Goal: Information Seeking & Learning: Check status

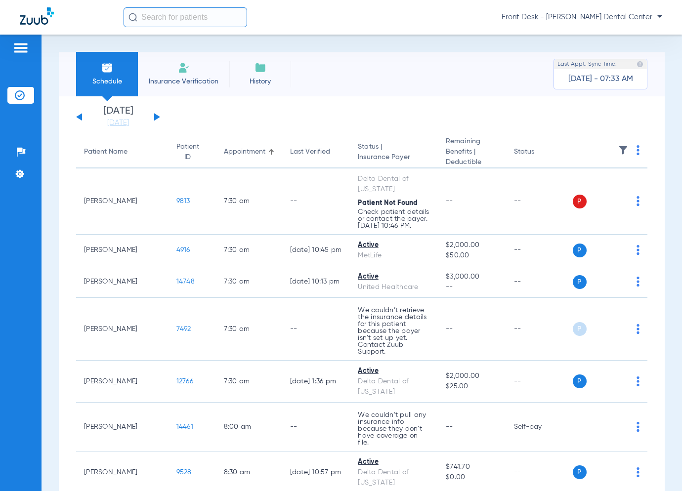
click at [157, 118] on button at bounding box center [157, 116] width 6 height 7
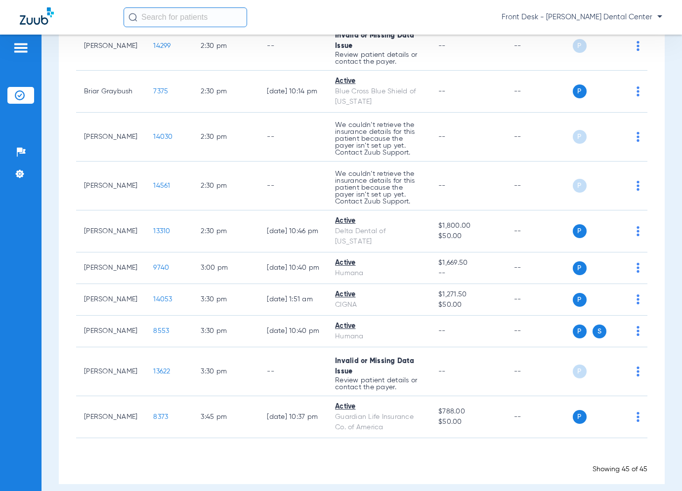
scroll to position [1618, 0]
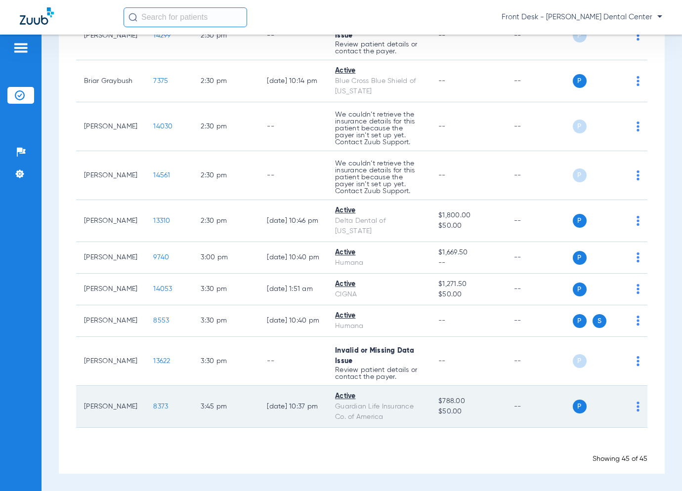
click at [155, 408] on span "8373" at bounding box center [160, 406] width 15 height 7
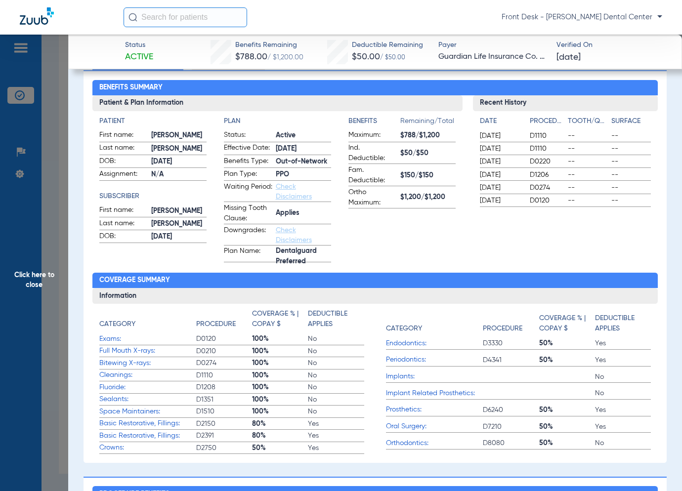
scroll to position [0, 0]
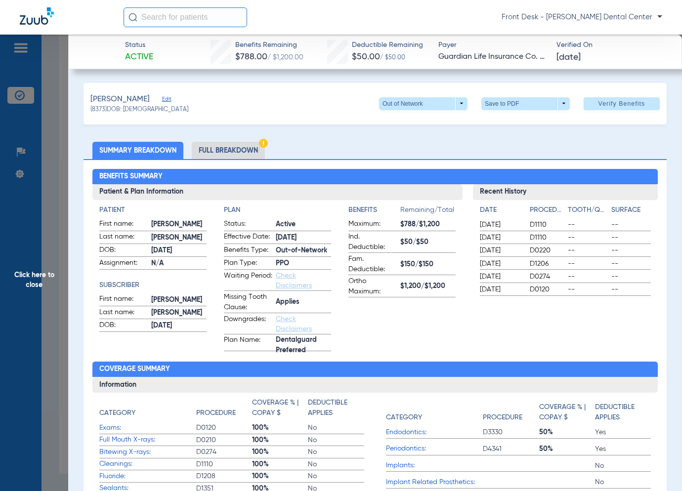
click at [34, 205] on span "Click here to close" at bounding box center [34, 280] width 68 height 491
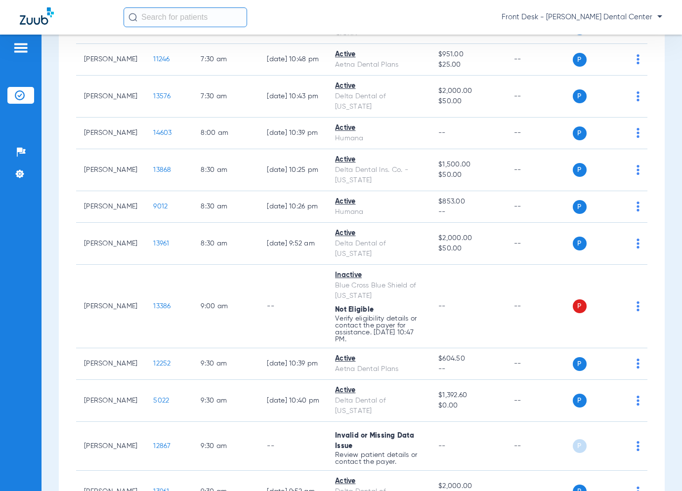
scroll to position [235, 0]
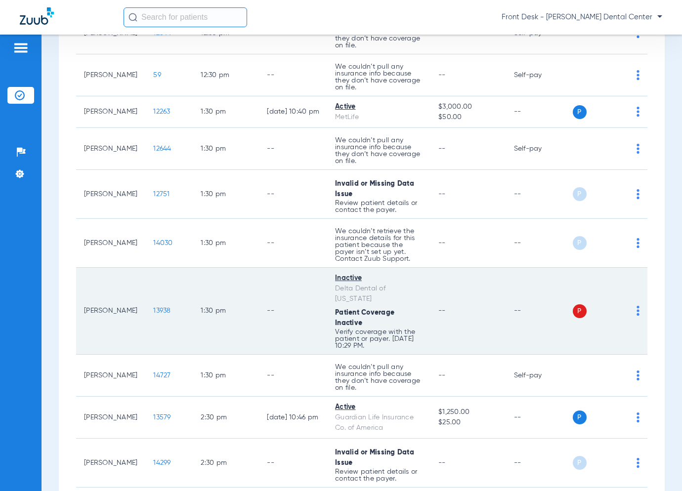
scroll to position [1235, 0]
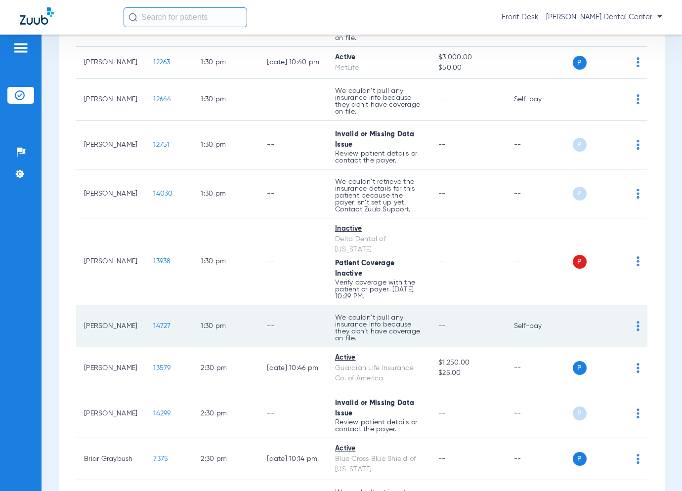
click at [161, 323] on span "14727" at bounding box center [161, 326] width 17 height 7
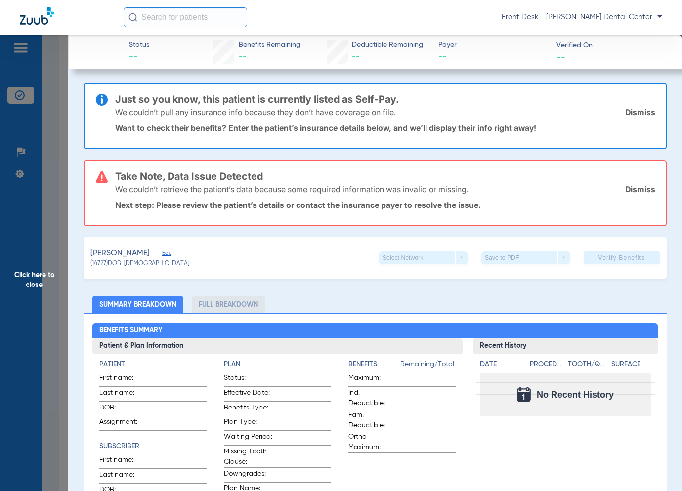
click at [62, 297] on span "Click here to close" at bounding box center [34, 280] width 68 height 491
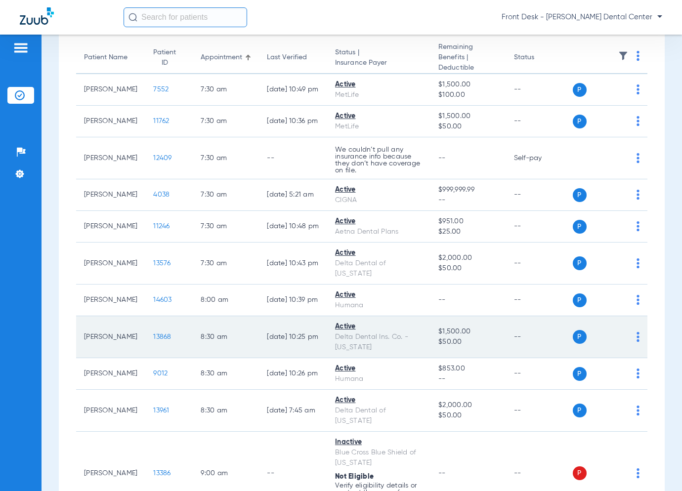
scroll to position [99, 0]
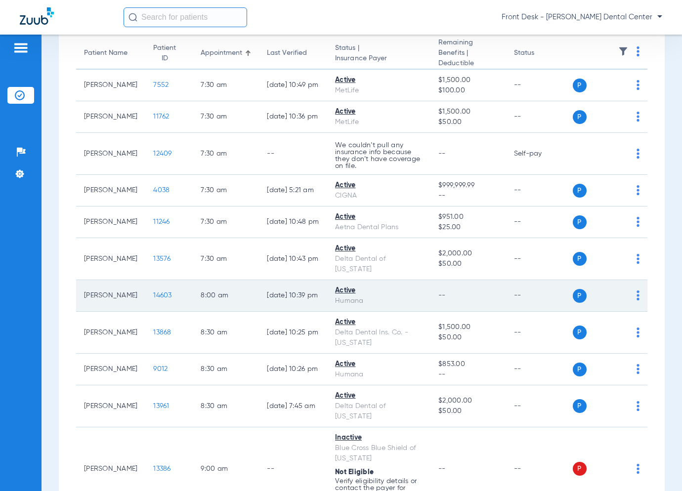
click at [164, 294] on span "14603" at bounding box center [162, 295] width 18 height 7
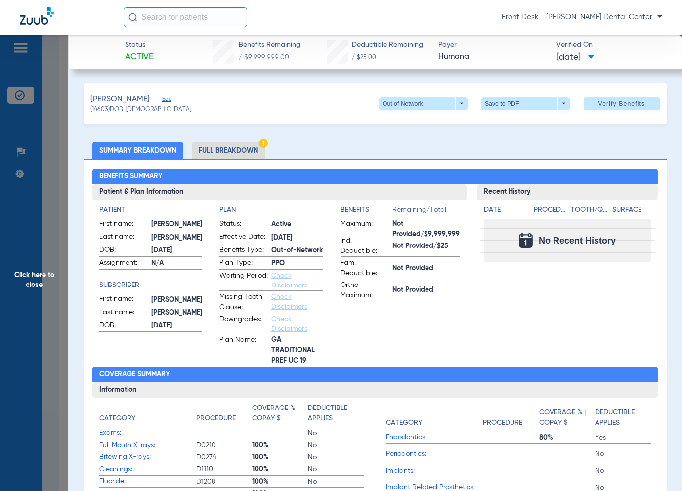
click at [26, 231] on span "Click here to close" at bounding box center [34, 280] width 68 height 491
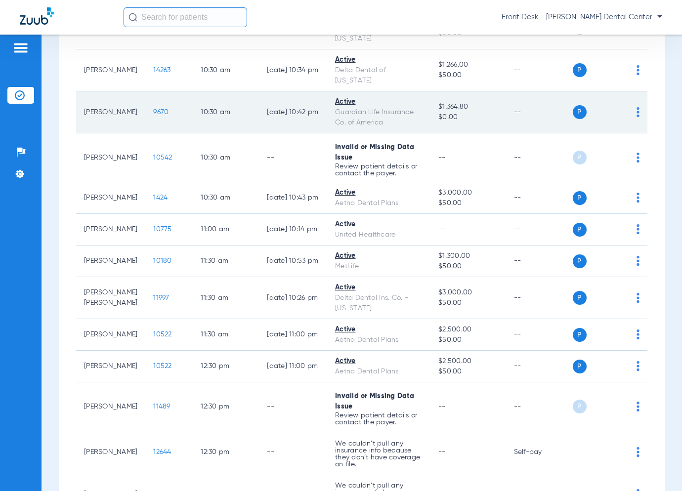
scroll to position [790, 0]
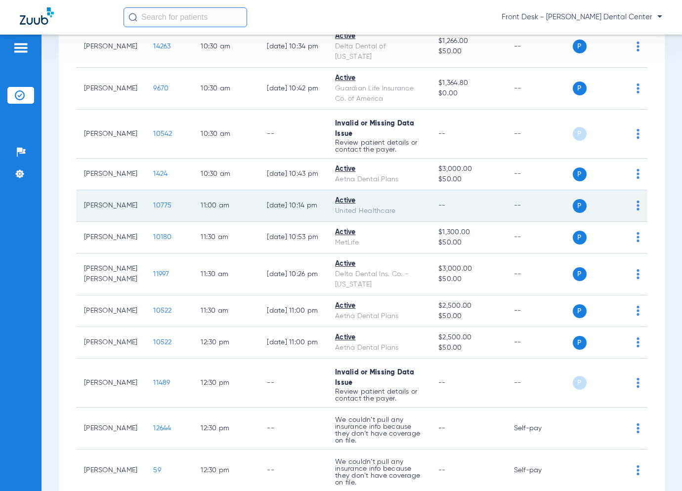
click at [158, 202] on span "10775" at bounding box center [162, 205] width 18 height 7
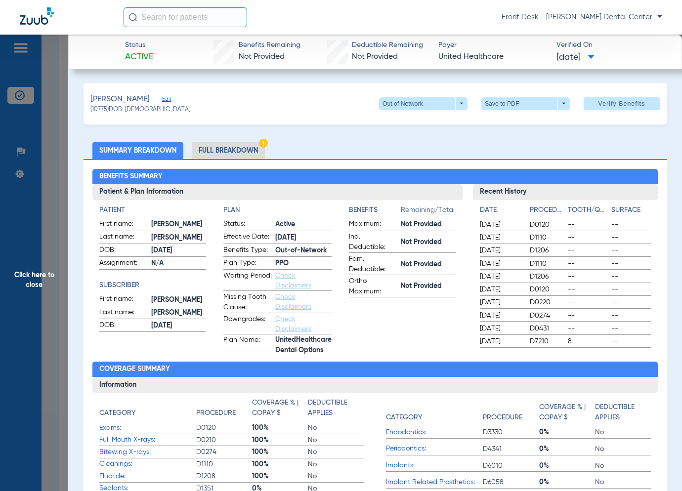
click at [38, 281] on span "Click here to close" at bounding box center [34, 280] width 68 height 491
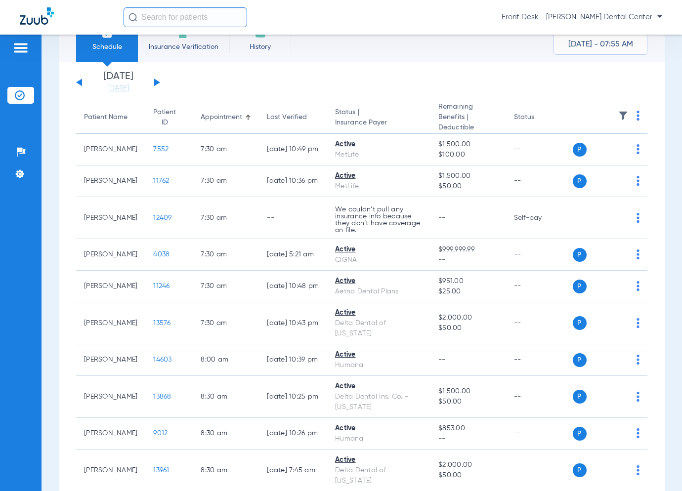
scroll to position [0, 0]
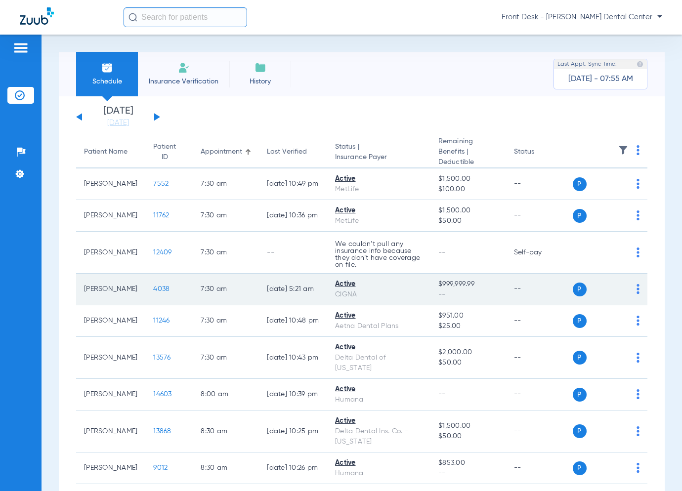
click at [160, 290] on span "4038" at bounding box center [161, 288] width 16 height 7
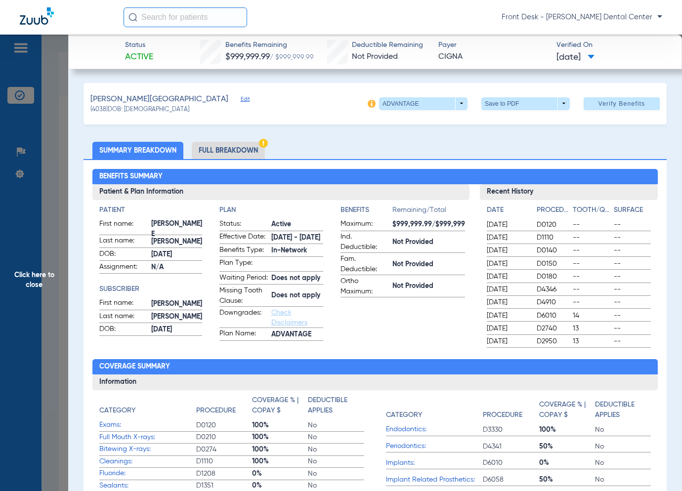
click at [33, 294] on span "Click here to close" at bounding box center [34, 280] width 68 height 491
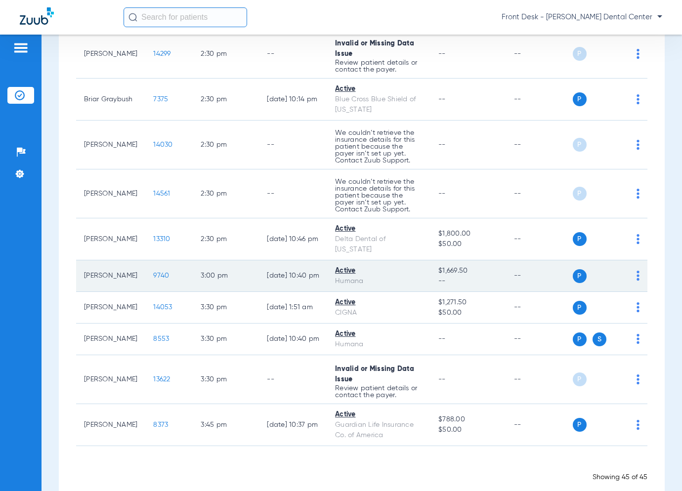
scroll to position [1618, 0]
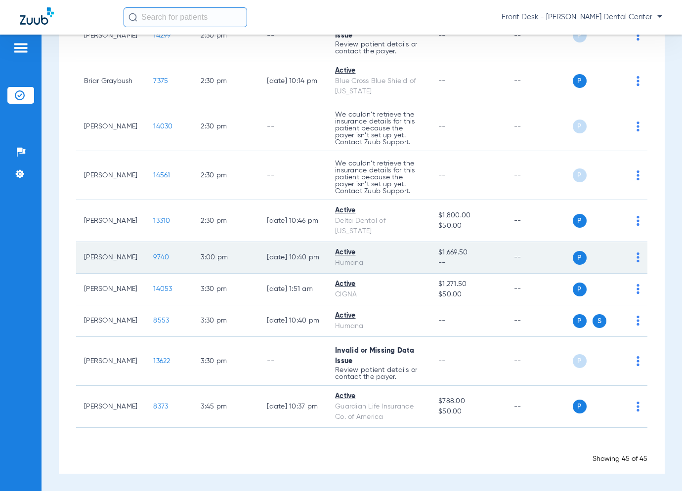
click at [156, 260] on span "9740" at bounding box center [161, 257] width 16 height 7
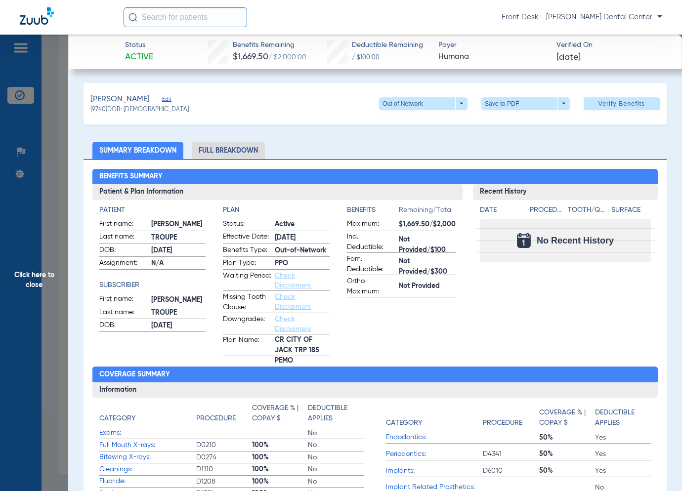
click at [40, 219] on span "Click here to close" at bounding box center [34, 280] width 68 height 491
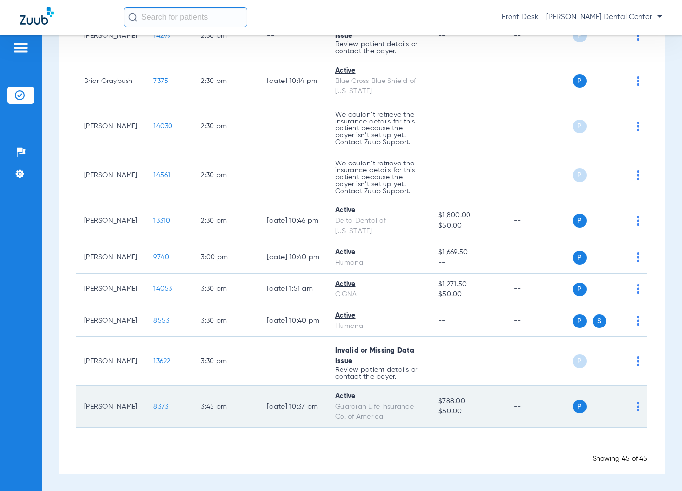
click at [154, 406] on span "8373" at bounding box center [160, 406] width 15 height 7
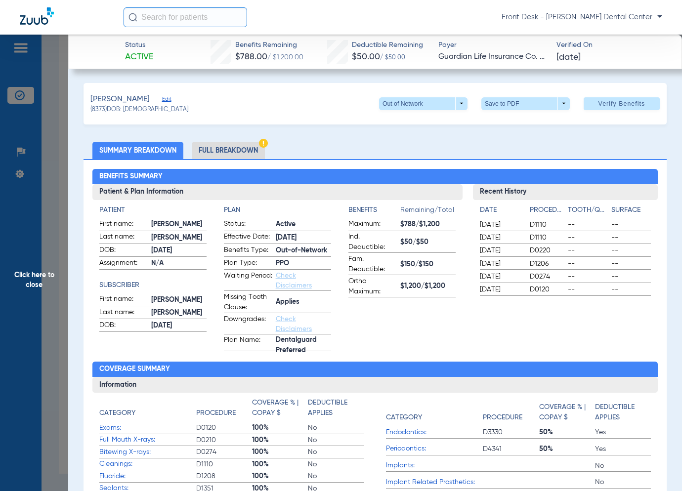
click at [34, 247] on span "Click here to close" at bounding box center [34, 280] width 68 height 491
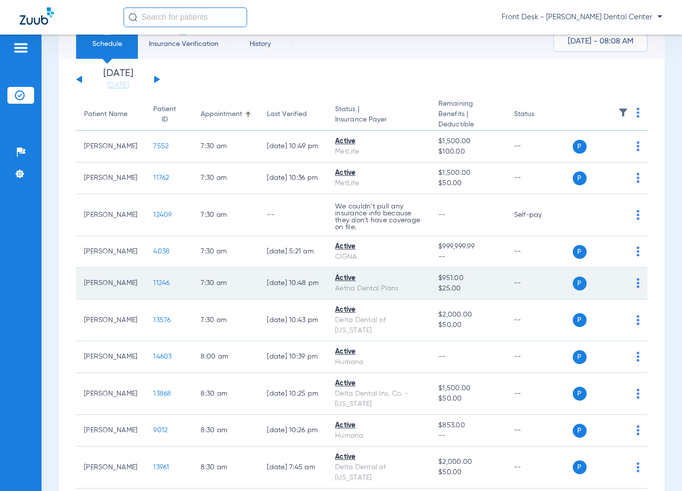
scroll to position [148, 0]
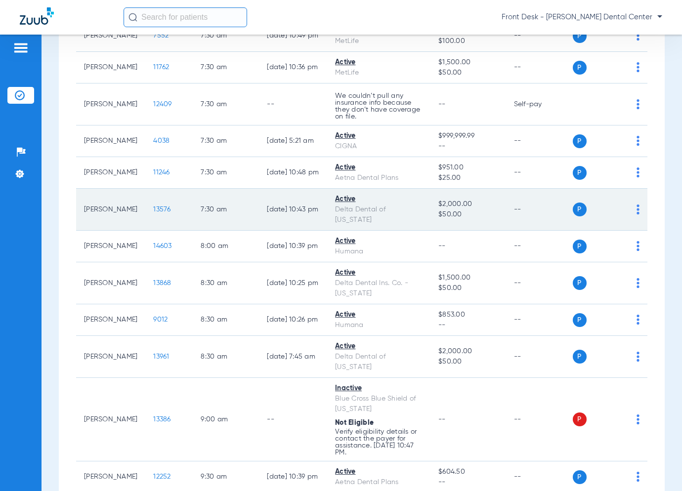
click at [154, 211] on span "13576" at bounding box center [161, 209] width 17 height 7
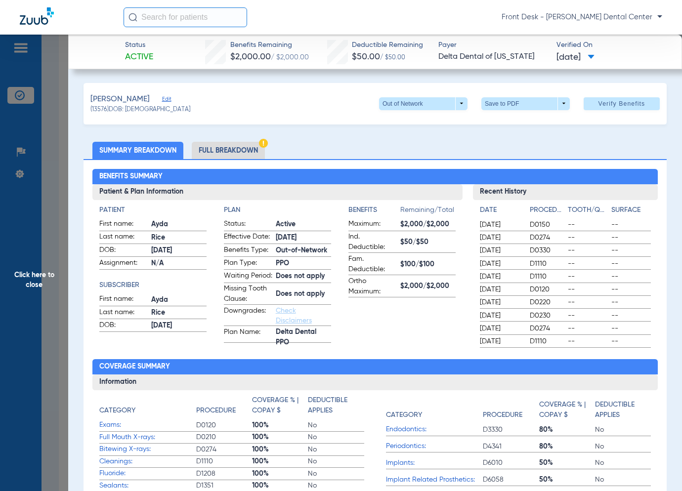
click at [55, 276] on span "Click here to close" at bounding box center [34, 280] width 68 height 491
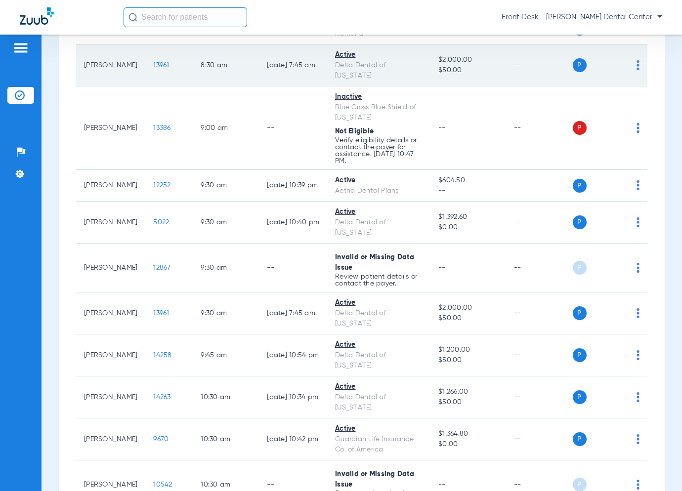
scroll to position [543, 0]
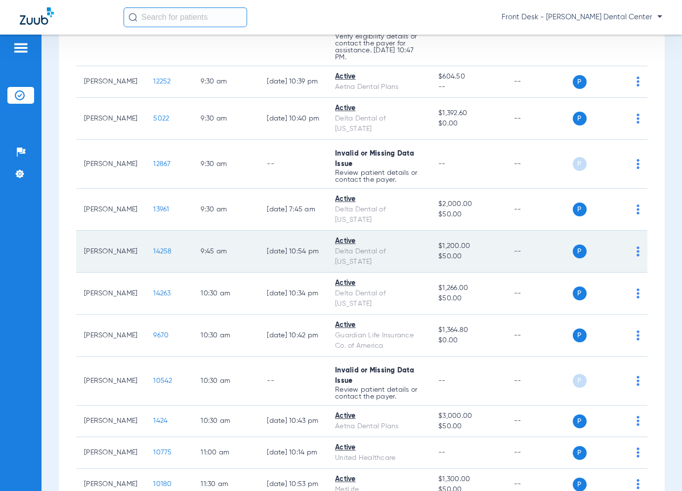
click at [161, 250] on span "14258" at bounding box center [162, 251] width 18 height 7
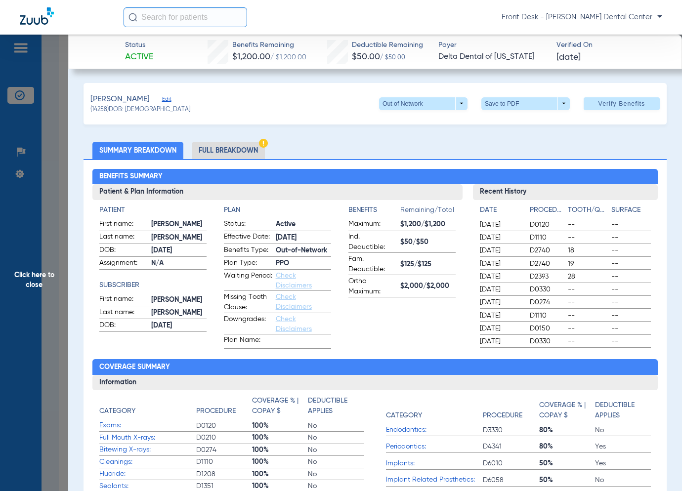
click at [60, 266] on span "Click here to close" at bounding box center [34, 280] width 68 height 491
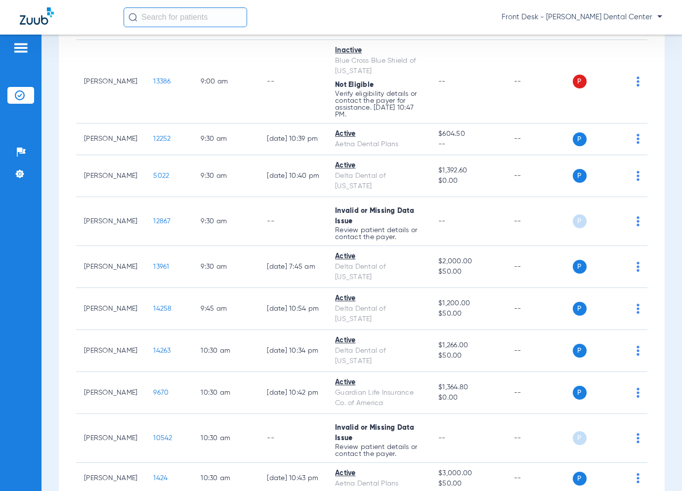
scroll to position [494, 0]
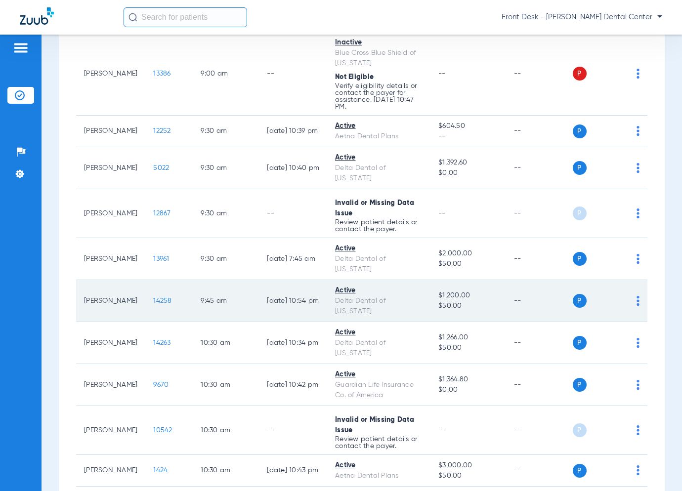
click at [161, 297] on span "14258" at bounding box center [162, 300] width 18 height 7
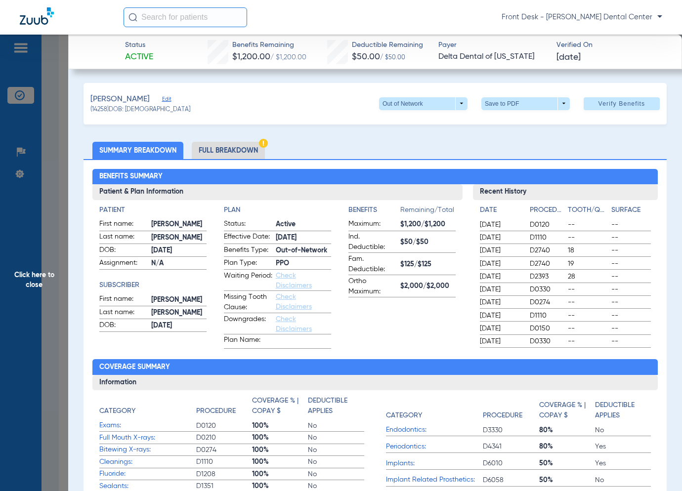
click at [24, 225] on span "Click here to close" at bounding box center [34, 280] width 68 height 491
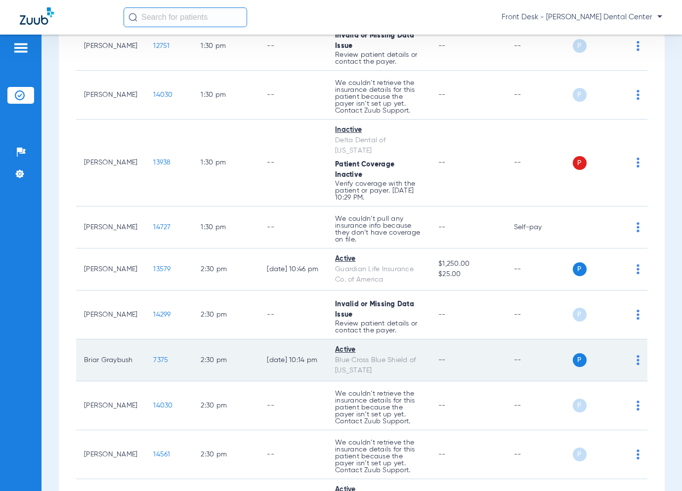
scroll to position [1482, 0]
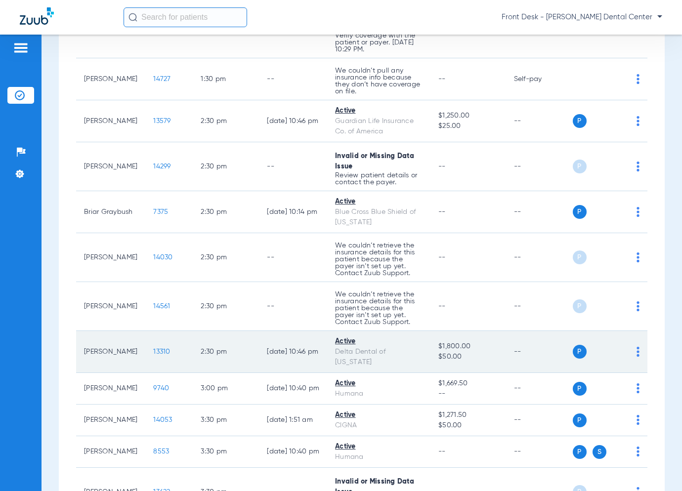
click at [160, 355] on span "13310" at bounding box center [161, 351] width 17 height 7
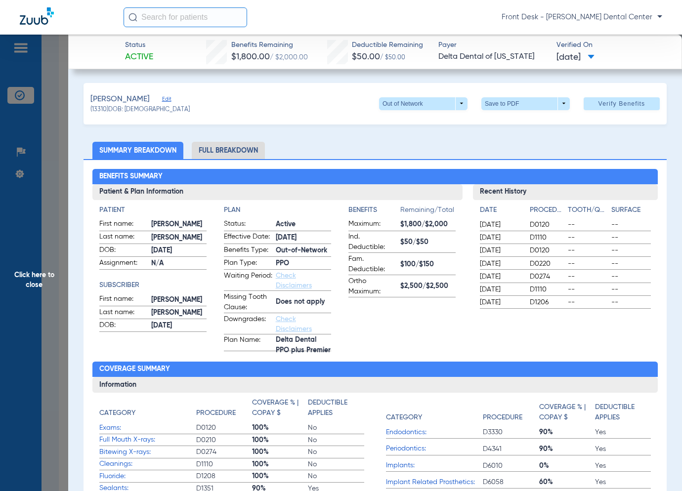
click at [36, 292] on span "Click here to close" at bounding box center [34, 280] width 68 height 491
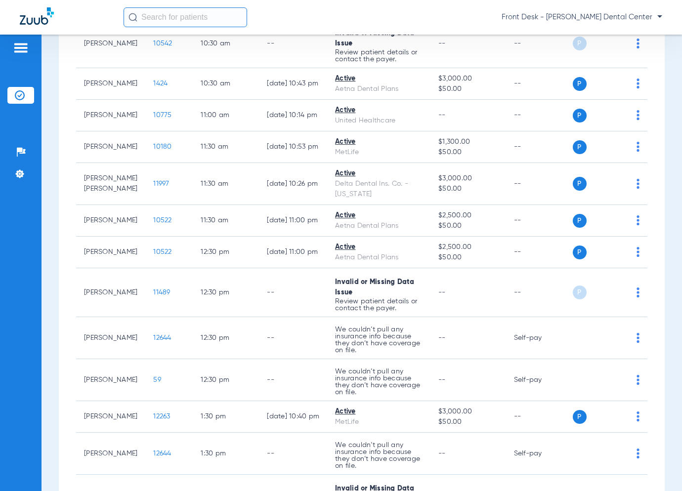
scroll to position [877, 0]
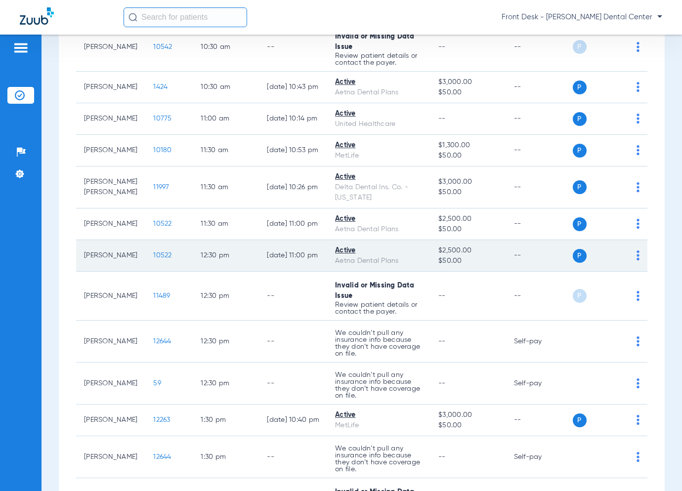
click at [153, 252] on span "10522" at bounding box center [162, 255] width 18 height 7
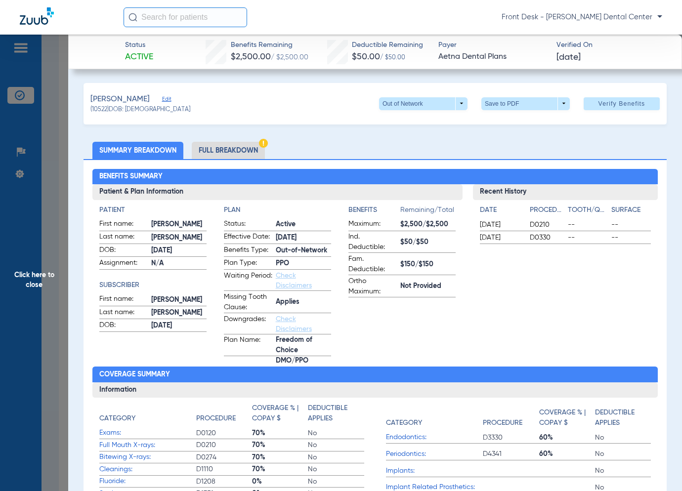
click at [47, 272] on span "Click here to close" at bounding box center [34, 280] width 68 height 491
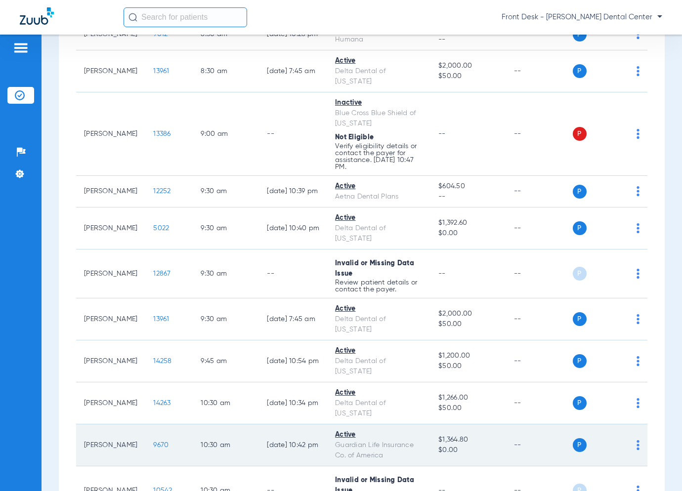
scroll to position [334, 0]
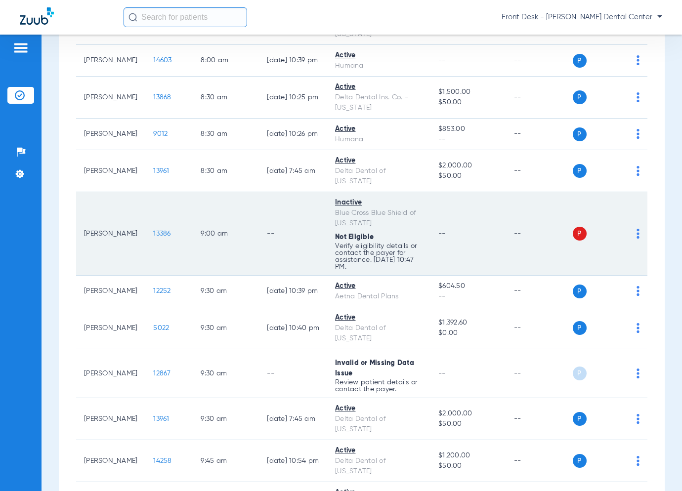
click at [158, 232] on span "13386" at bounding box center [161, 233] width 17 height 7
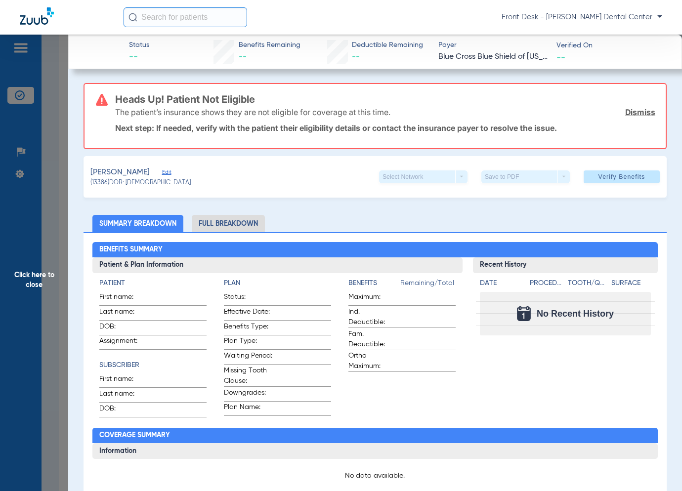
click at [68, 189] on app-member-insurance-verification-view "Status -- Benefits Remaining -- Deductible Remaining -- Payer Blue Cross Blue S…" at bounding box center [374, 472] width 613 height 875
click at [56, 241] on span "Click here to close" at bounding box center [34, 280] width 68 height 491
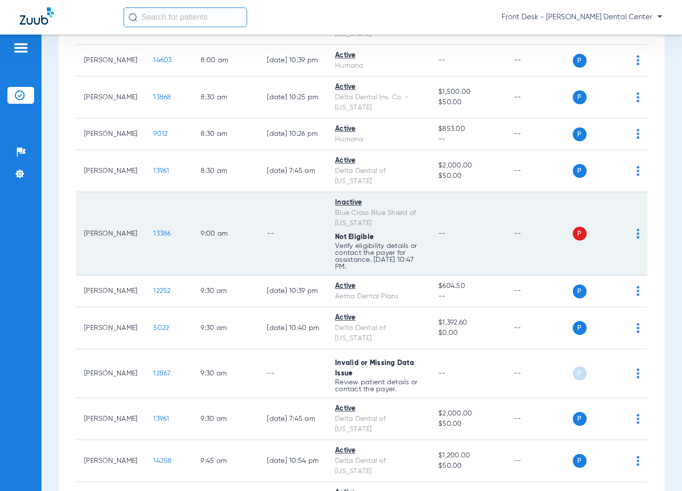
click at [155, 232] on span "13386" at bounding box center [161, 233] width 17 height 7
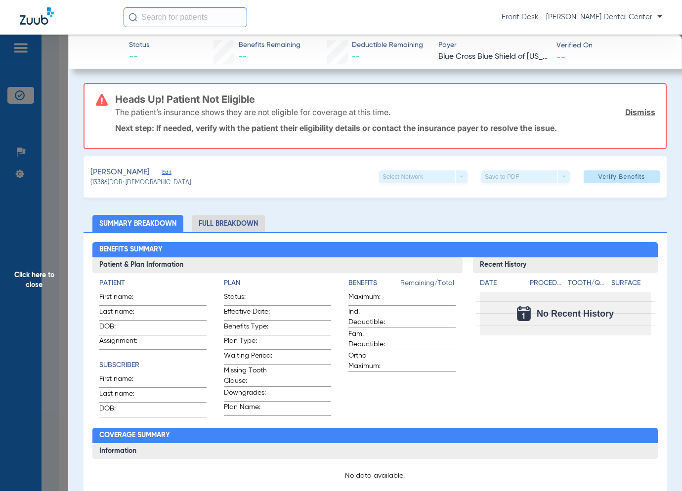
click at [36, 266] on span "Click here to close" at bounding box center [34, 280] width 68 height 491
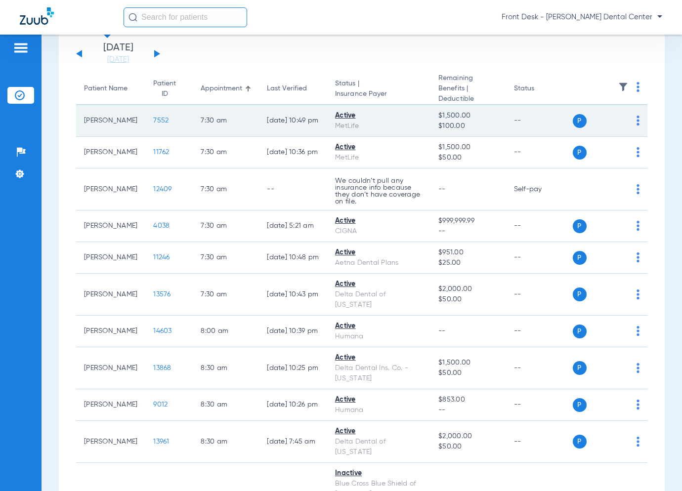
scroll to position [148, 0]
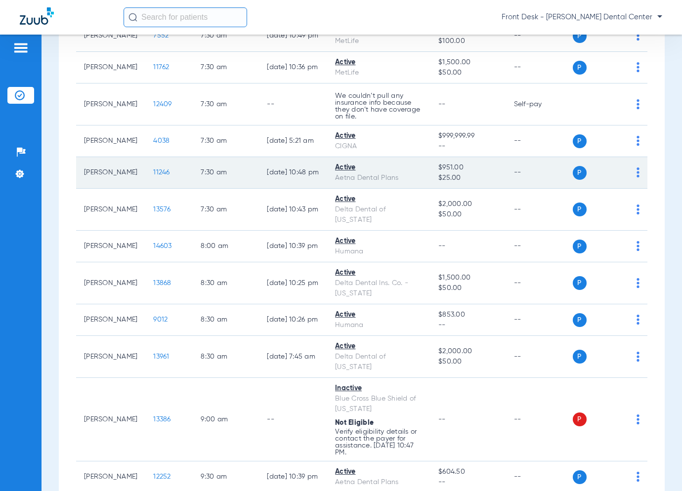
click at [162, 171] on span "11246" at bounding box center [161, 172] width 16 height 7
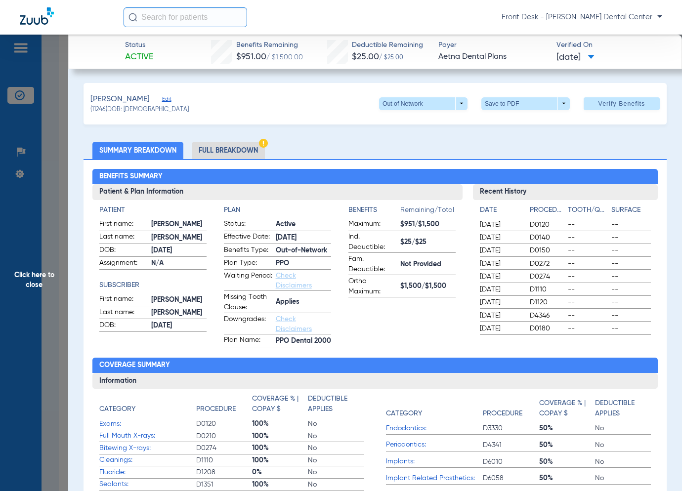
click at [26, 262] on span "Click here to close" at bounding box center [34, 280] width 68 height 491
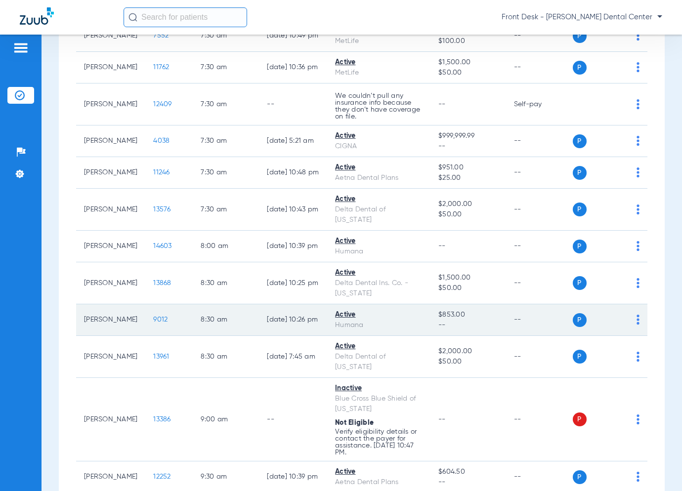
click at [157, 321] on span "9012" at bounding box center [160, 319] width 14 height 7
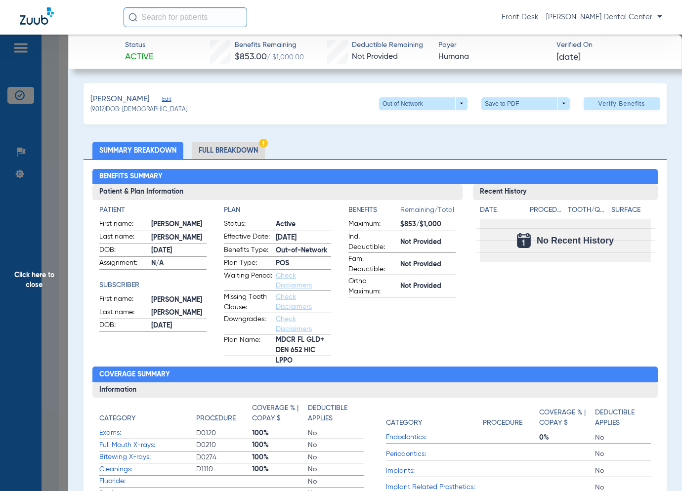
click at [47, 322] on span "Click here to close" at bounding box center [34, 280] width 68 height 491
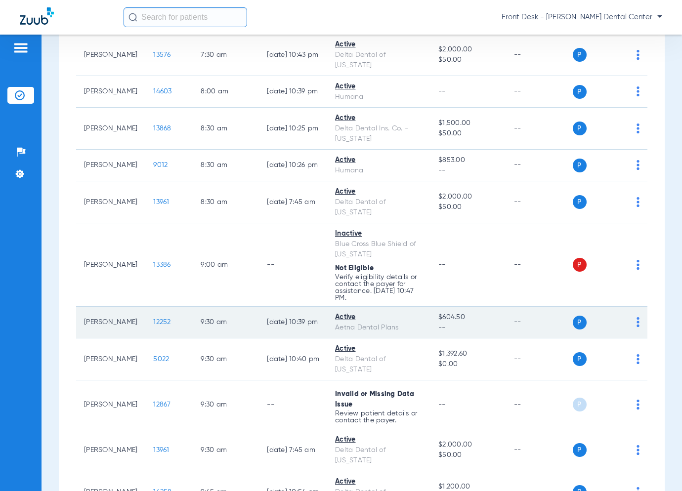
scroll to position [346, 0]
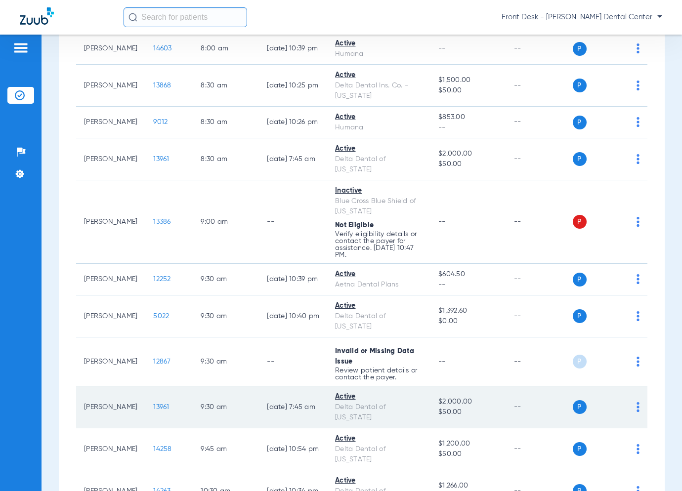
click at [158, 406] on span "13961" at bounding box center [161, 407] width 16 height 7
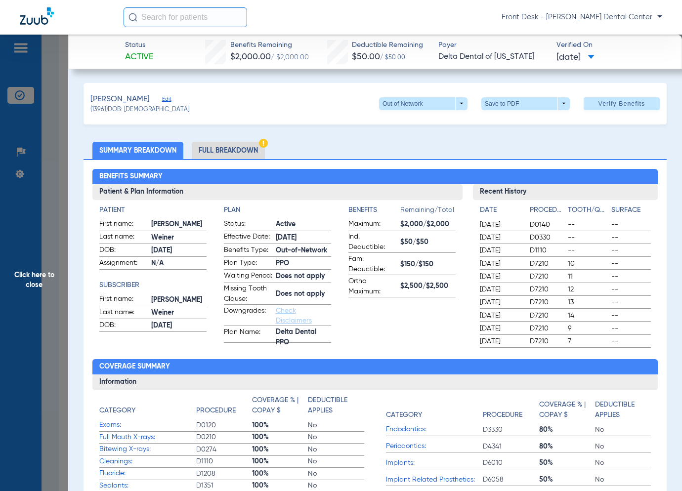
click at [33, 270] on span "Click here to close" at bounding box center [34, 280] width 68 height 491
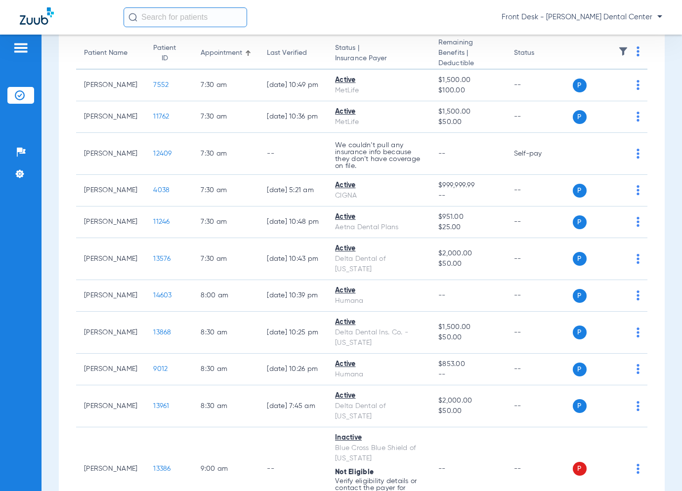
scroll to position [0, 0]
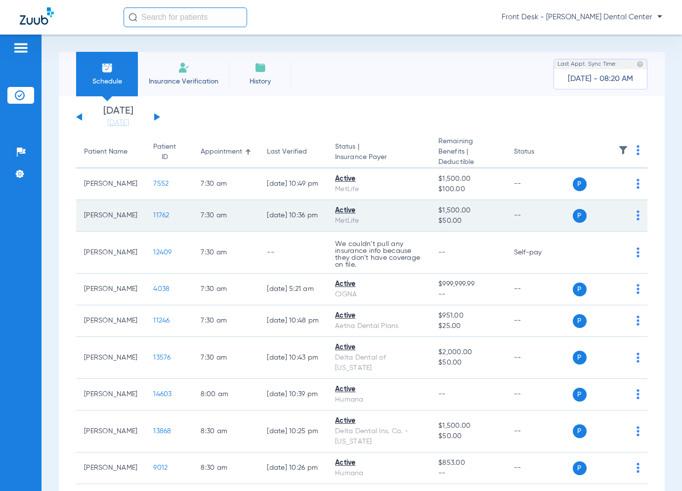
click at [156, 214] on span "11762" at bounding box center [161, 215] width 16 height 7
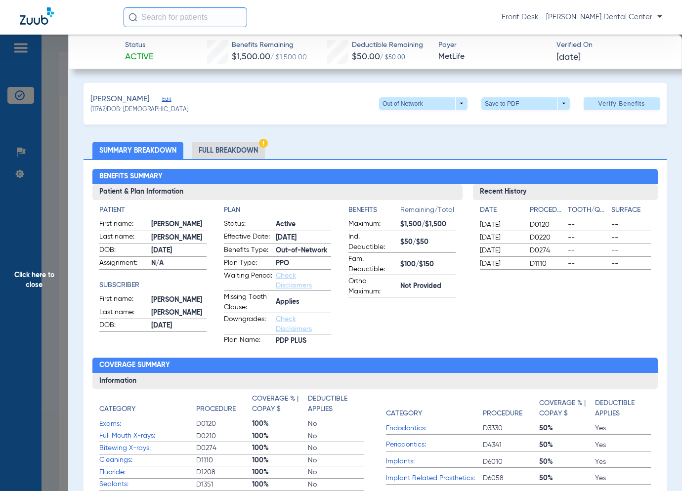
click at [50, 354] on span "Click here to close" at bounding box center [34, 280] width 68 height 491
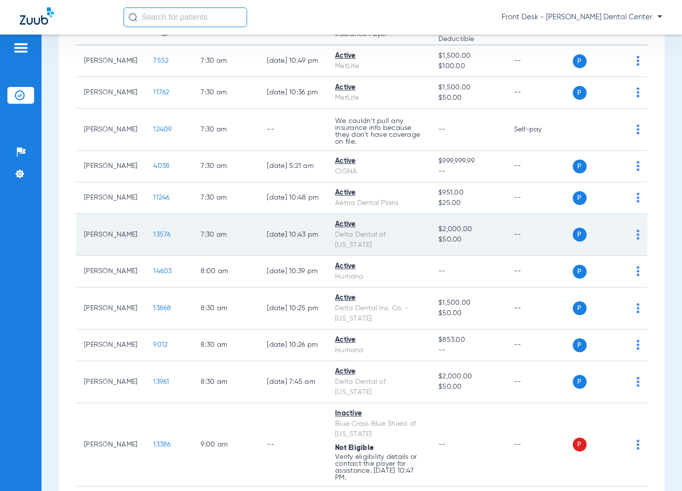
scroll to position [148, 0]
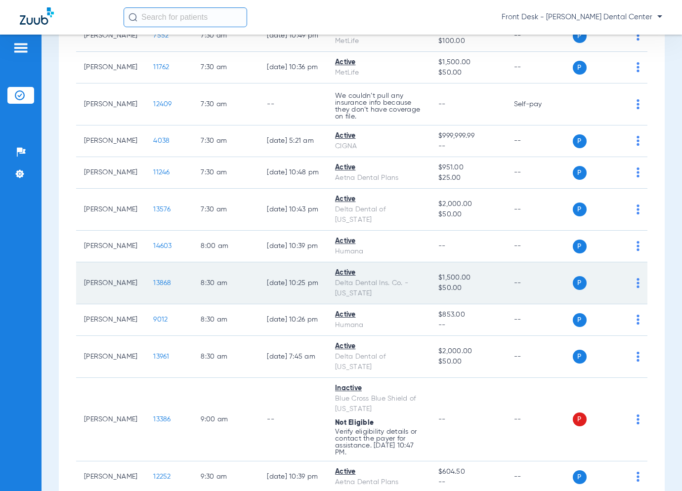
click at [160, 282] on span "13868" at bounding box center [162, 283] width 18 height 7
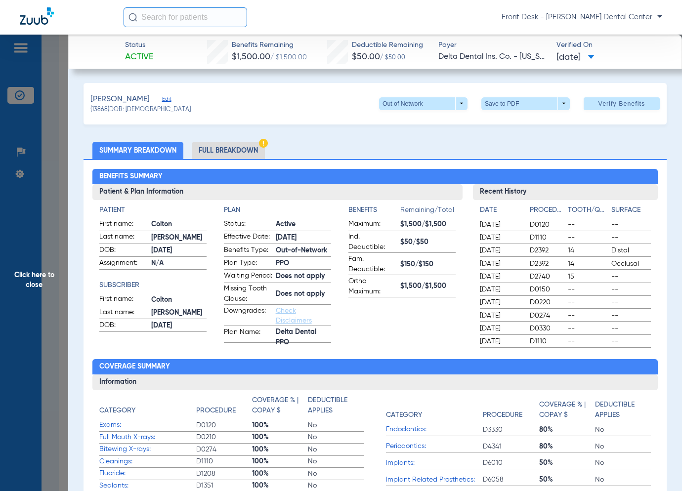
click at [48, 283] on span "Click here to close" at bounding box center [34, 280] width 68 height 491
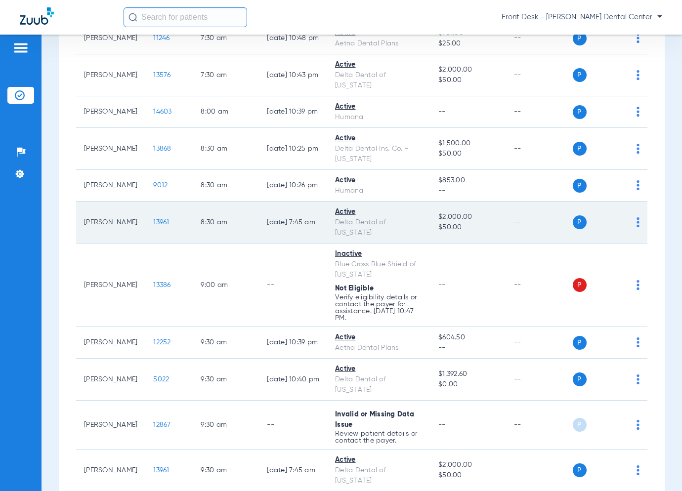
scroll to position [395, 0]
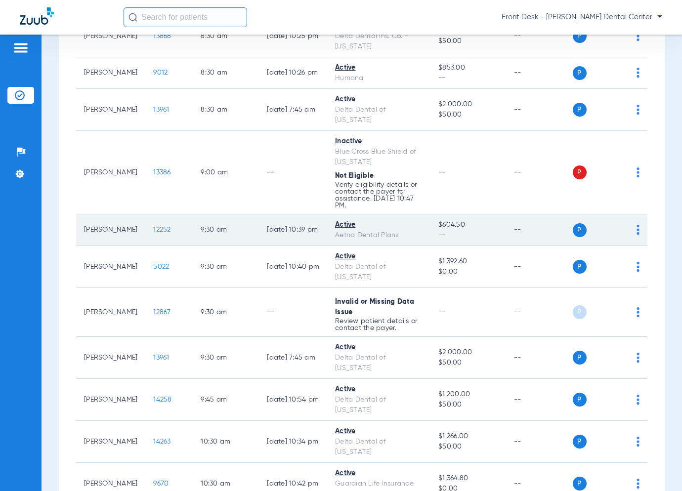
click at [158, 228] on span "12252" at bounding box center [161, 229] width 17 height 7
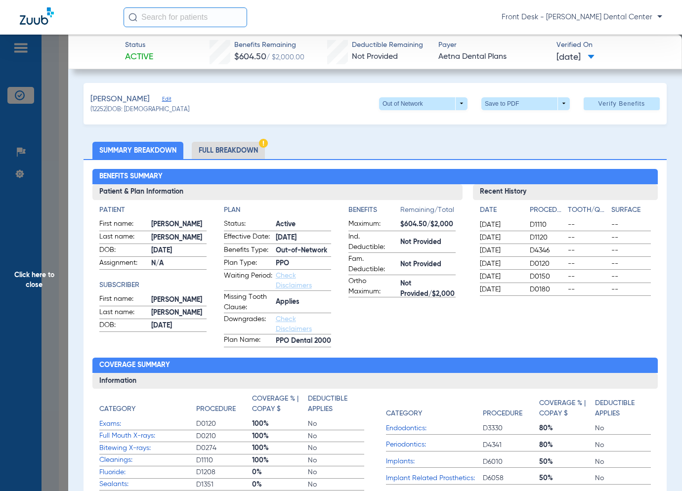
click at [22, 289] on span "Click here to close" at bounding box center [34, 280] width 68 height 491
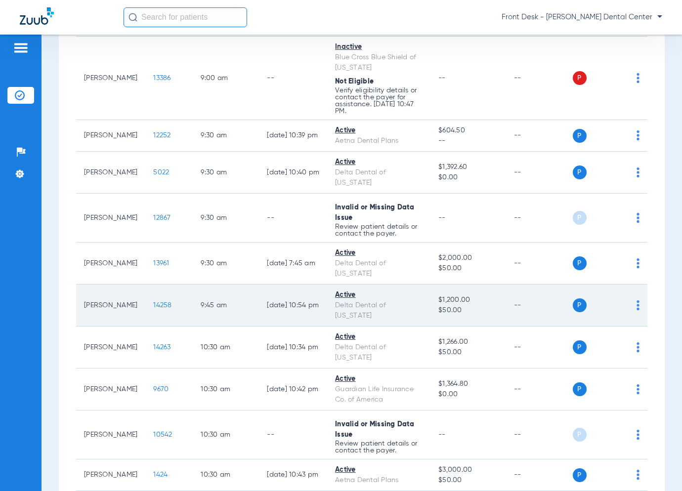
scroll to position [593, 0]
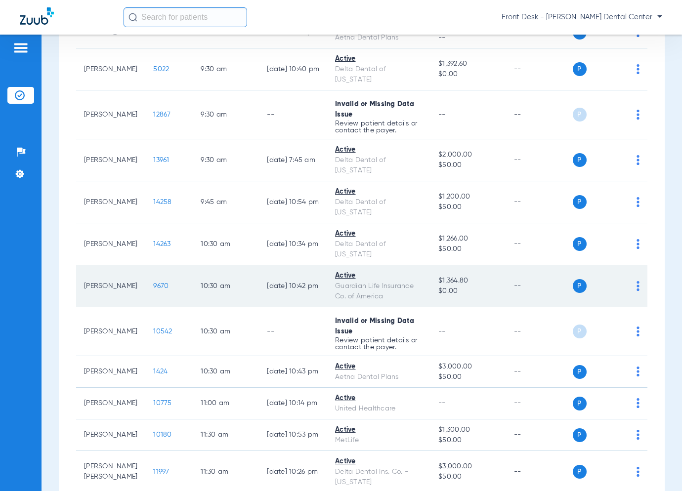
click at [155, 283] on span "9670" at bounding box center [160, 286] width 15 height 7
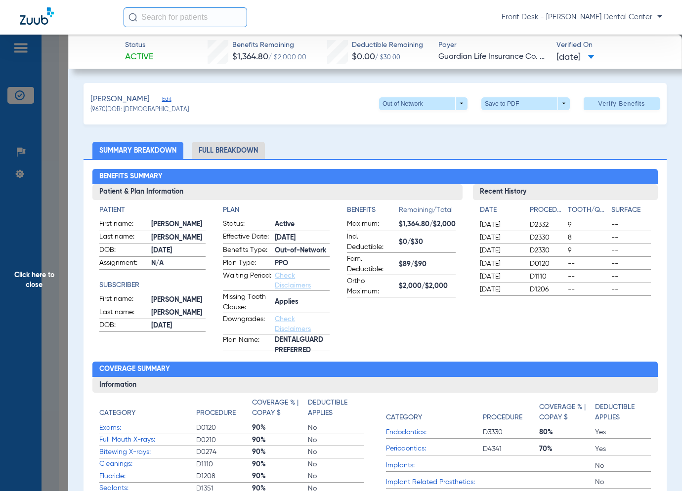
click at [23, 268] on span "Click here to close" at bounding box center [34, 280] width 68 height 491
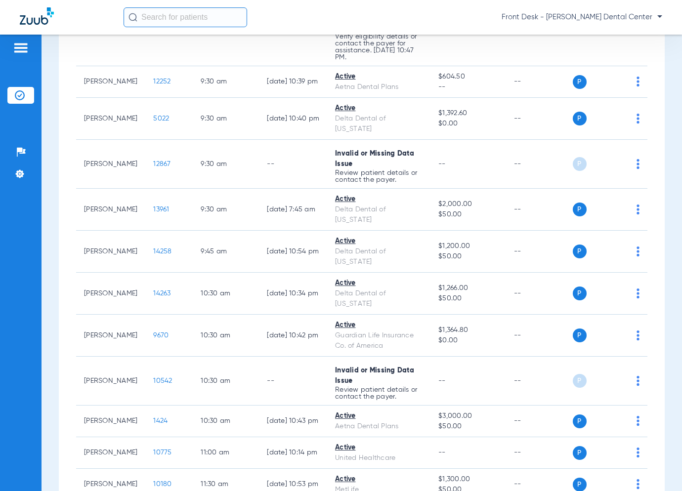
scroll to position [741, 0]
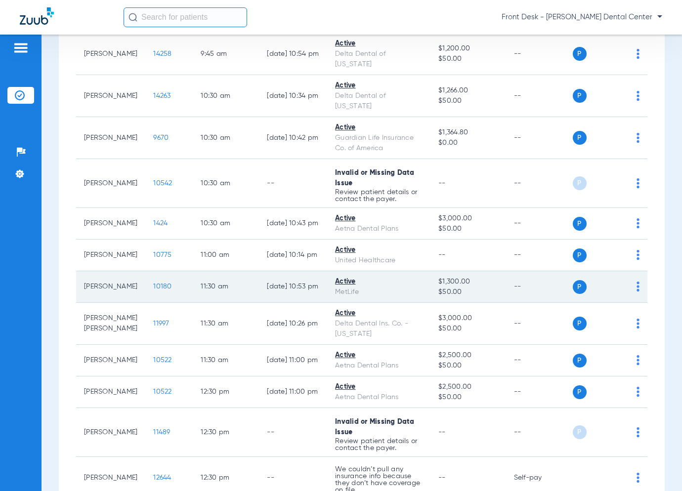
click at [160, 283] on span "10180" at bounding box center [162, 286] width 18 height 7
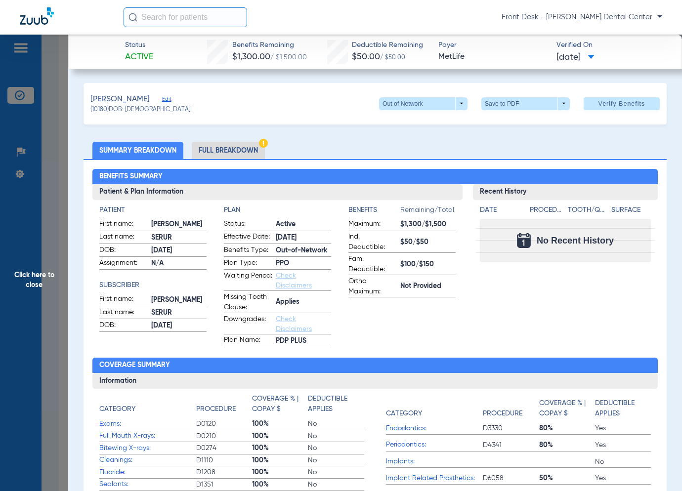
click at [30, 289] on span "Click here to close" at bounding box center [34, 280] width 68 height 491
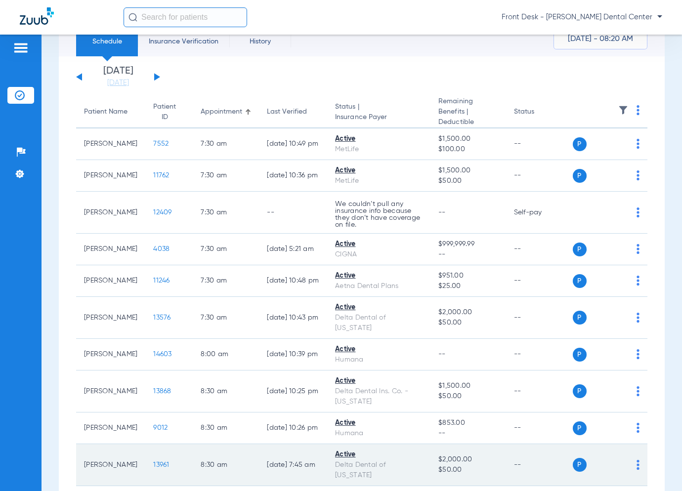
scroll to position [0, 0]
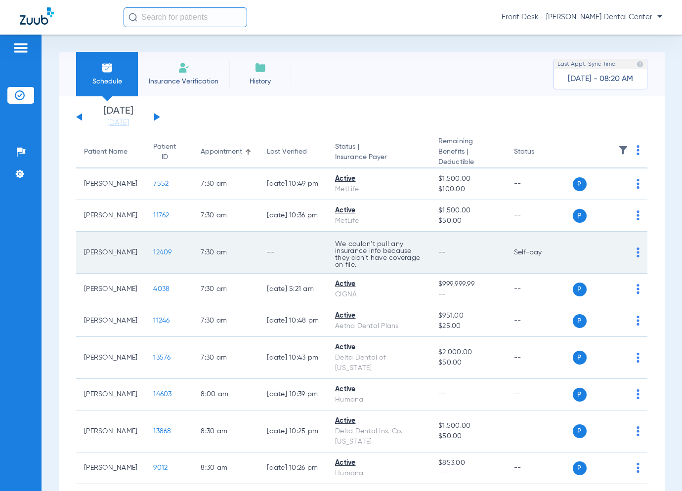
click at [160, 251] on span "12409" at bounding box center [162, 252] width 18 height 7
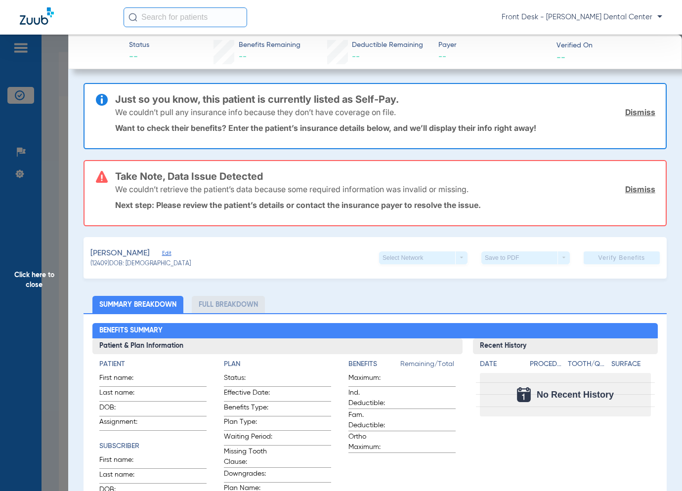
click at [60, 322] on span "Click here to close" at bounding box center [34, 280] width 68 height 491
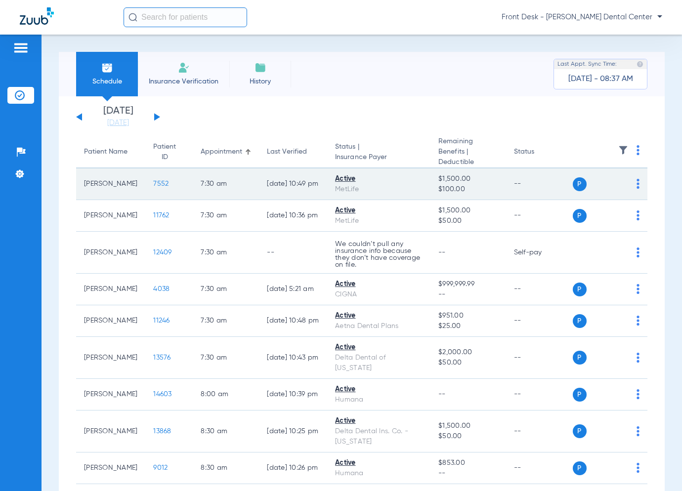
click at [158, 185] on span "7552" at bounding box center [160, 183] width 15 height 7
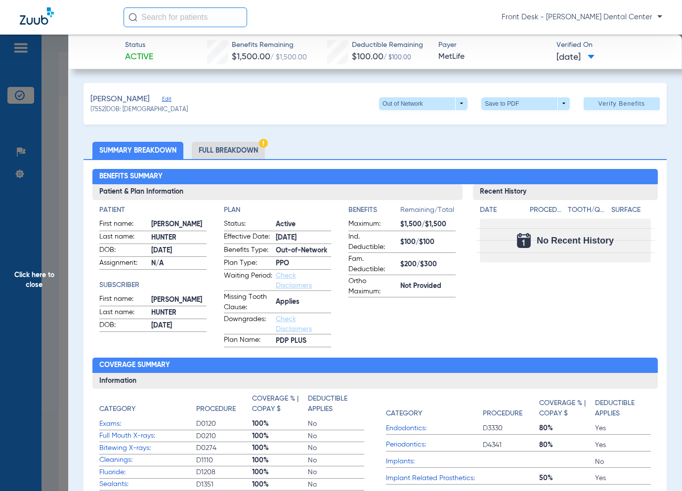
click at [44, 281] on span "Click here to close" at bounding box center [34, 280] width 68 height 491
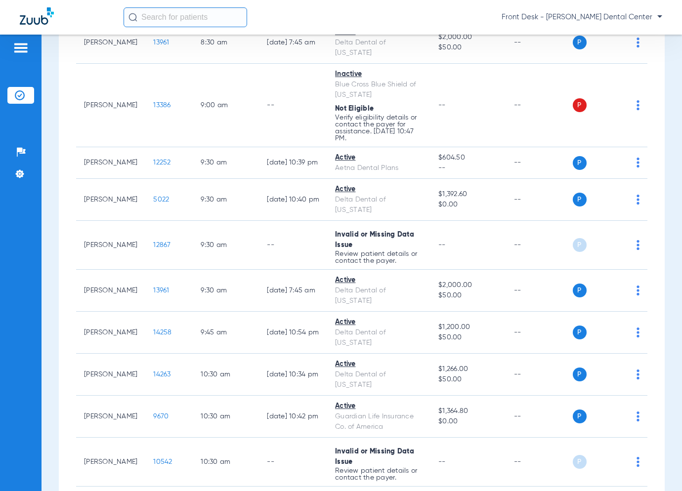
scroll to position [543, 0]
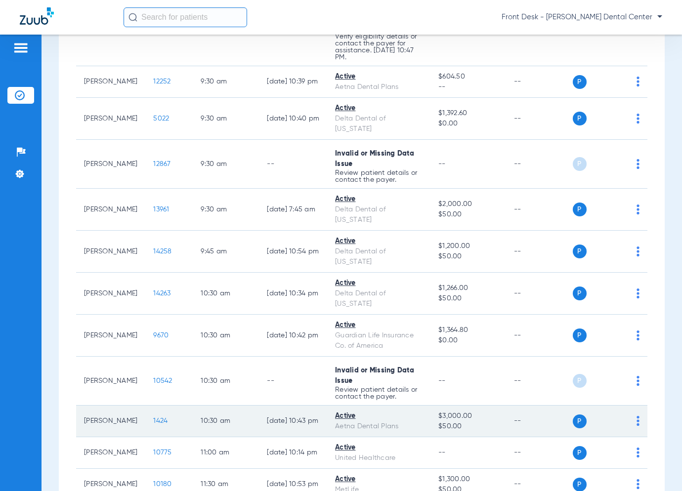
click at [154, 417] on span "1424" at bounding box center [160, 420] width 14 height 7
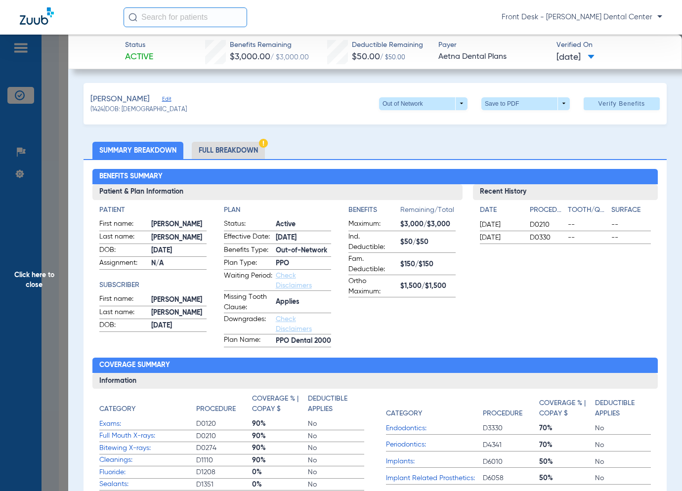
click at [61, 279] on span "Click here to close" at bounding box center [34, 280] width 68 height 491
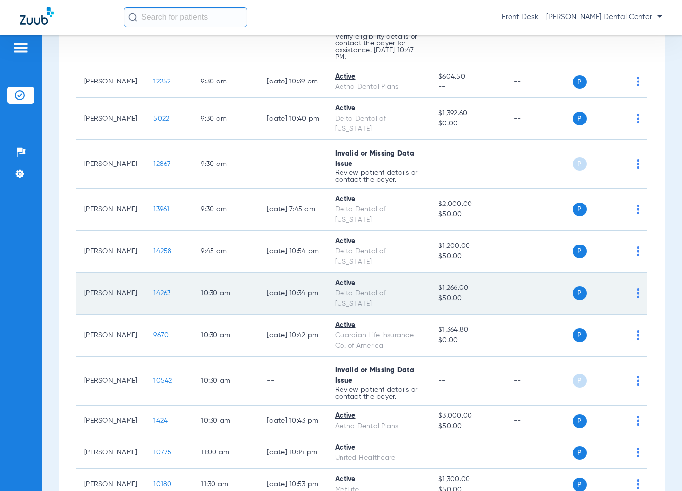
click at [154, 290] on span "14263" at bounding box center [161, 293] width 17 height 7
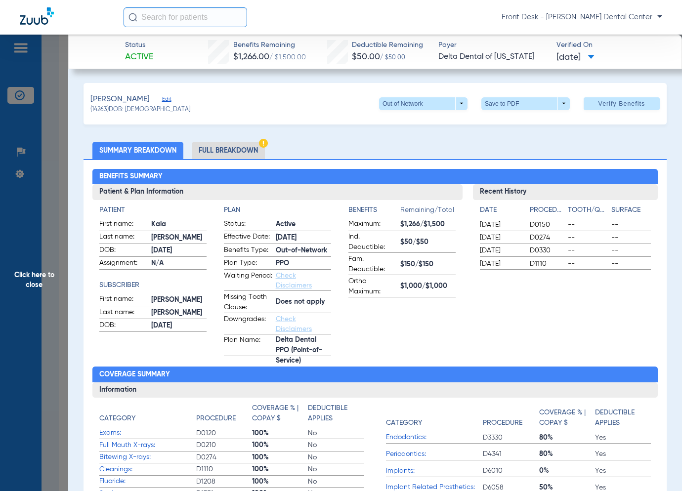
click at [34, 300] on span "Click here to close" at bounding box center [34, 280] width 68 height 491
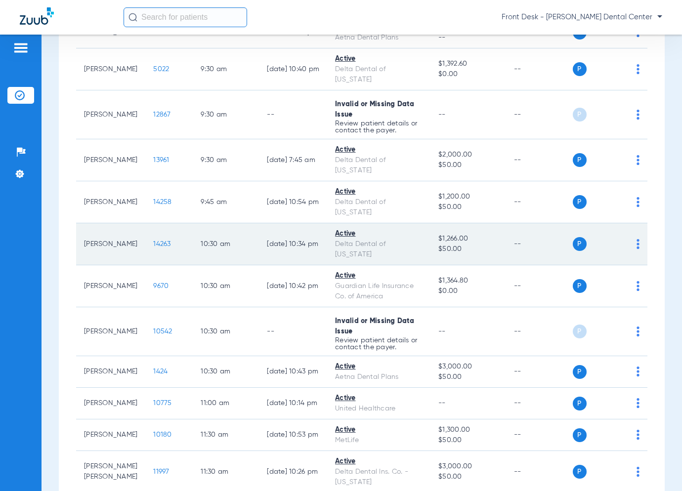
scroll to position [741, 0]
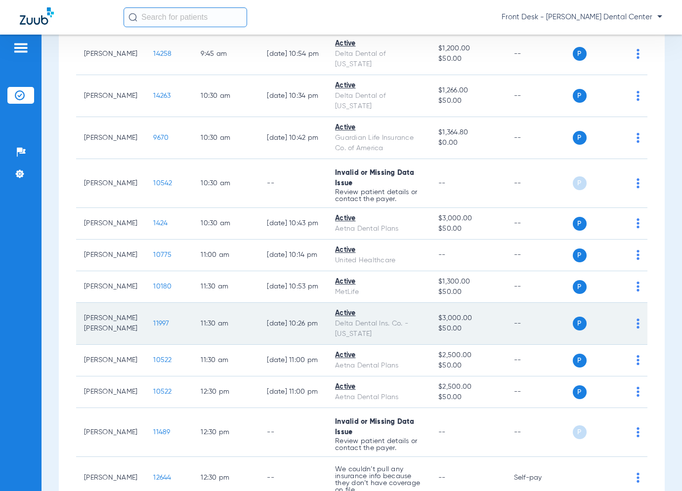
click at [153, 320] on span "11997" at bounding box center [161, 323] width 16 height 7
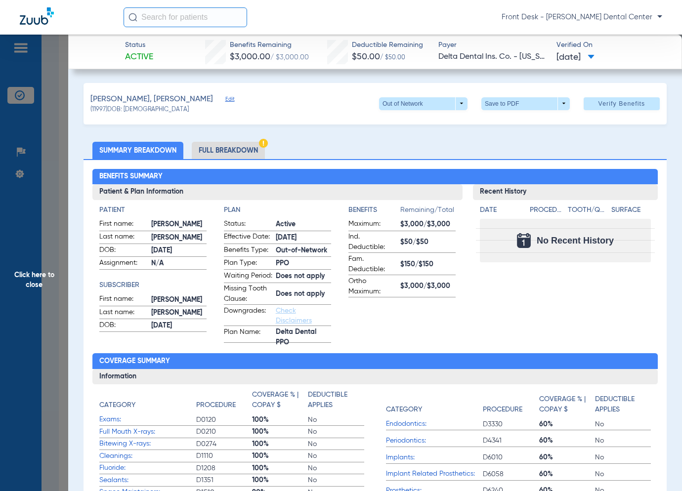
click at [58, 326] on span "Click here to close" at bounding box center [34, 280] width 68 height 491
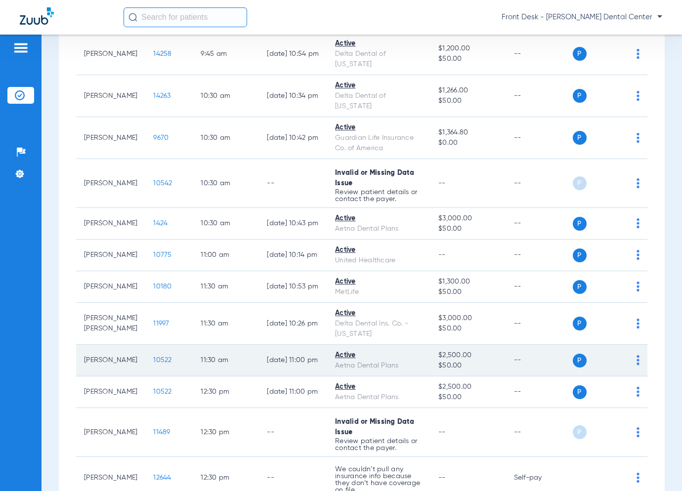
click at [158, 357] on span "10522" at bounding box center [162, 360] width 18 height 7
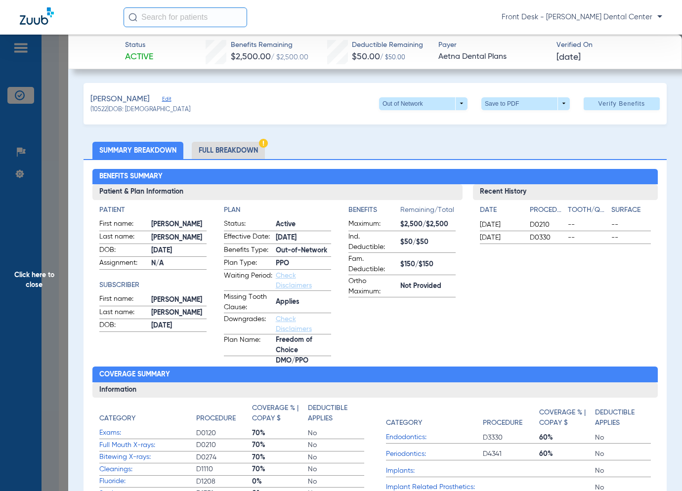
click at [26, 323] on span "Click here to close" at bounding box center [34, 280] width 68 height 491
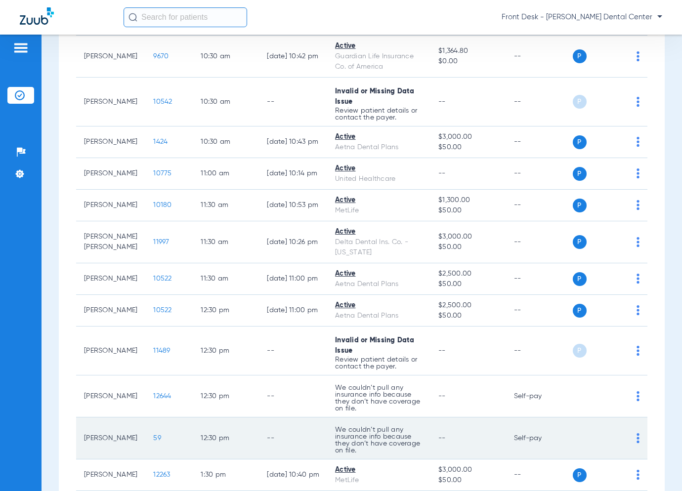
scroll to position [938, 0]
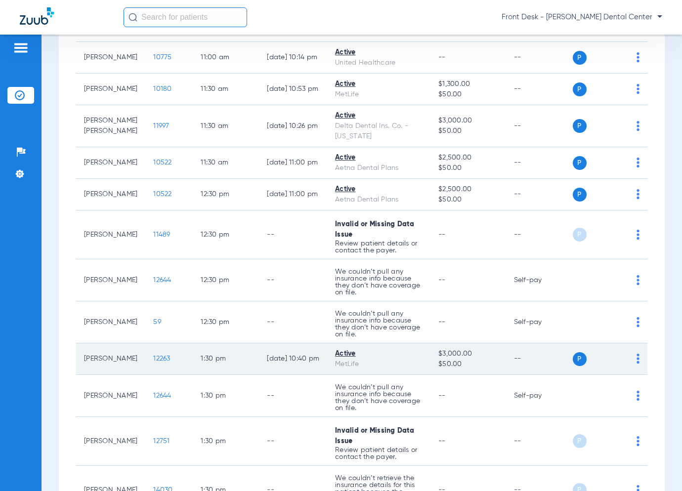
click at [152, 352] on td "12263" at bounding box center [168, 359] width 47 height 32
click at [156, 355] on span "12263" at bounding box center [161, 358] width 17 height 7
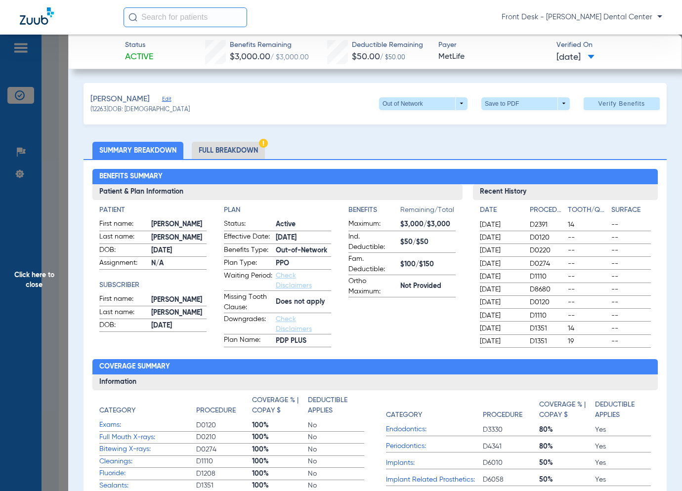
click at [33, 274] on span "Click here to close" at bounding box center [34, 280] width 68 height 491
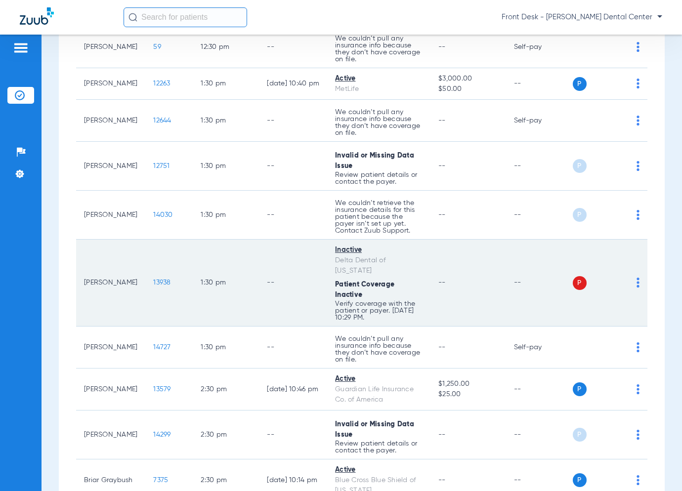
scroll to position [1284, 0]
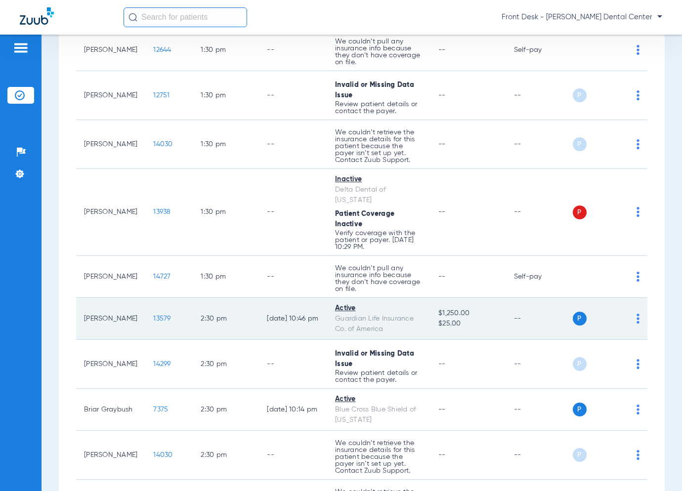
click at [154, 315] on span "13579" at bounding box center [161, 318] width 17 height 7
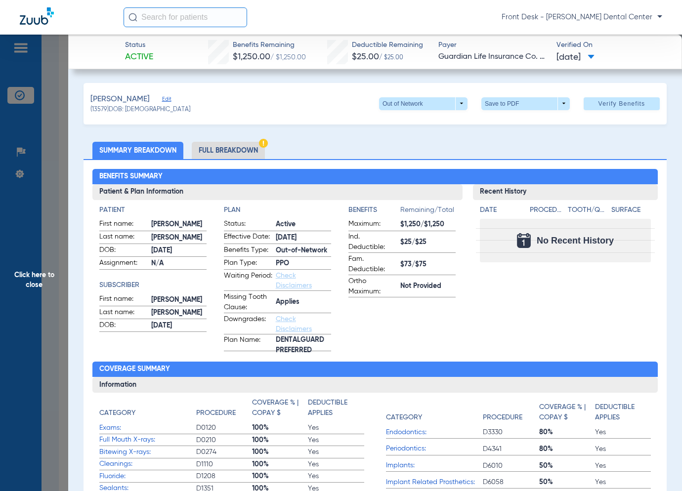
click at [29, 283] on span "Click here to close" at bounding box center [34, 280] width 68 height 491
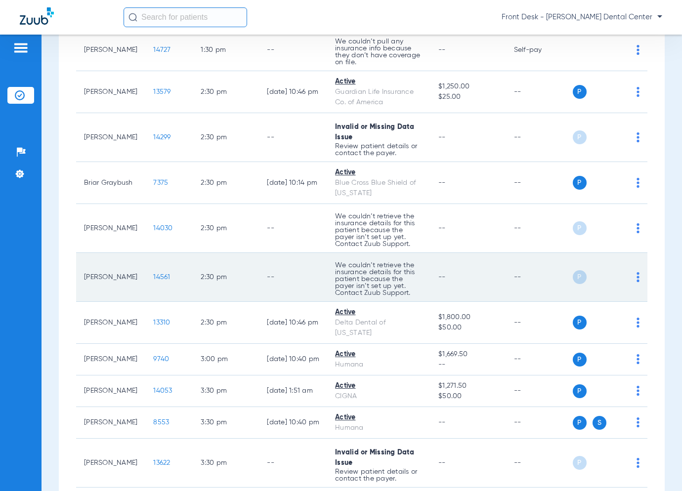
scroll to position [1618, 0]
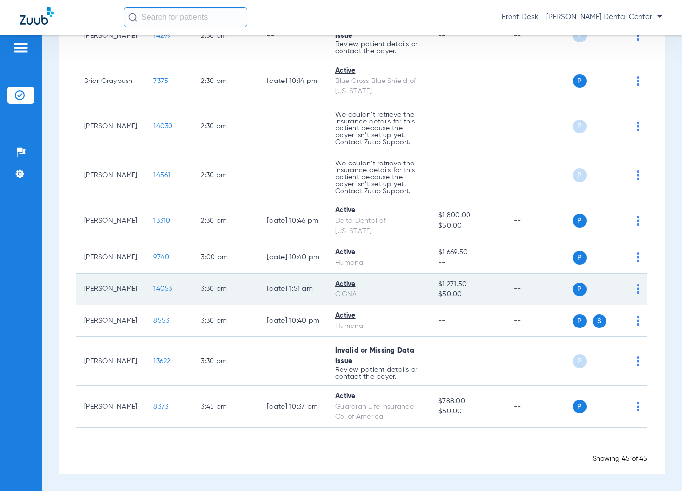
click at [164, 288] on span "14053" at bounding box center [162, 288] width 19 height 7
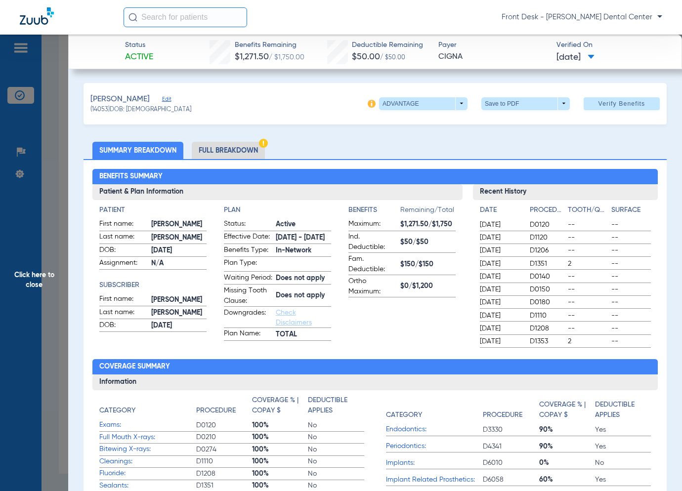
click at [51, 284] on span "Click here to close" at bounding box center [34, 280] width 68 height 491
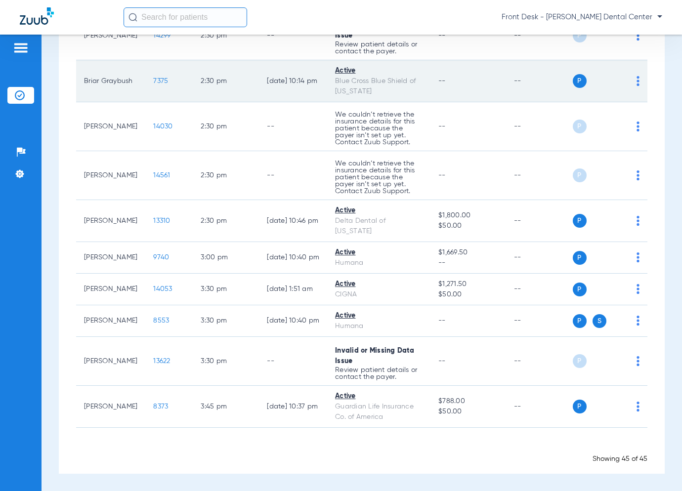
click at [157, 78] on span "7375" at bounding box center [160, 81] width 15 height 7
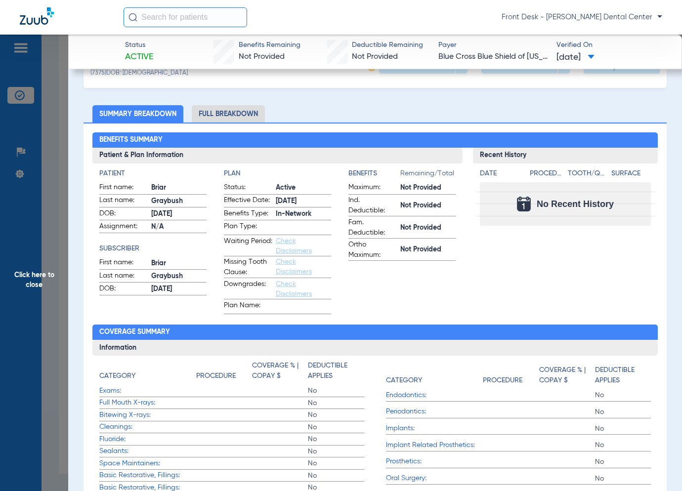
scroll to position [0, 0]
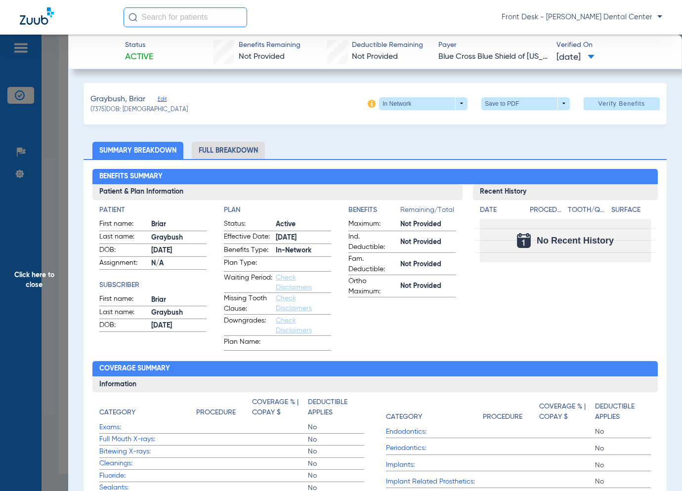
click at [24, 220] on span "Click here to close" at bounding box center [34, 280] width 68 height 491
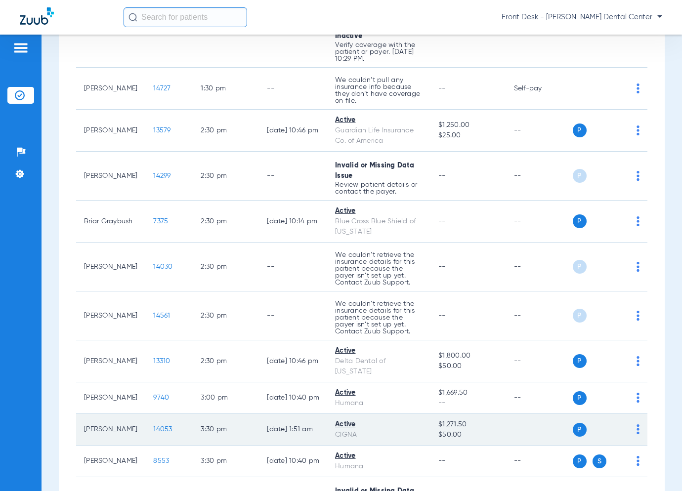
scroll to position [1470, 0]
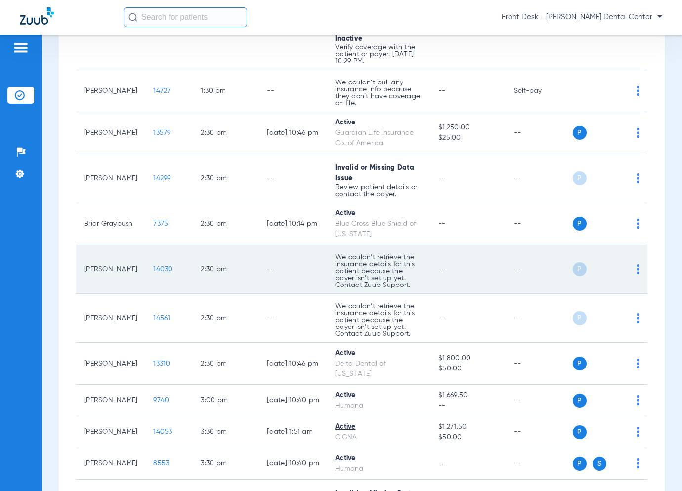
click at [156, 266] on span "14030" at bounding box center [162, 269] width 19 height 7
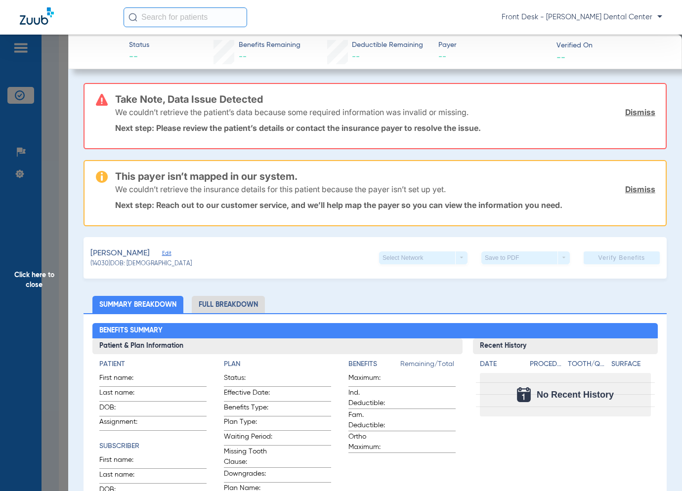
click at [64, 360] on span "Click here to close" at bounding box center [34, 280] width 68 height 491
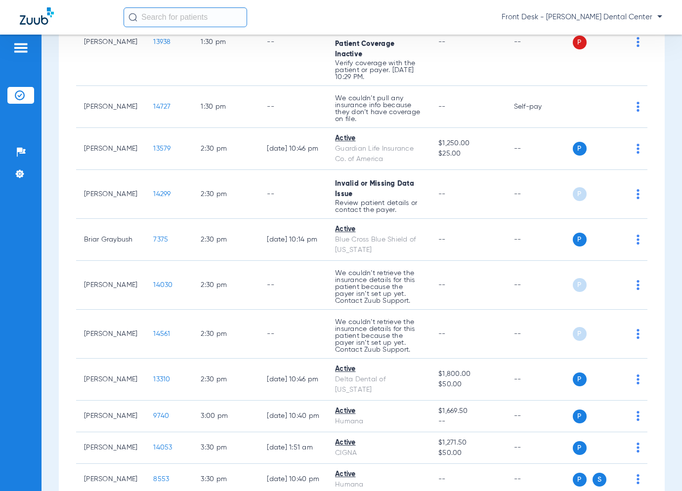
scroll to position [1519, 0]
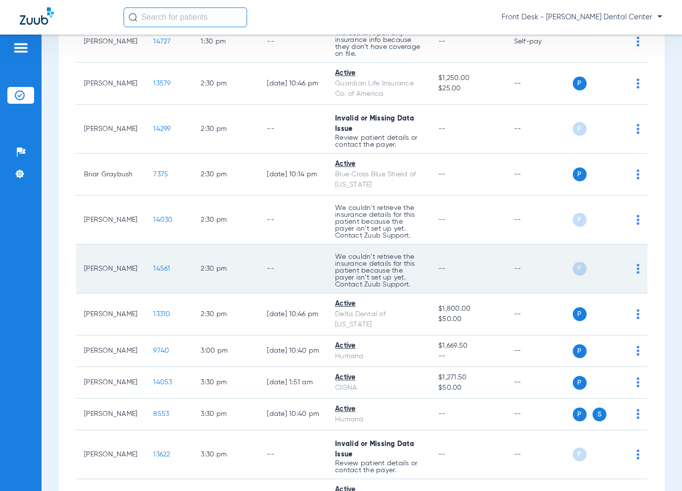
click at [159, 272] on span "14561" at bounding box center [161, 268] width 17 height 7
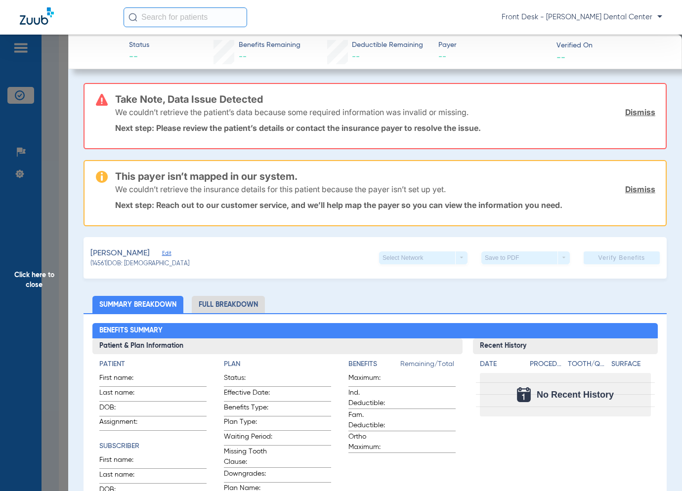
click at [25, 228] on span "Click here to close" at bounding box center [34, 280] width 68 height 491
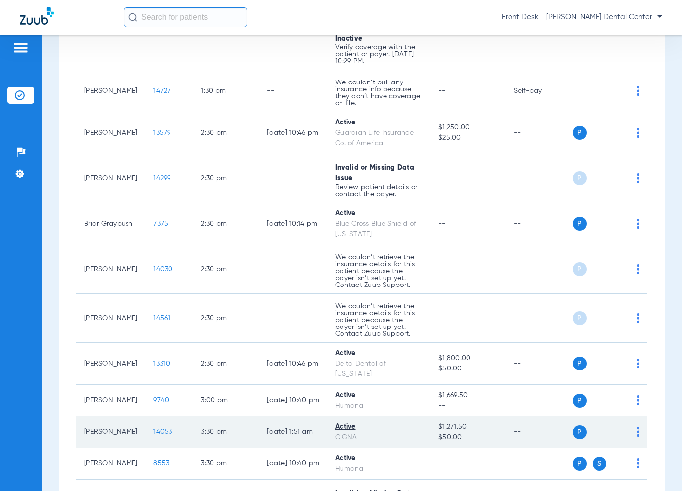
scroll to position [1569, 0]
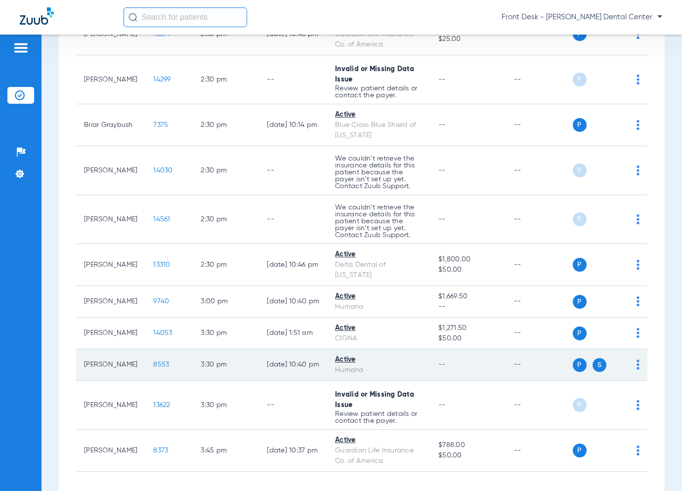
click at [154, 368] on span "8553" at bounding box center [161, 364] width 16 height 7
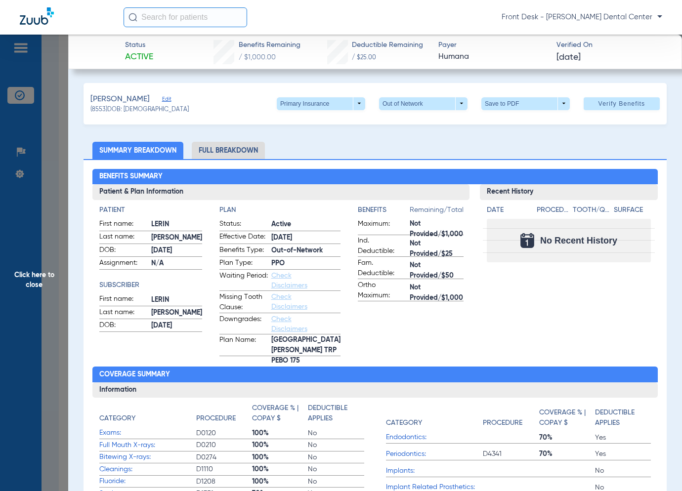
click at [43, 177] on span "Click here to close" at bounding box center [34, 280] width 68 height 491
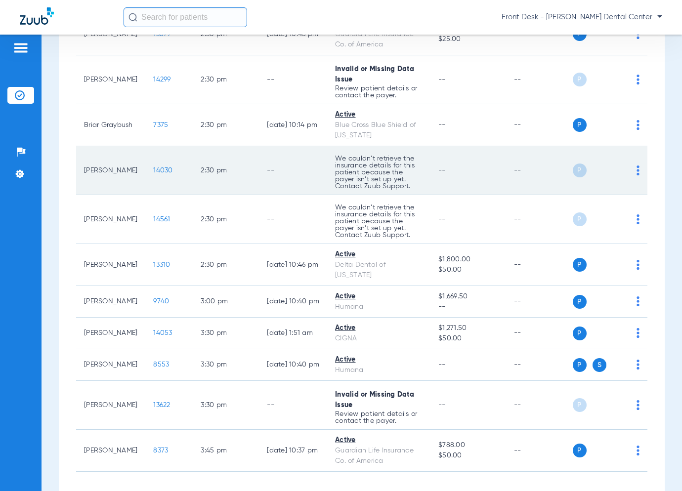
click at [162, 167] on span "14030" at bounding box center [162, 170] width 19 height 7
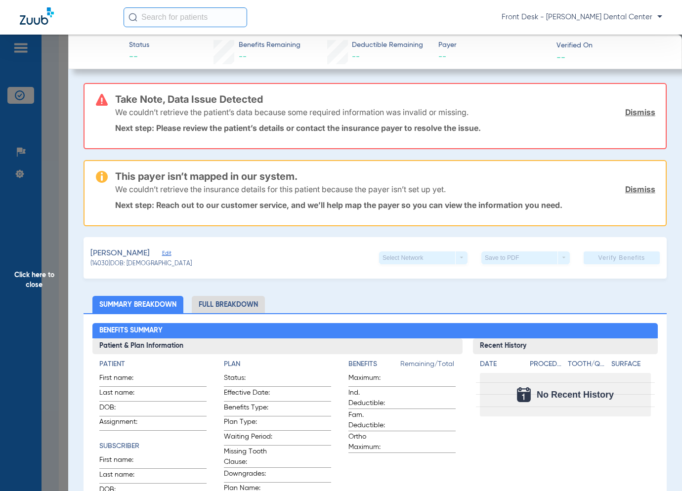
click at [54, 256] on span "Click here to close" at bounding box center [34, 280] width 68 height 491
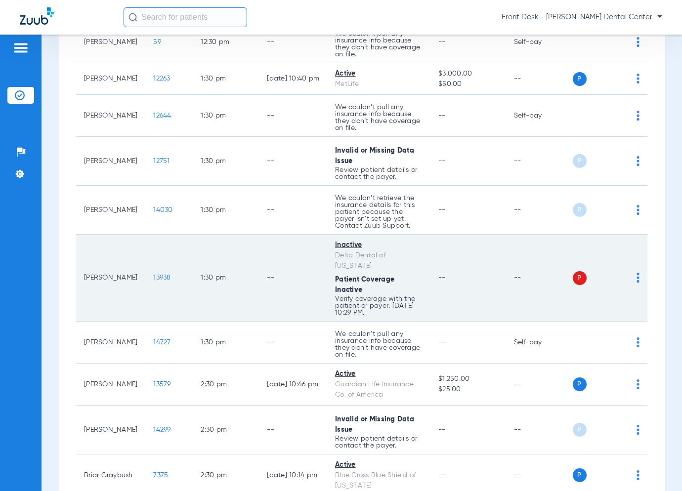
scroll to position [1173, 0]
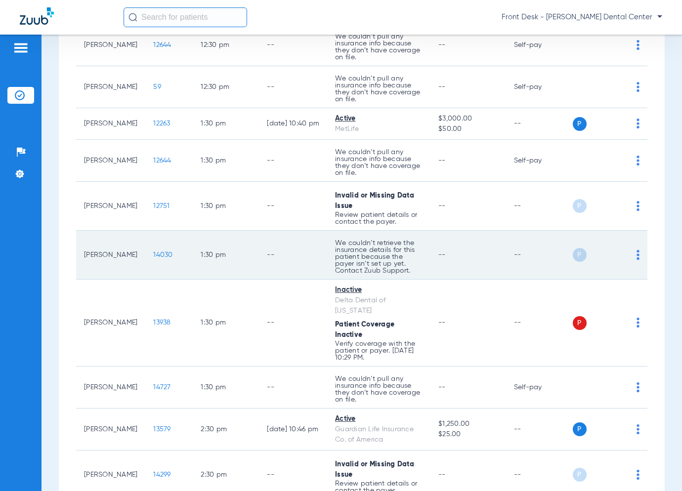
click at [156, 251] on span "14030" at bounding box center [162, 254] width 19 height 7
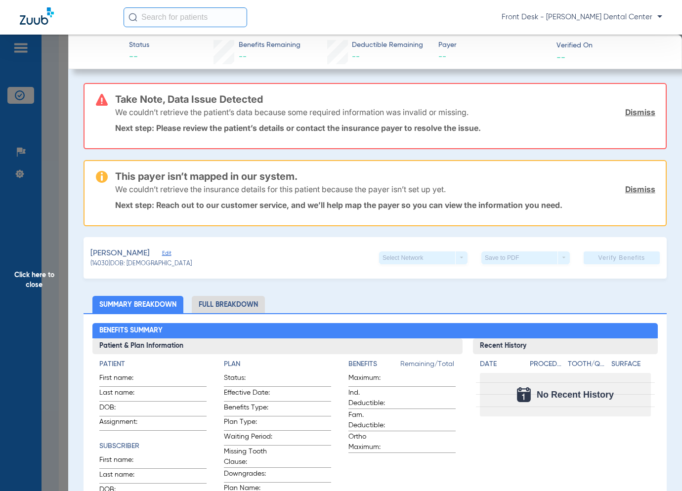
click at [45, 246] on span "Click here to close" at bounding box center [34, 280] width 68 height 491
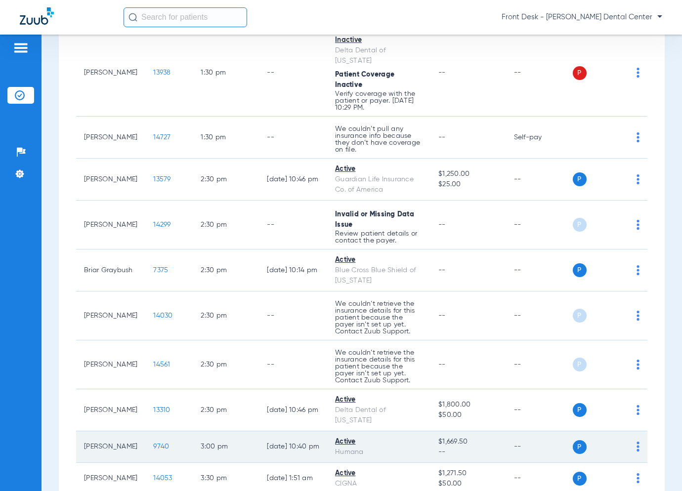
scroll to position [1420, 0]
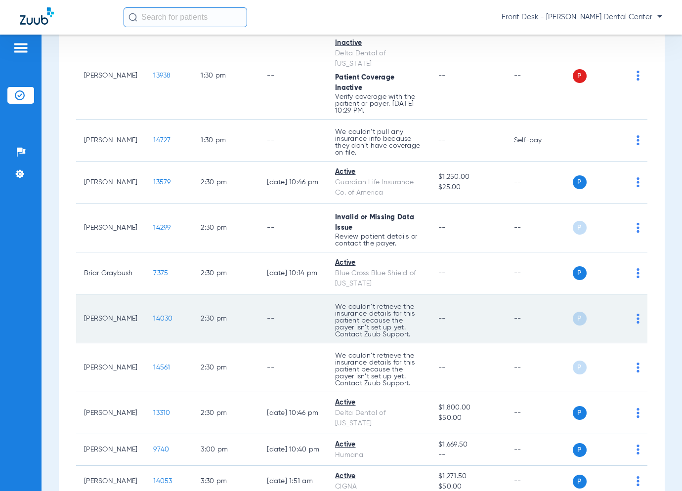
click at [156, 315] on span "14030" at bounding box center [162, 318] width 19 height 7
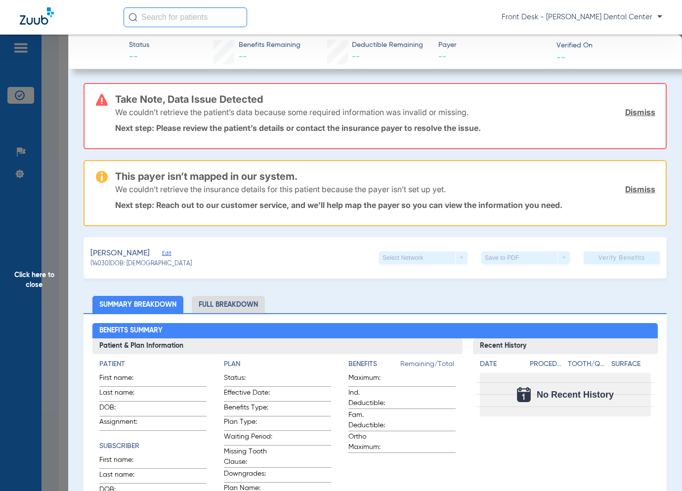
click at [45, 259] on span "Click here to close" at bounding box center [34, 280] width 68 height 491
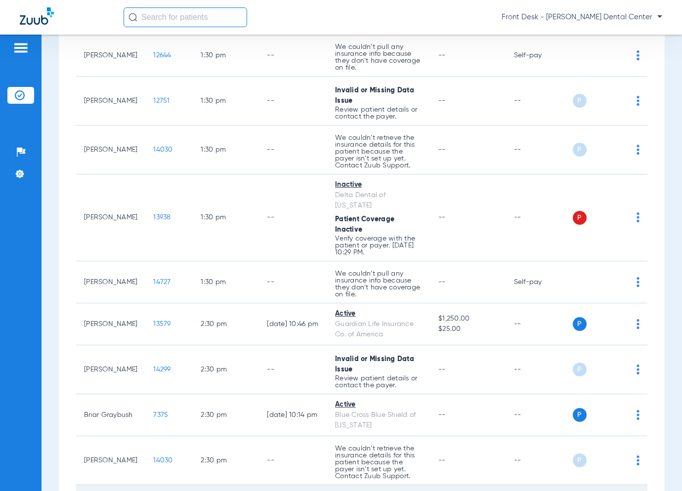
scroll to position [1223, 0]
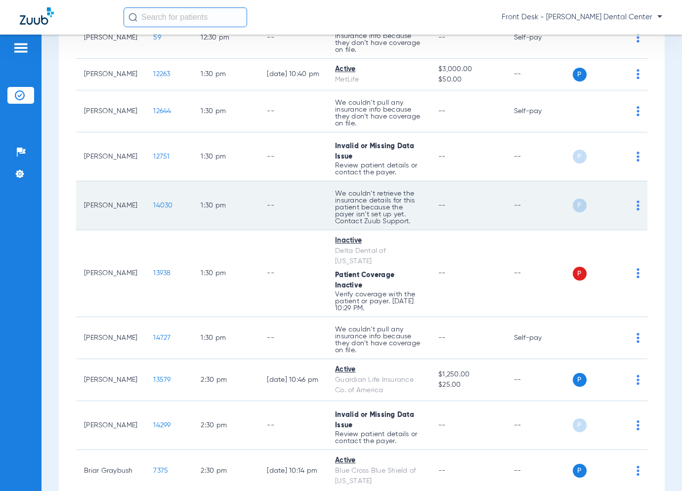
click at [154, 202] on span "14030" at bounding box center [162, 205] width 19 height 7
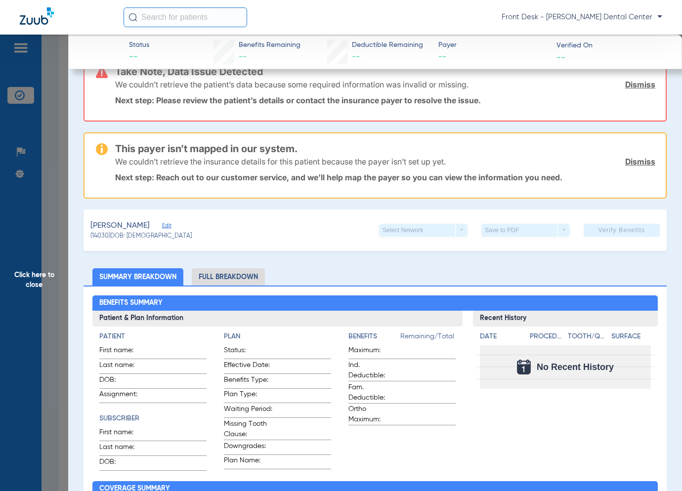
scroll to position [0, 0]
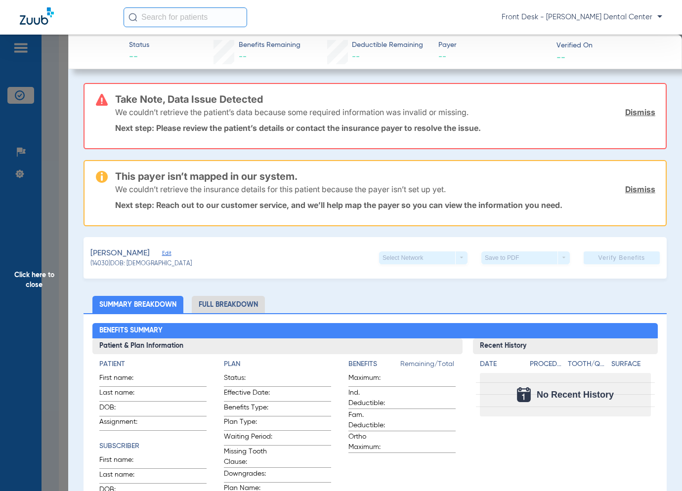
click at [37, 217] on span "Click here to close" at bounding box center [34, 280] width 68 height 491
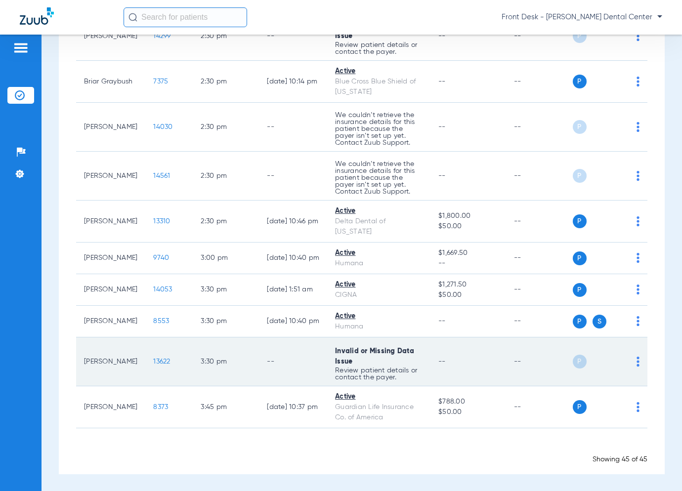
scroll to position [1618, 0]
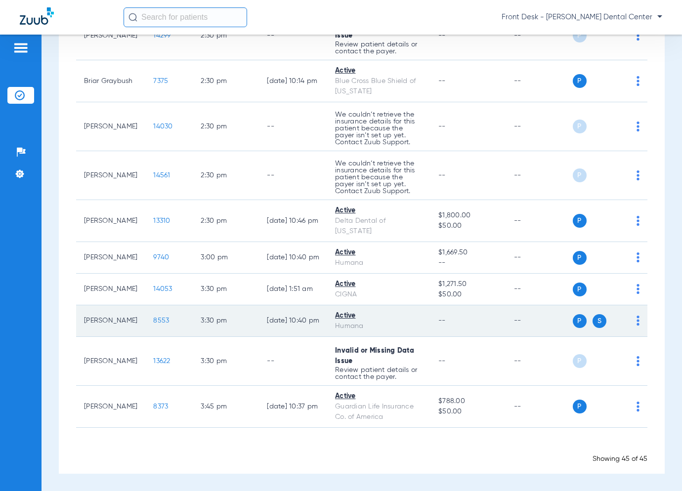
click at [153, 318] on span "8553" at bounding box center [161, 320] width 16 height 7
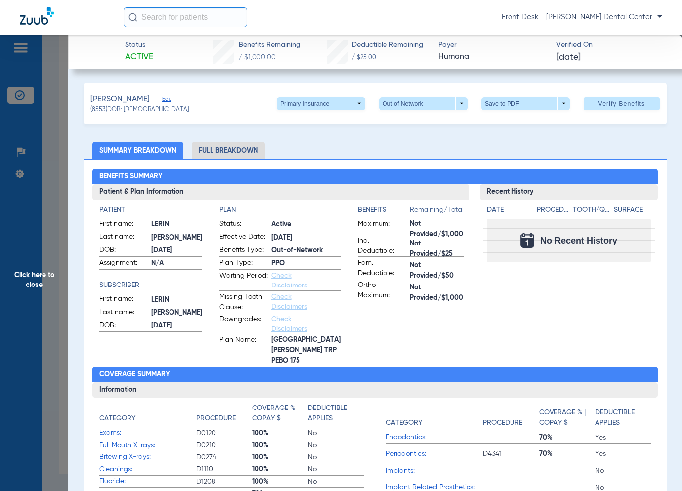
click at [52, 305] on span "Click here to close" at bounding box center [34, 280] width 68 height 491
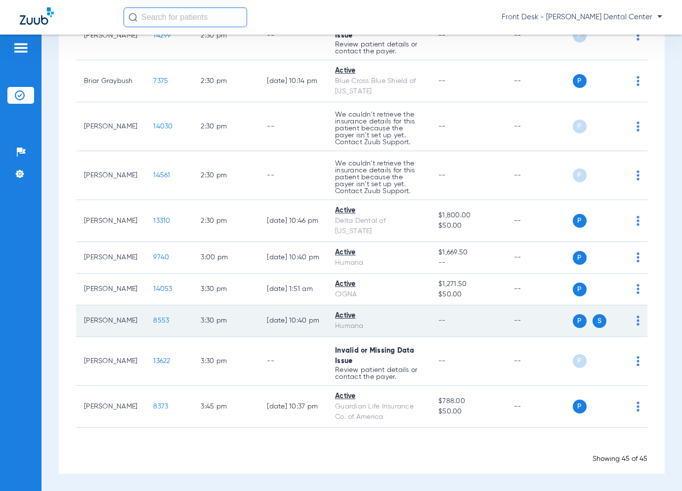
click at [160, 323] on span "8553" at bounding box center [161, 320] width 16 height 7
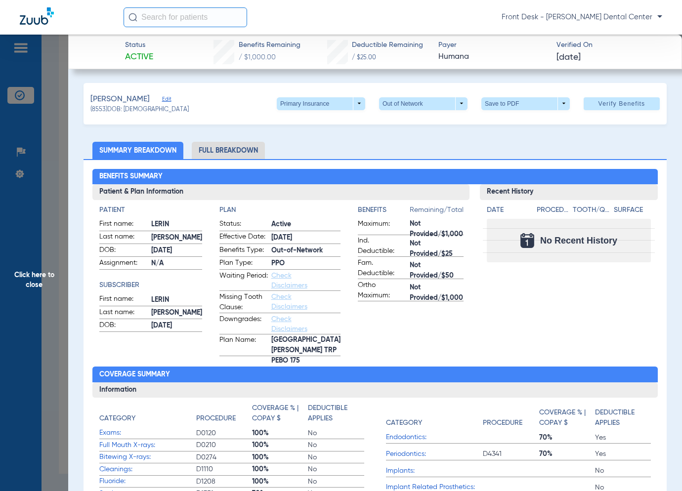
click at [41, 306] on span "Click here to close" at bounding box center [34, 280] width 68 height 491
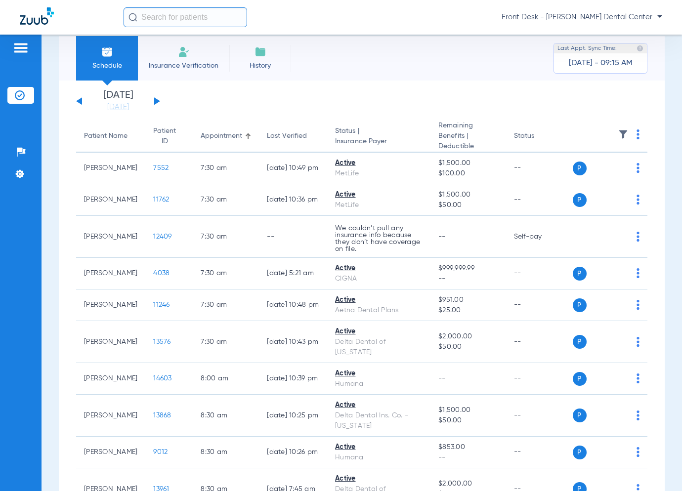
scroll to position [0, 0]
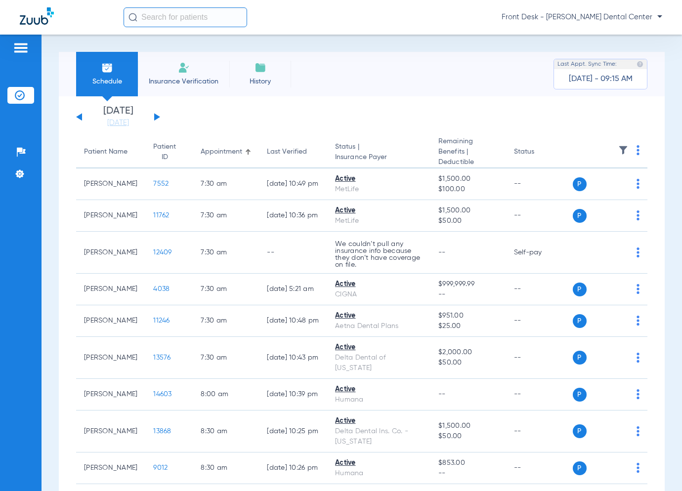
click at [156, 116] on button at bounding box center [157, 116] width 6 height 7
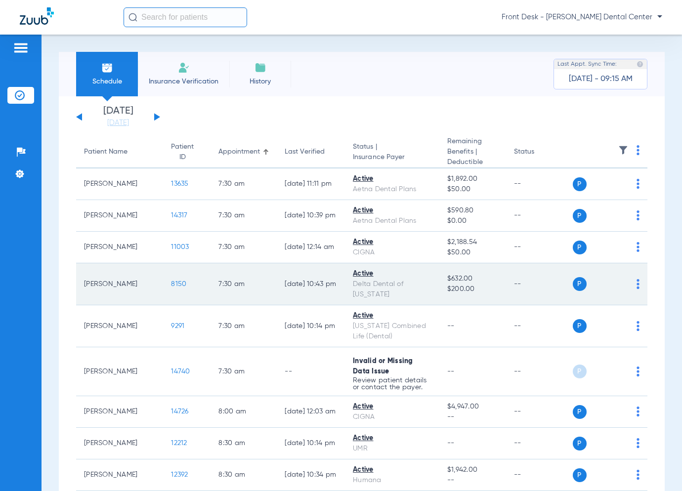
click at [171, 284] on span "8150" at bounding box center [178, 284] width 15 height 7
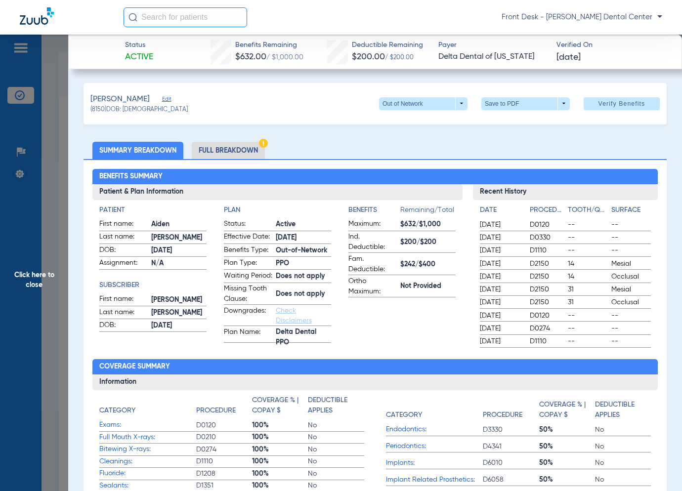
click at [33, 305] on span "Click here to close" at bounding box center [34, 280] width 68 height 491
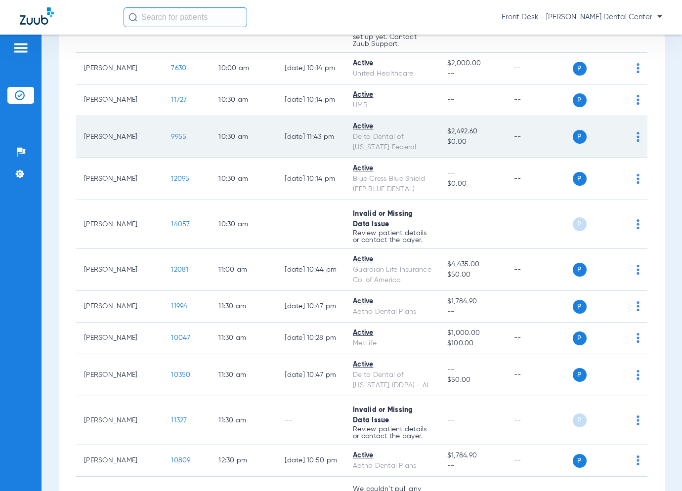
scroll to position [1037, 0]
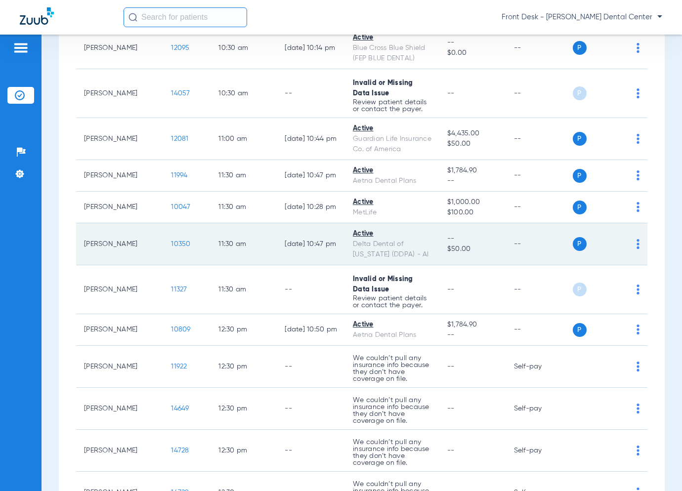
click at [171, 241] on span "10350" at bounding box center [180, 244] width 19 height 7
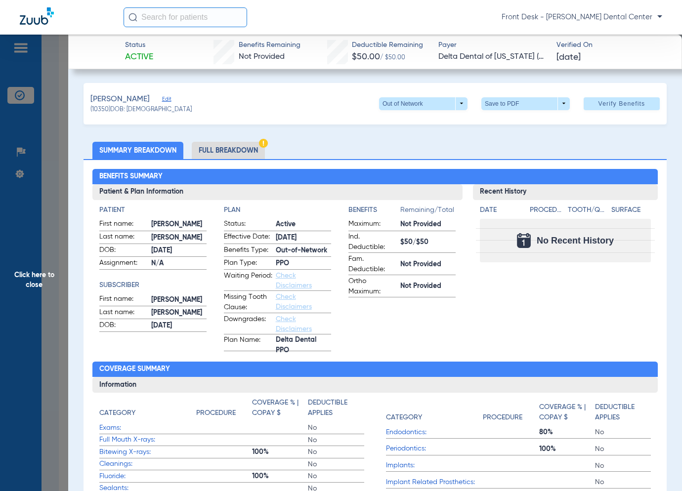
click at [47, 182] on span "Click here to close" at bounding box center [34, 280] width 68 height 491
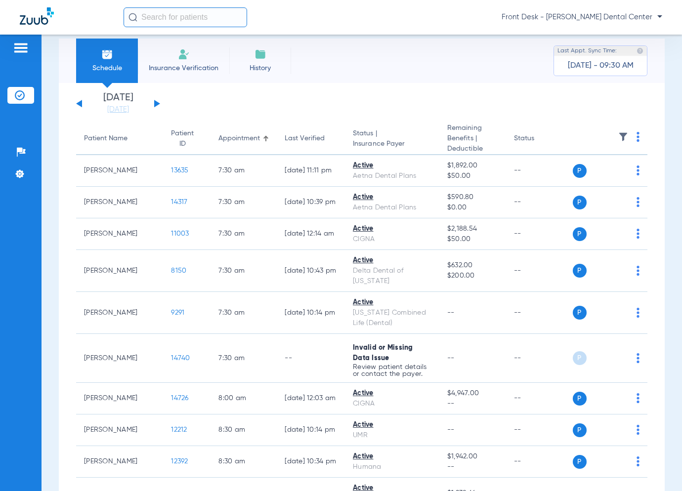
scroll to position [0, 0]
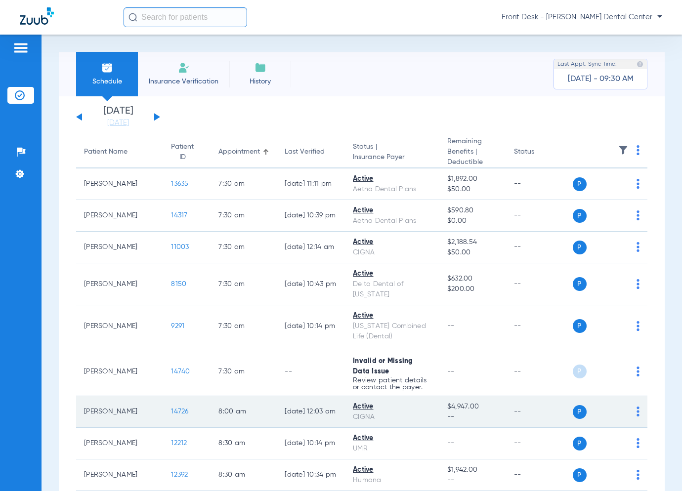
click at [171, 411] on span "14726" at bounding box center [179, 411] width 17 height 7
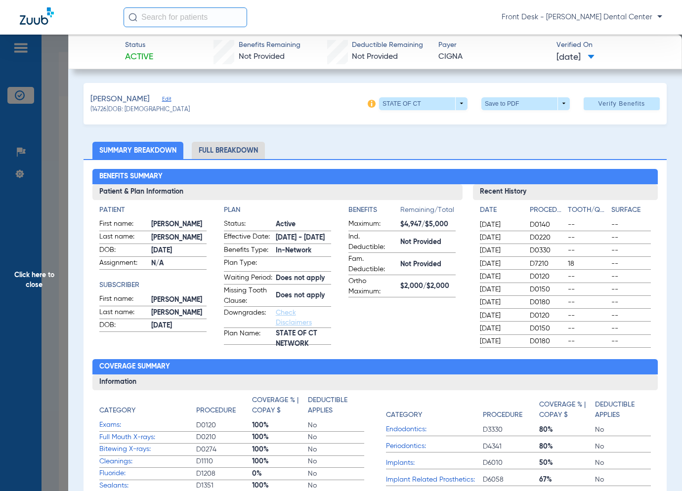
click at [58, 347] on span "Click here to close" at bounding box center [34, 280] width 68 height 491
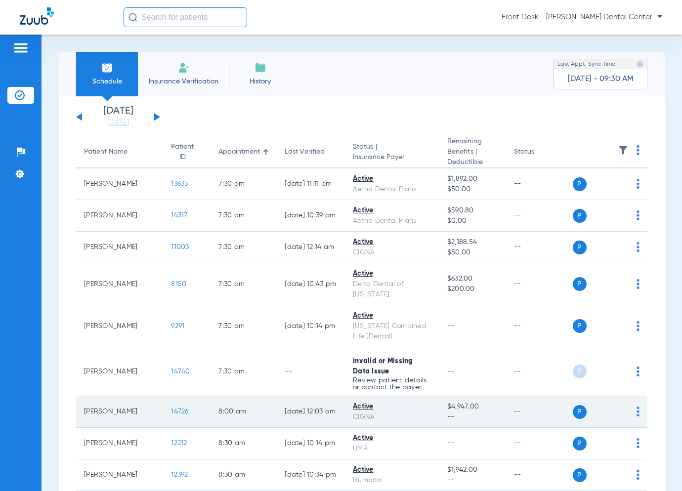
click at [171, 408] on span "14726" at bounding box center [179, 411] width 17 height 7
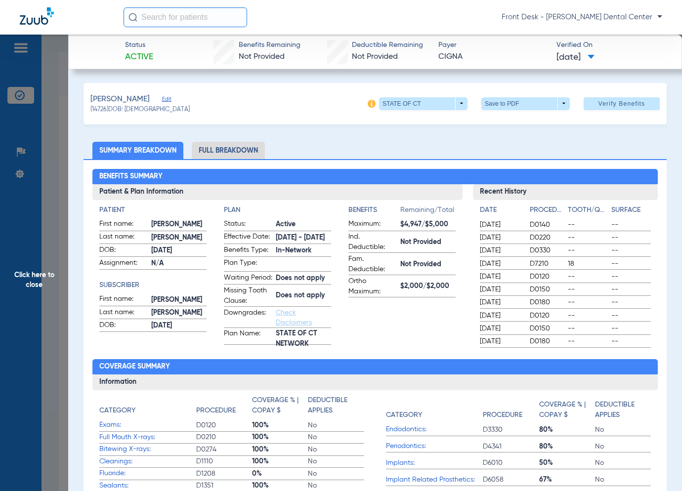
click at [64, 280] on span "Click here to close" at bounding box center [34, 280] width 68 height 491
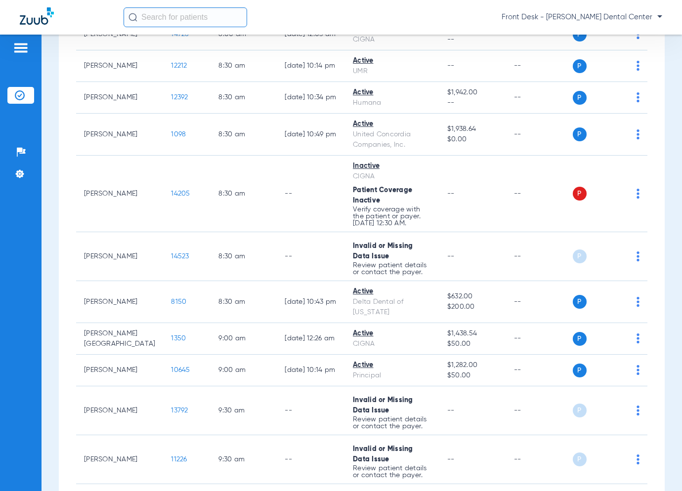
scroll to position [445, 0]
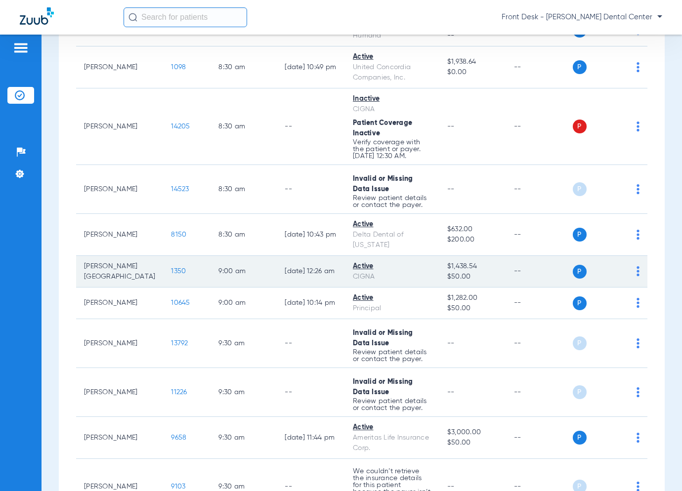
click at [171, 271] on span "1350" at bounding box center [178, 271] width 15 height 7
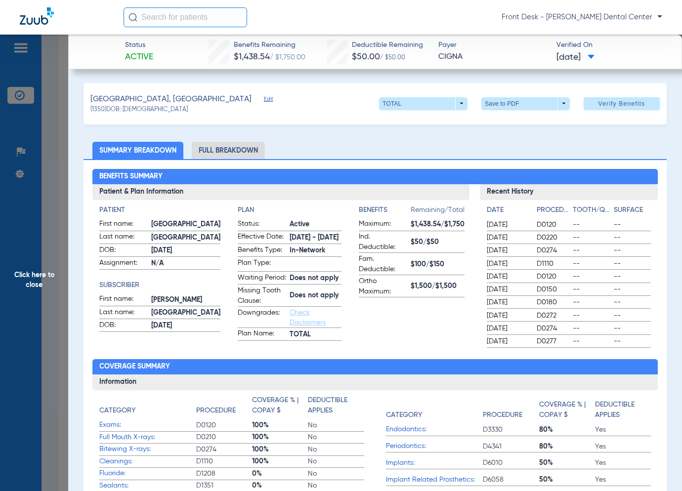
click at [51, 263] on span "Click here to close" at bounding box center [34, 280] width 68 height 491
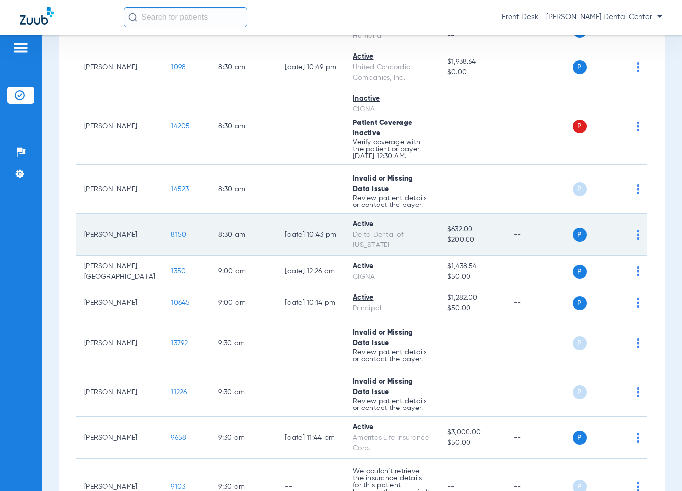
click at [171, 231] on span "8150" at bounding box center [178, 234] width 15 height 7
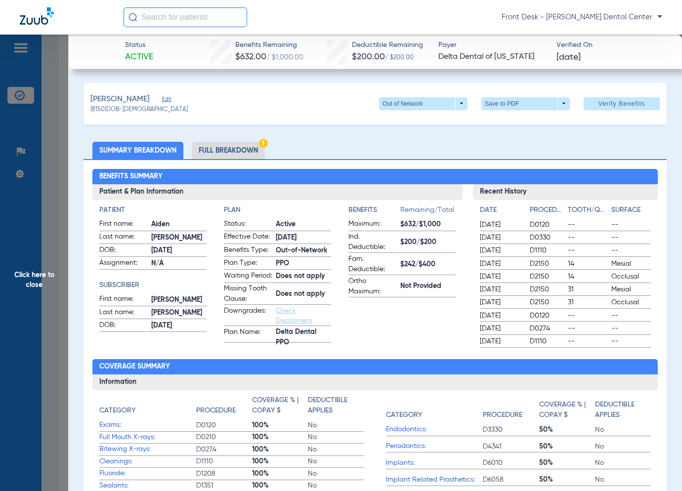
click at [38, 278] on span "Click here to close" at bounding box center [34, 280] width 68 height 491
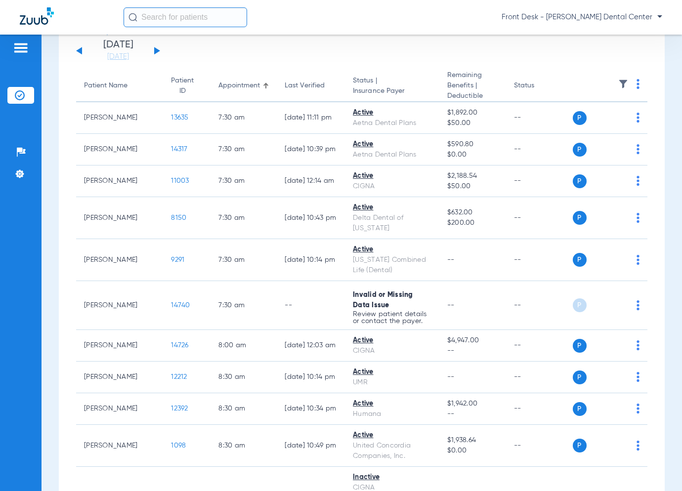
scroll to position [148, 0]
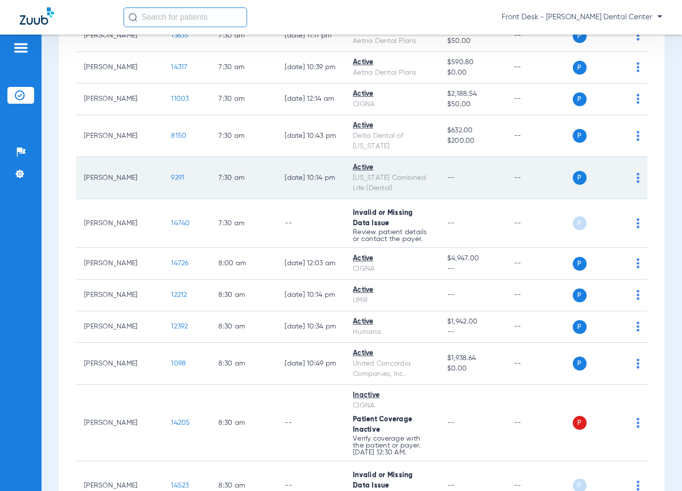
click at [171, 175] on span "9291" at bounding box center [177, 177] width 13 height 7
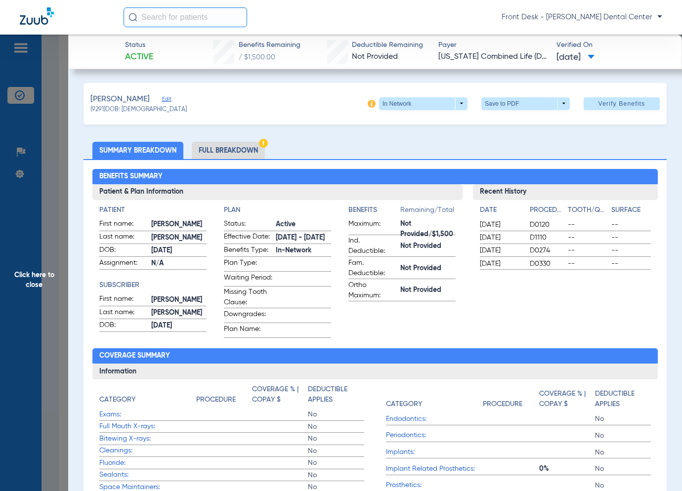
click at [51, 276] on span "Click here to close" at bounding box center [34, 280] width 68 height 491
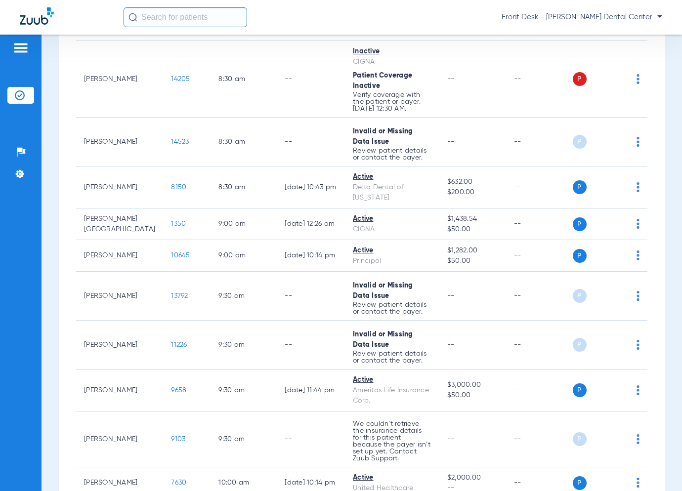
scroll to position [494, 0]
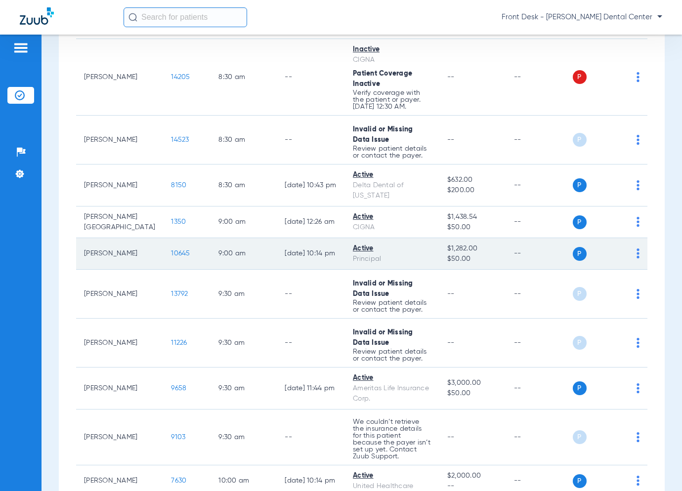
click at [171, 253] on span "10645" at bounding box center [180, 253] width 19 height 7
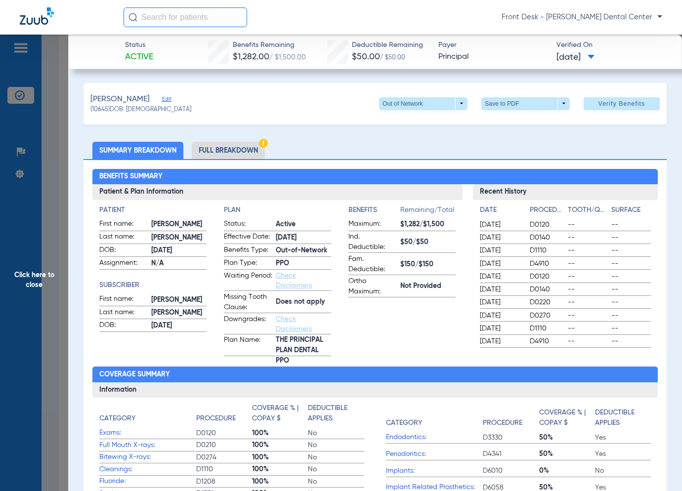
click at [26, 230] on span "Click here to close" at bounding box center [34, 280] width 68 height 491
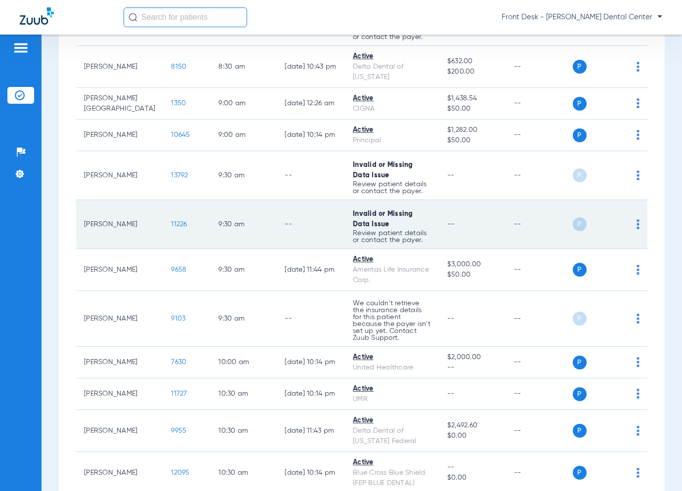
scroll to position [691, 0]
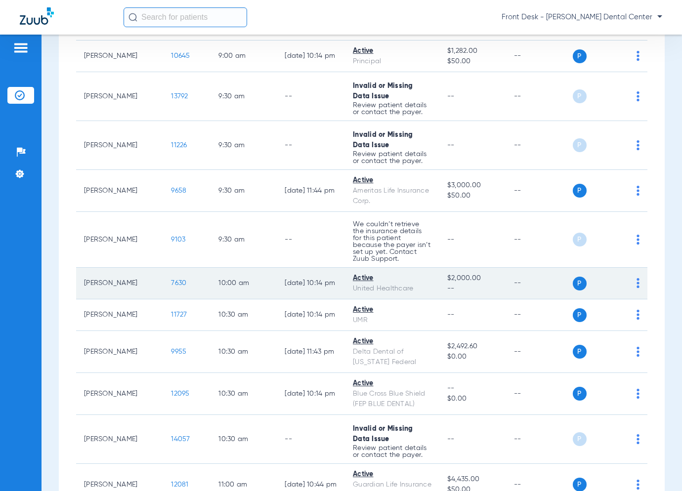
click at [171, 280] on span "7630" at bounding box center [178, 283] width 15 height 7
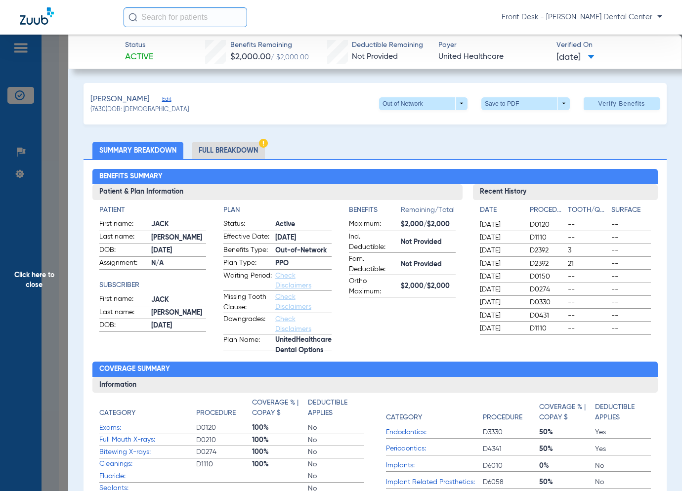
click at [55, 296] on span "Click here to close" at bounding box center [34, 280] width 68 height 491
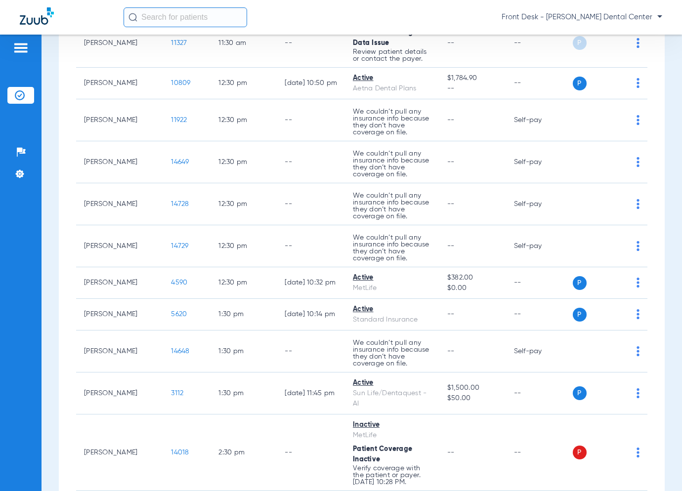
scroll to position [1284, 0]
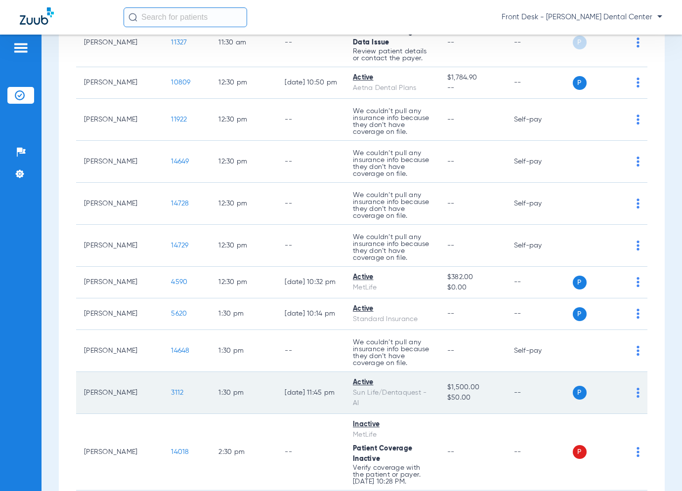
click at [171, 389] on span "3112" at bounding box center [177, 392] width 12 height 7
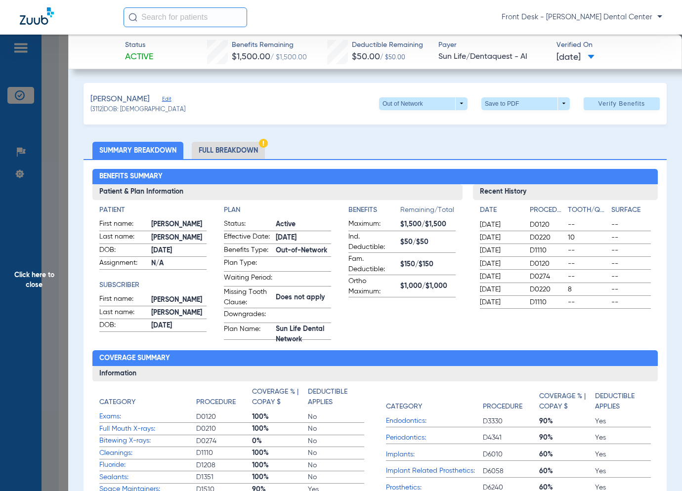
click at [54, 243] on span "Click here to close" at bounding box center [34, 280] width 68 height 491
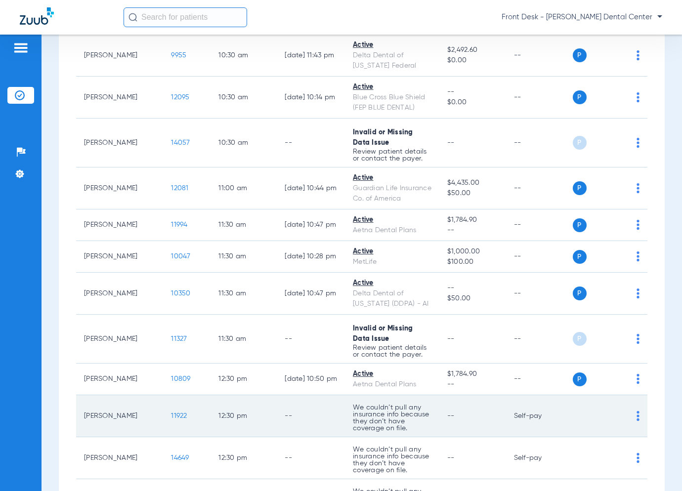
scroll to position [988, 0]
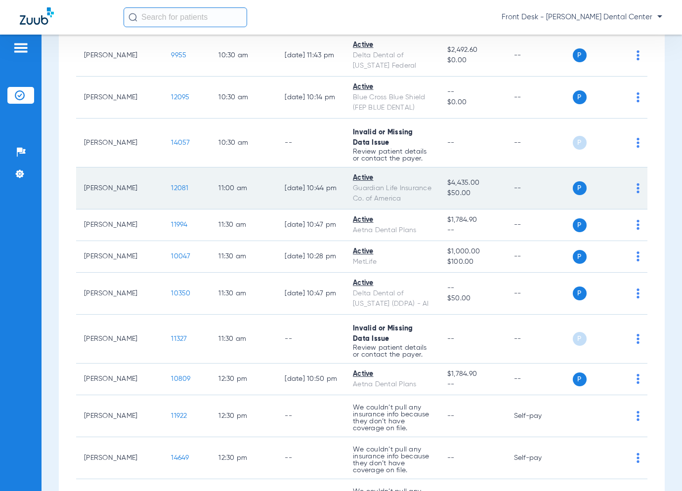
click at [171, 185] on span "12081" at bounding box center [179, 188] width 17 height 7
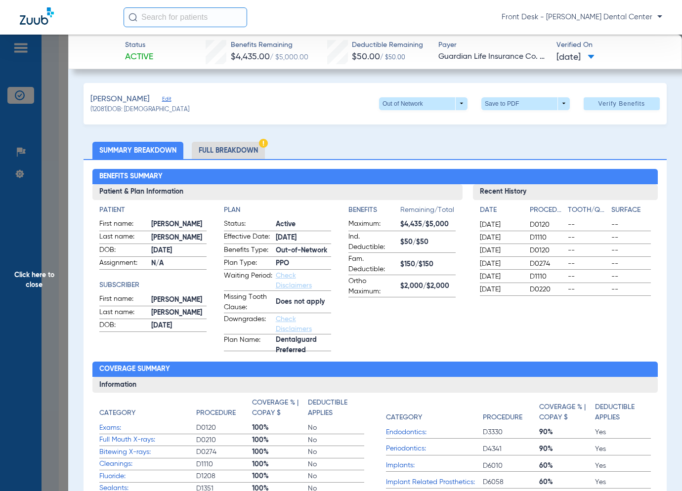
click at [36, 245] on span "Click here to close" at bounding box center [34, 280] width 68 height 491
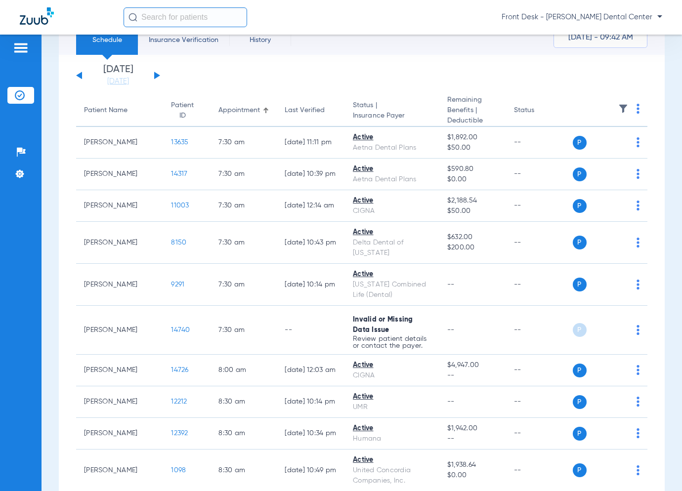
scroll to position [0, 0]
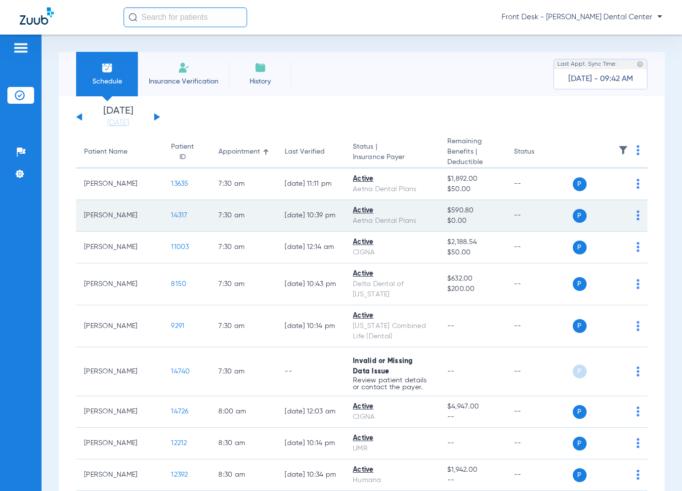
click at [171, 213] on span "14317" at bounding box center [179, 215] width 16 height 7
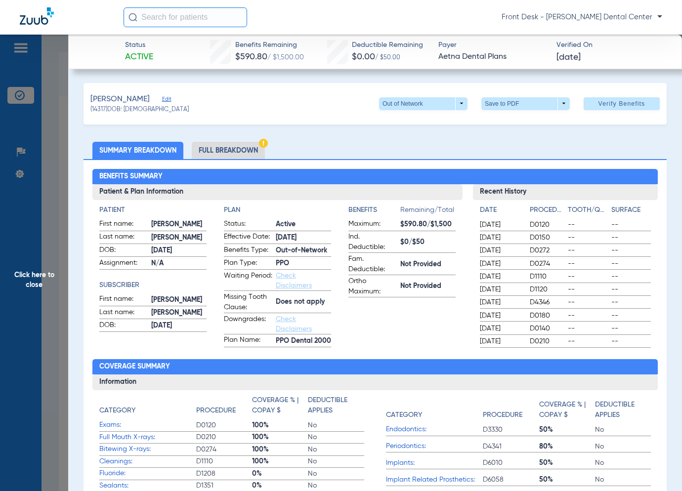
click at [54, 257] on span "Click here to close" at bounding box center [34, 280] width 68 height 491
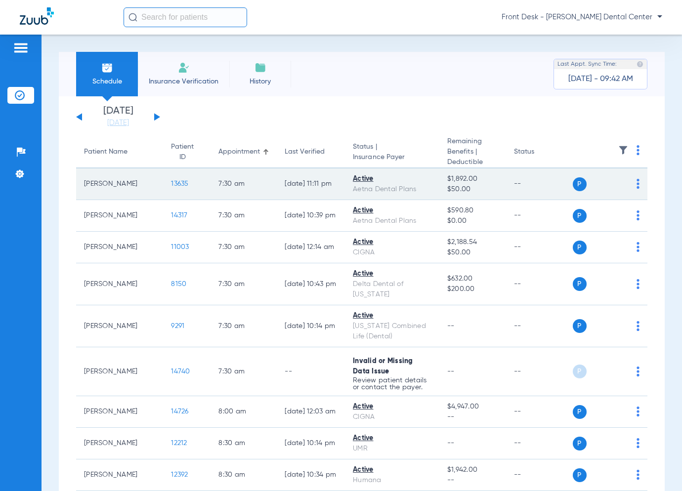
click at [171, 185] on span "13635" at bounding box center [179, 183] width 17 height 7
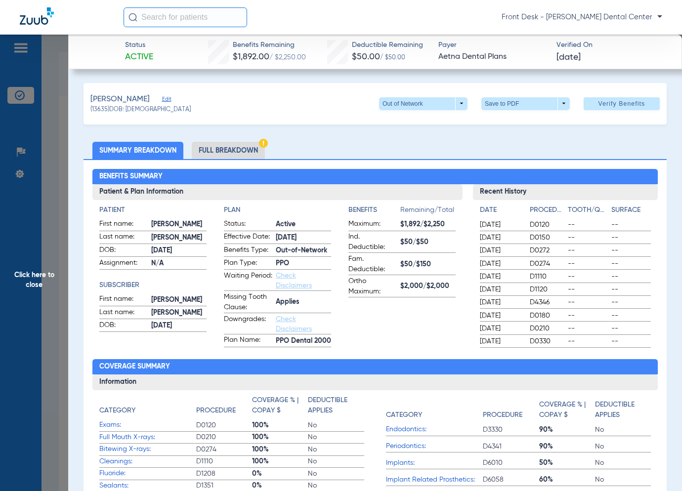
click at [140, 179] on h2 "Benefits Summary" at bounding box center [375, 177] width 566 height 16
click at [47, 290] on span "Click here to close" at bounding box center [34, 280] width 68 height 491
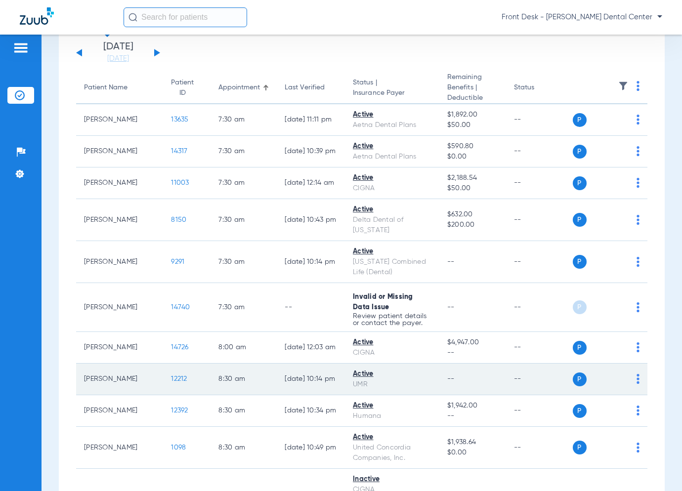
scroll to position [99, 0]
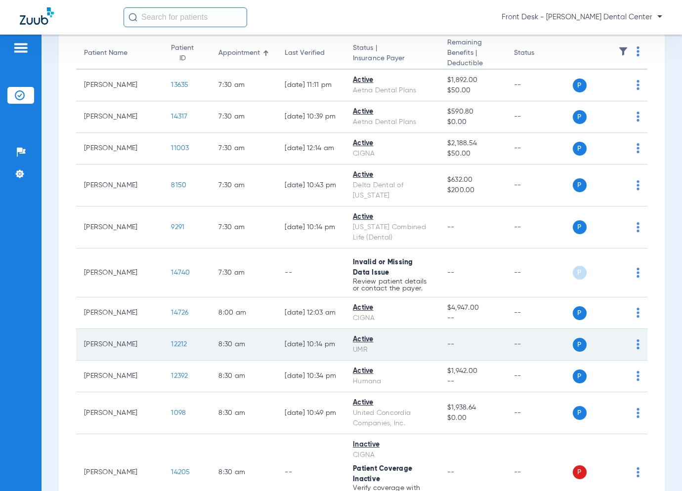
click at [171, 341] on span "12212" at bounding box center [179, 344] width 16 height 7
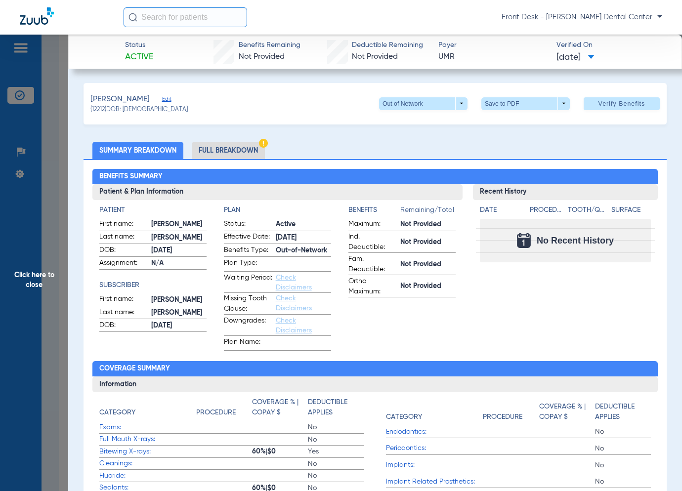
click at [21, 252] on span "Click here to close" at bounding box center [34, 280] width 68 height 491
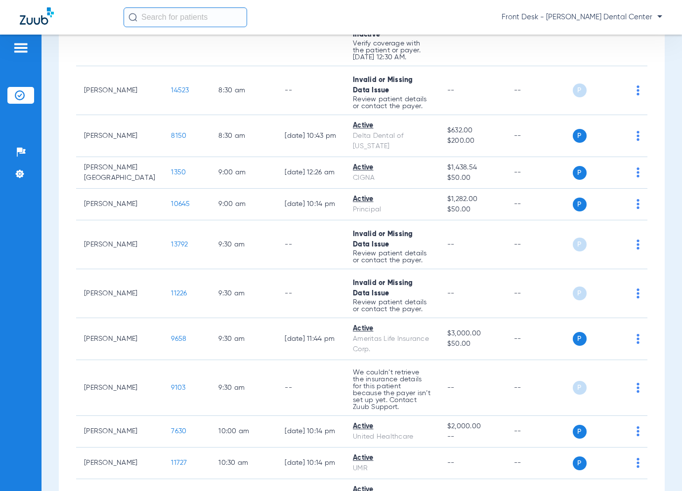
scroll to position [593, 0]
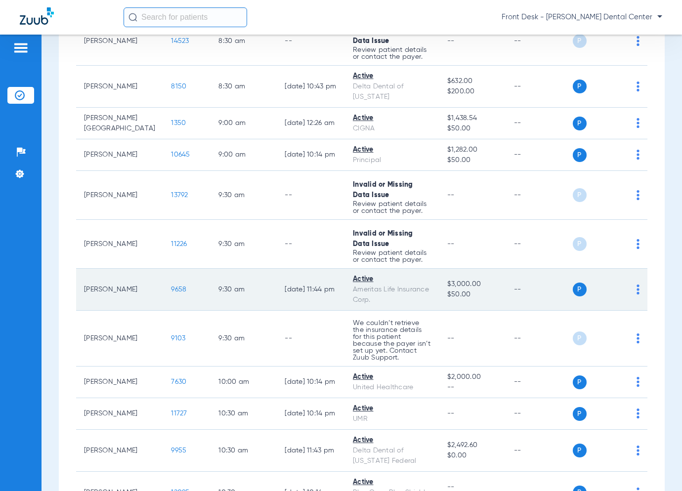
click at [171, 287] on span "9658" at bounding box center [178, 289] width 15 height 7
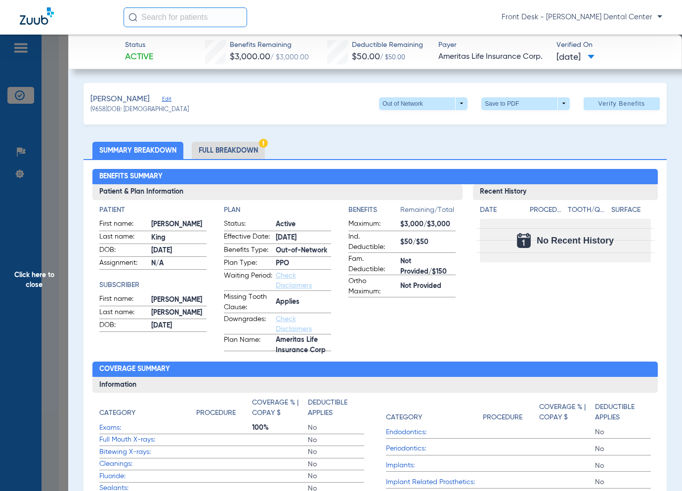
click at [33, 283] on span "Click here to close" at bounding box center [34, 280] width 68 height 491
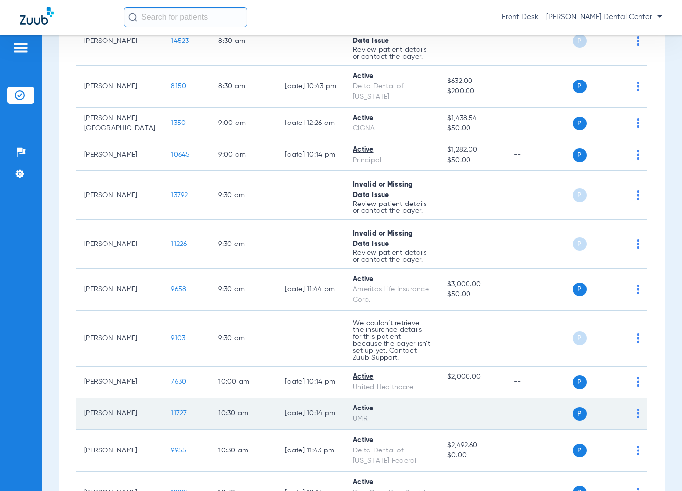
click at [171, 410] on span "11727" at bounding box center [179, 413] width 16 height 7
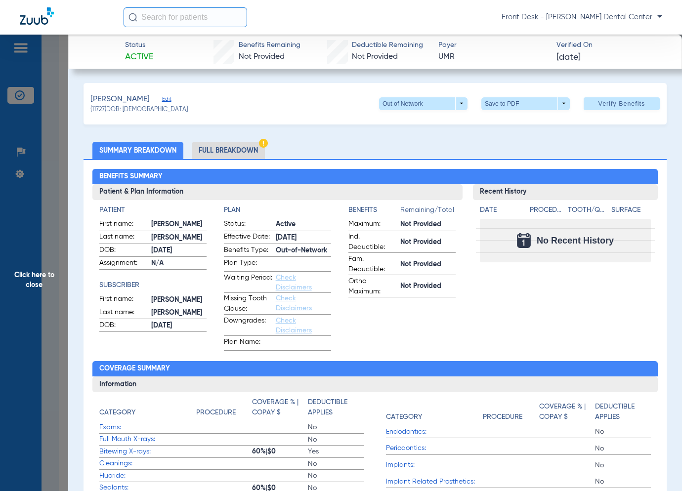
click at [19, 335] on span "Click here to close" at bounding box center [34, 280] width 68 height 491
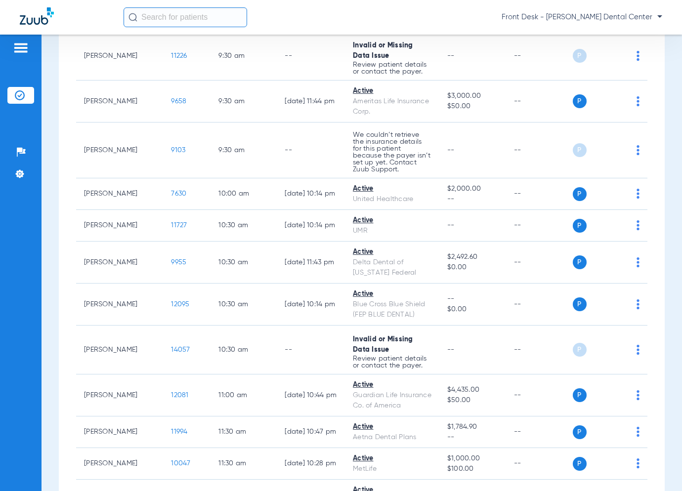
scroll to position [840, 0]
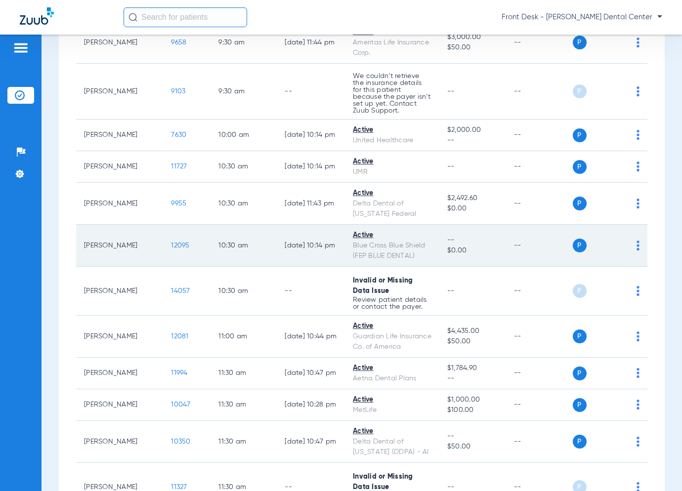
click at [171, 242] on span "12095" at bounding box center [180, 245] width 18 height 7
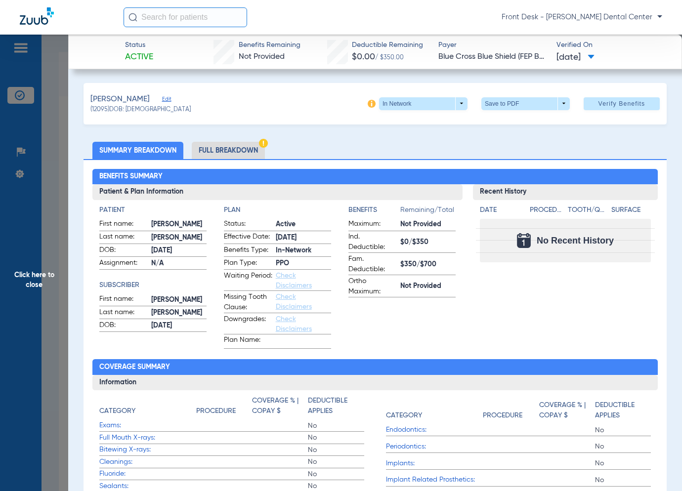
scroll to position [840, 0]
click at [47, 216] on span "Click here to close" at bounding box center [34, 280] width 68 height 491
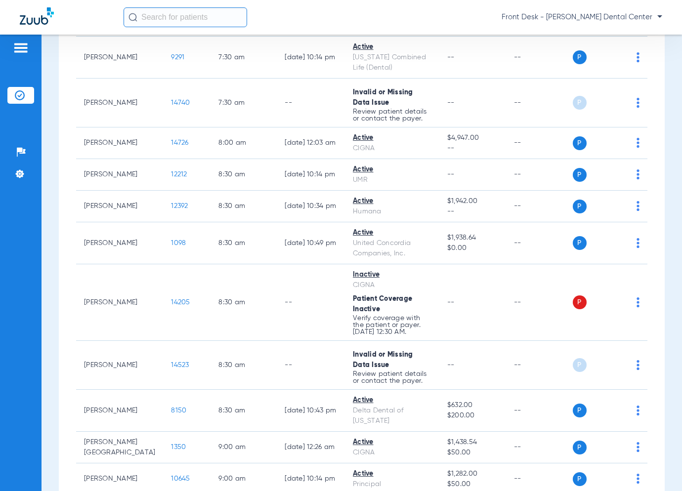
scroll to position [247, 0]
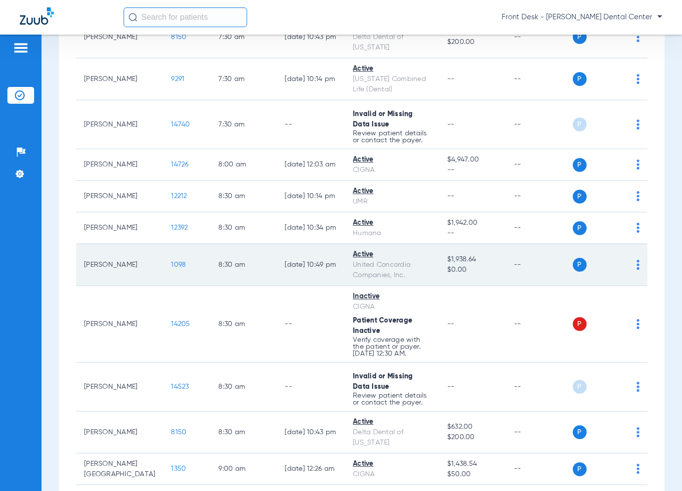
click at [171, 265] on span "1098" at bounding box center [178, 264] width 15 height 7
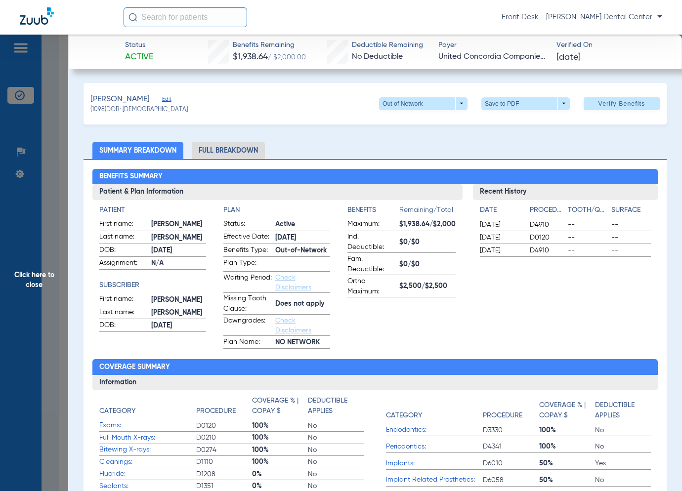
click at [26, 237] on span "Click here to close" at bounding box center [34, 280] width 68 height 491
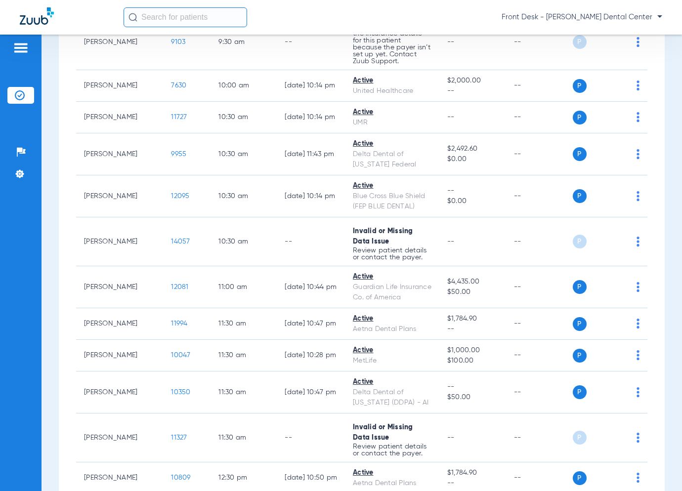
scroll to position [1087, 0]
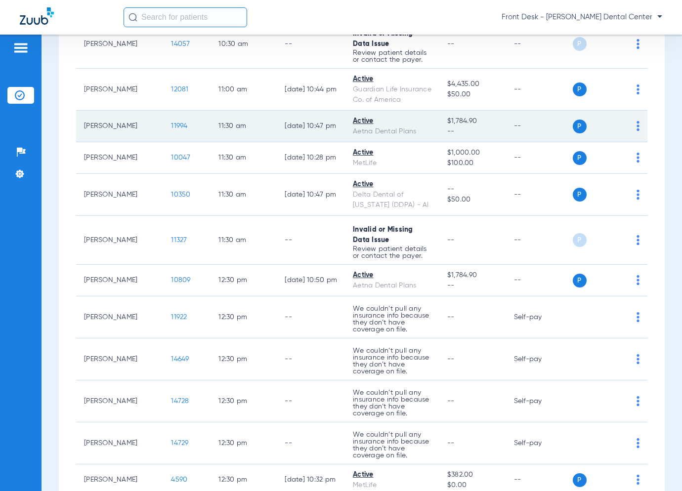
click at [171, 122] on span "11994" at bounding box center [179, 125] width 16 height 7
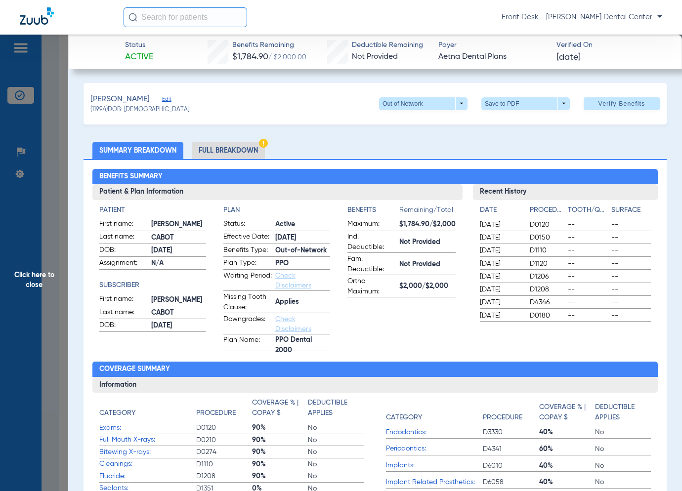
click at [57, 221] on span "Click here to close" at bounding box center [34, 280] width 68 height 491
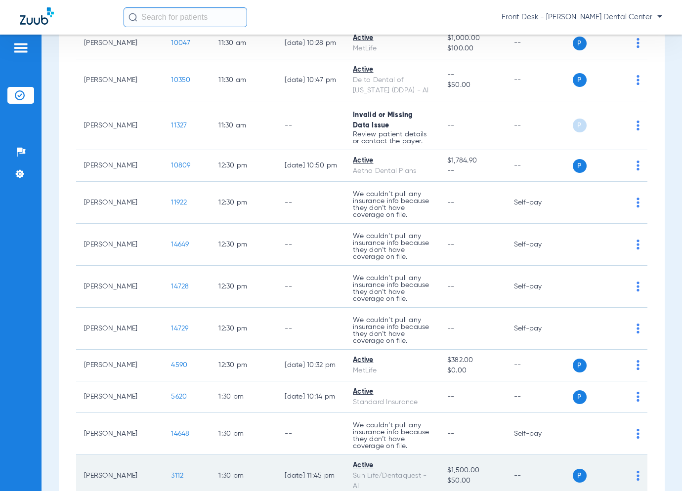
scroll to position [1284, 0]
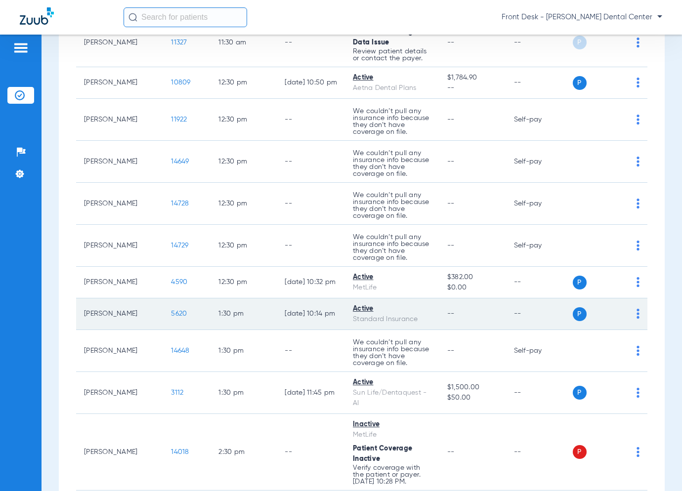
click at [171, 310] on span "5620" at bounding box center [179, 313] width 16 height 7
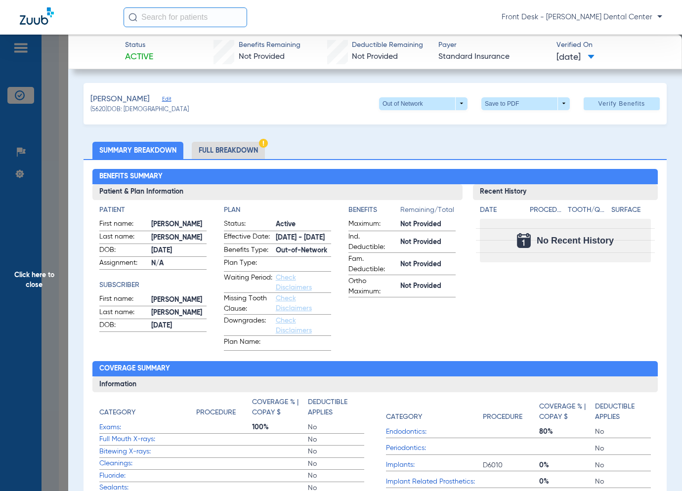
click at [44, 250] on span "Click here to close" at bounding box center [34, 280] width 68 height 491
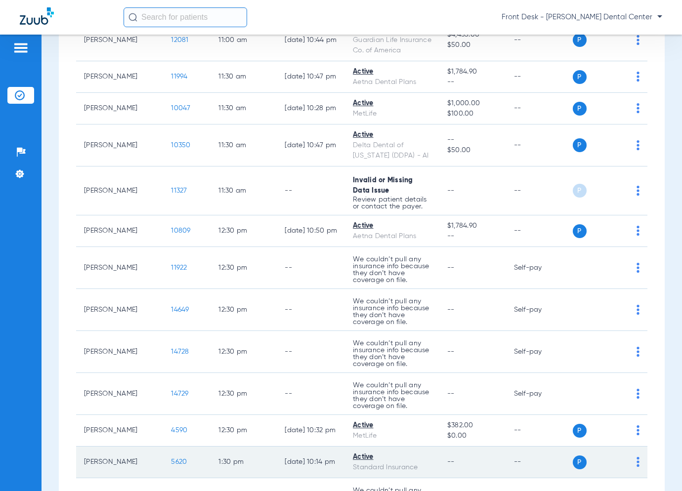
scroll to position [988, 0]
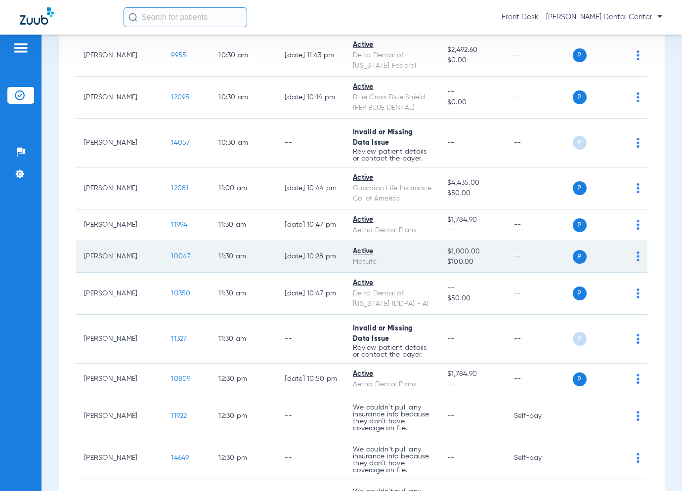
click at [171, 253] on span "10047" at bounding box center [180, 256] width 19 height 7
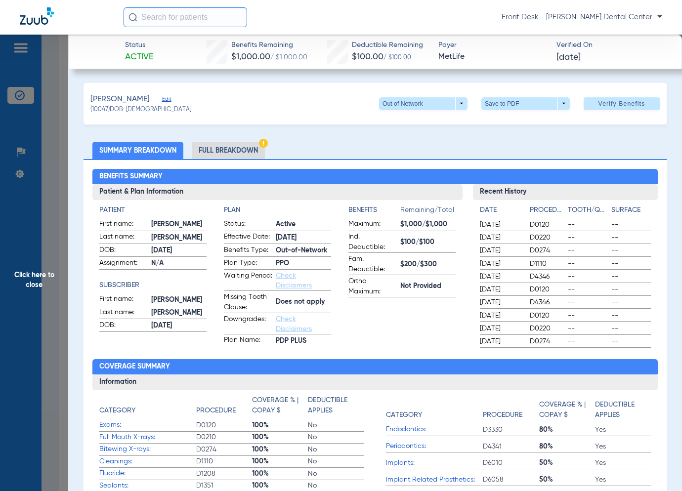
click at [47, 286] on span "Click here to close" at bounding box center [34, 280] width 68 height 491
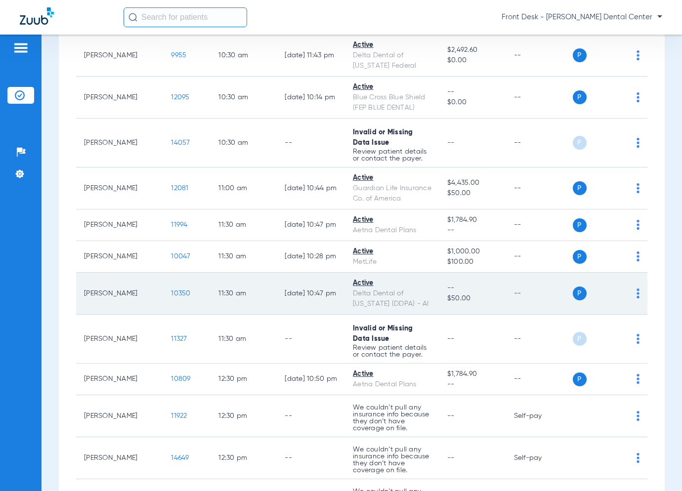
scroll to position [1185, 0]
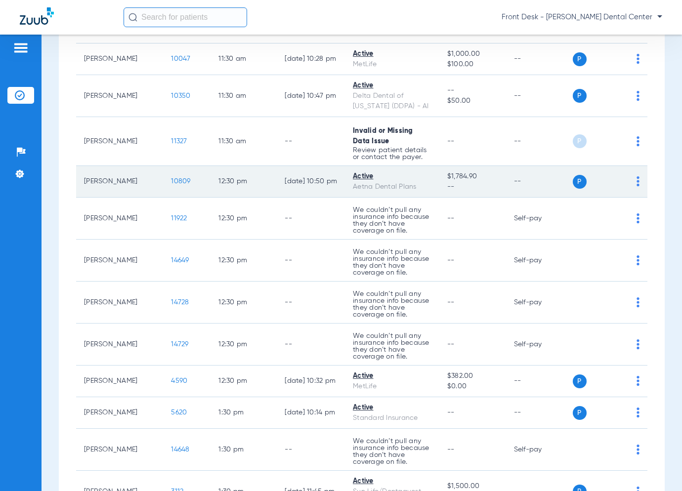
click at [171, 178] on span "10809" at bounding box center [180, 181] width 19 height 7
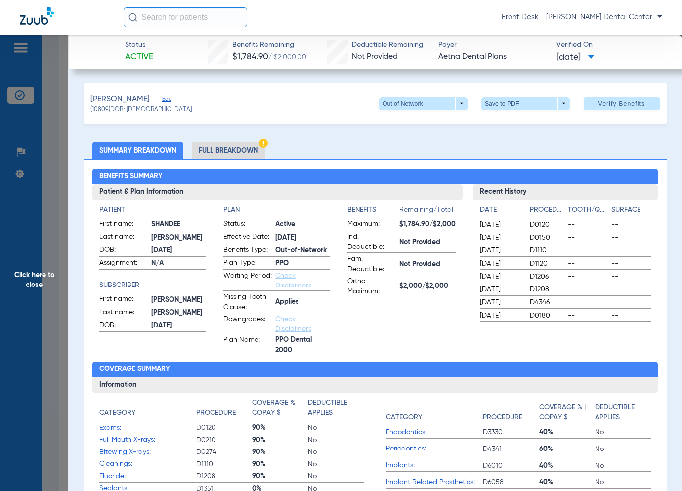
click at [48, 272] on span "Click here to close" at bounding box center [34, 280] width 68 height 491
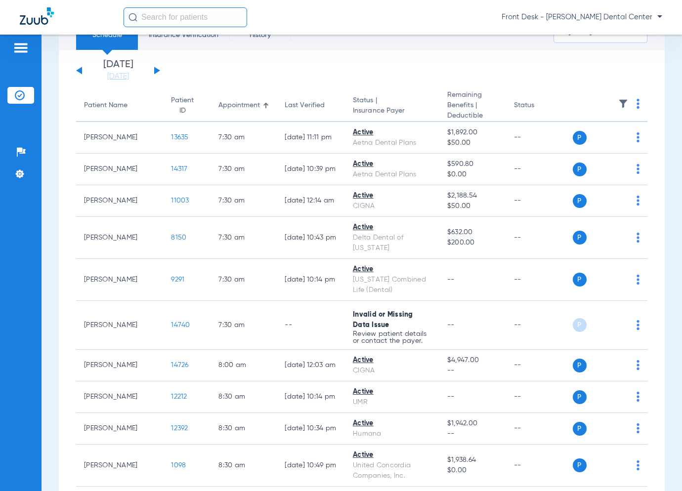
scroll to position [0, 0]
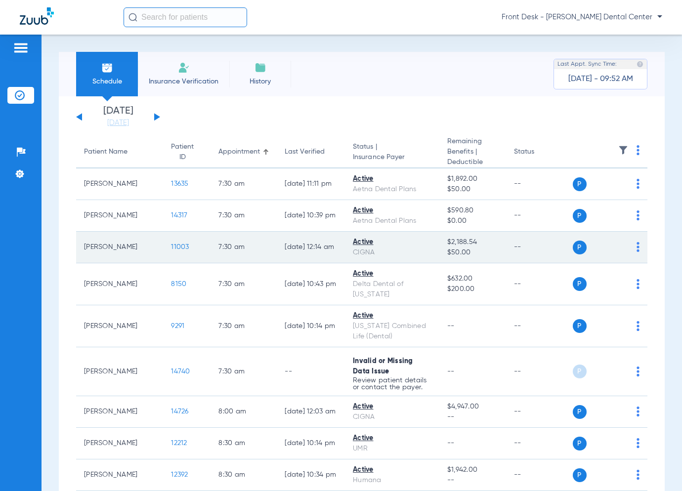
click at [171, 245] on span "11003" at bounding box center [180, 246] width 18 height 7
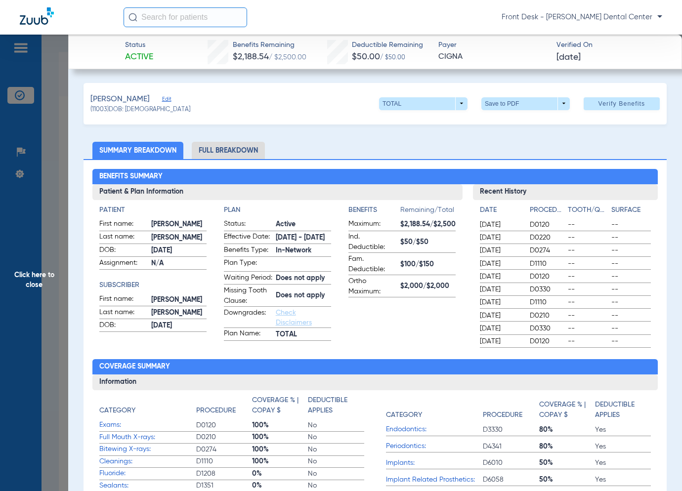
click at [45, 242] on span "Click here to close" at bounding box center [34, 280] width 68 height 491
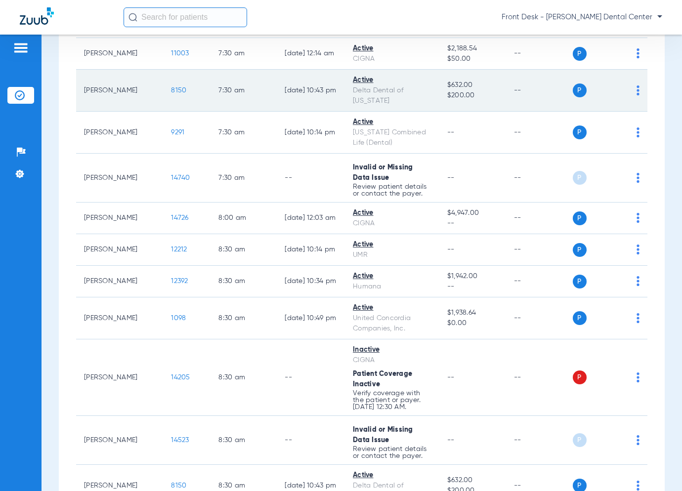
scroll to position [198, 0]
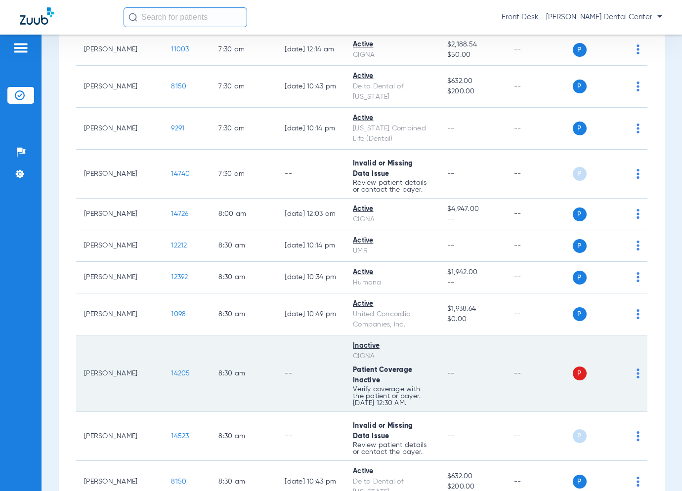
click at [171, 370] on span "14205" at bounding box center [180, 373] width 19 height 7
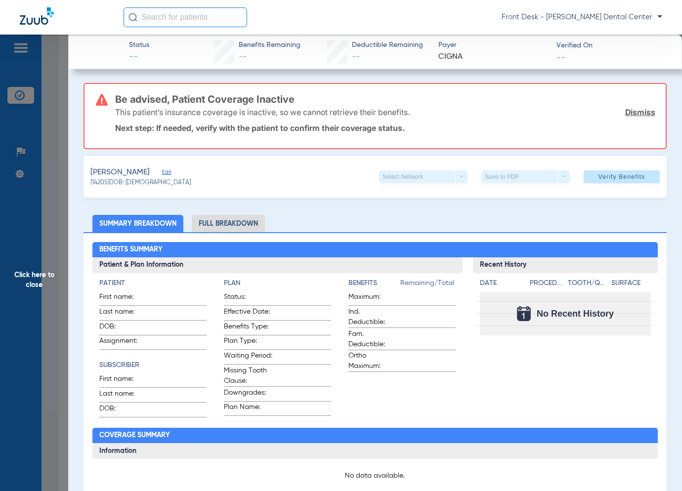
click at [52, 257] on span "Click here to close" at bounding box center [34, 280] width 68 height 491
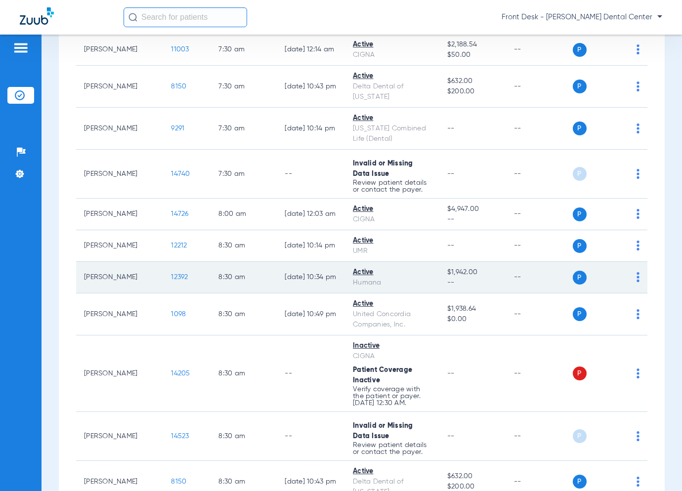
click at [171, 274] on span "12392" at bounding box center [179, 277] width 17 height 7
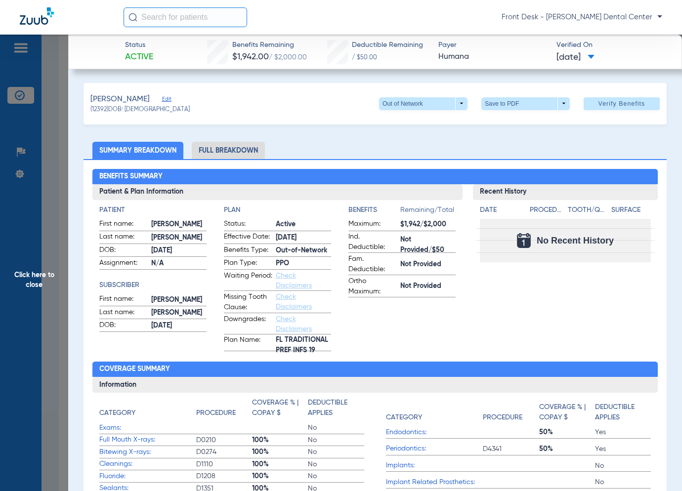
click at [26, 254] on span "Click here to close" at bounding box center [34, 280] width 68 height 491
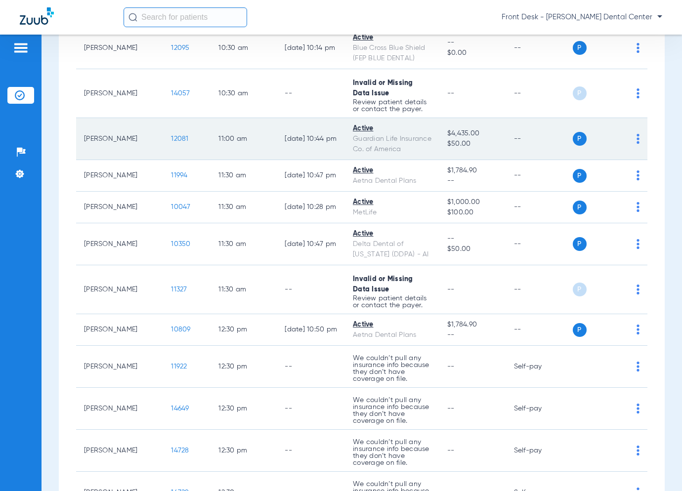
scroll to position [1185, 0]
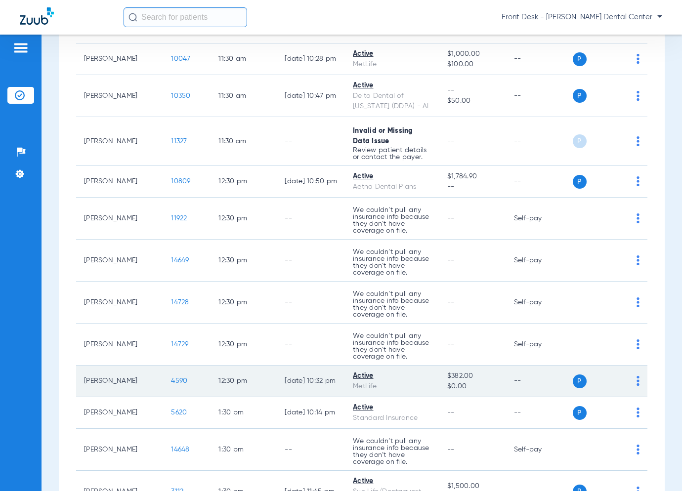
click at [171, 377] on span "4590" at bounding box center [179, 380] width 16 height 7
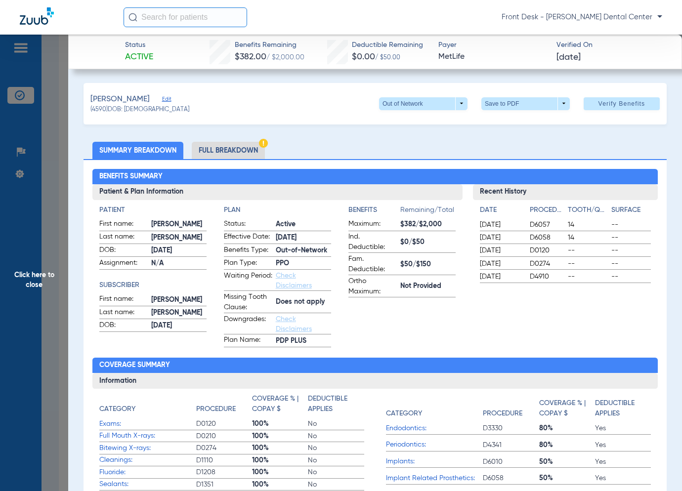
click at [22, 248] on span "Click here to close" at bounding box center [34, 280] width 68 height 491
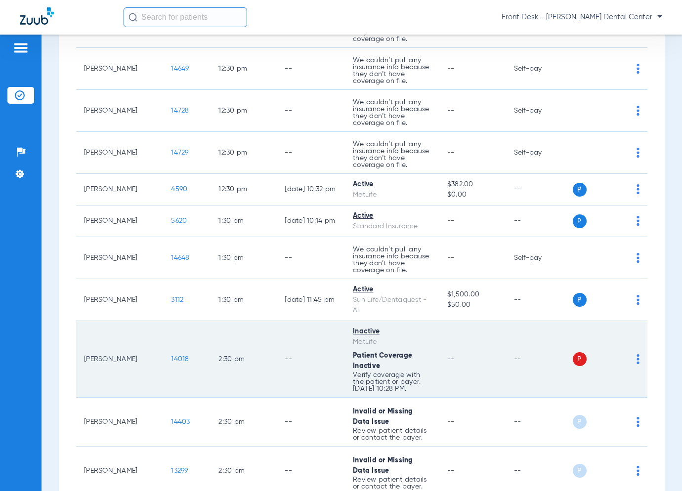
scroll to position [1373, 0]
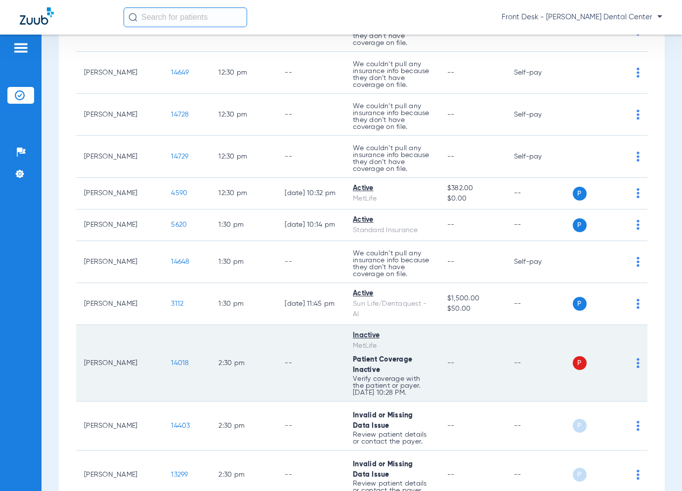
click at [171, 360] on span "14018" at bounding box center [180, 363] width 18 height 7
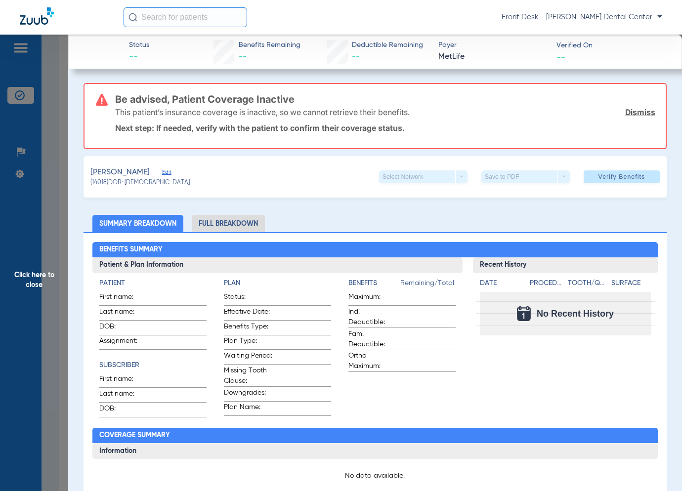
click at [56, 252] on span "Click here to close" at bounding box center [34, 280] width 68 height 491
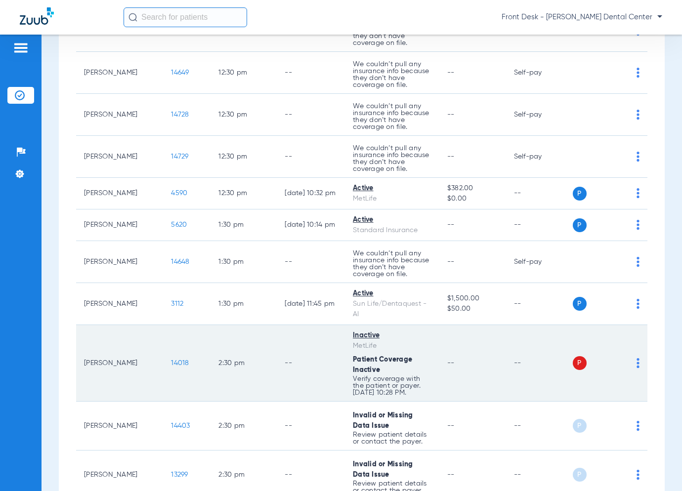
click at [171, 360] on span "14018" at bounding box center [180, 363] width 18 height 7
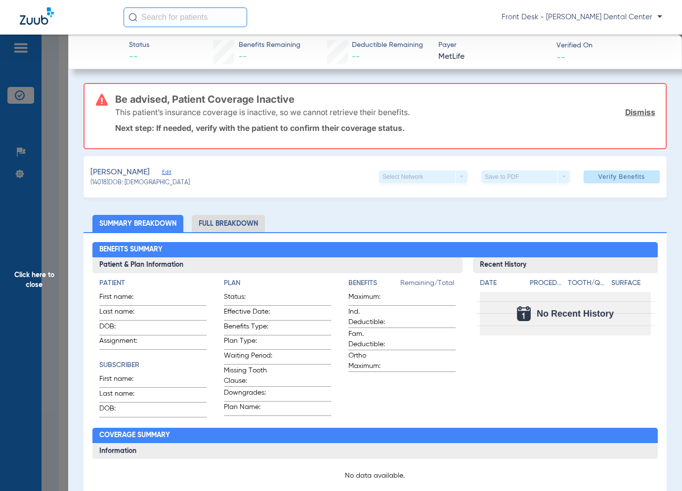
click at [58, 246] on span "Click here to close" at bounding box center [34, 280] width 68 height 491
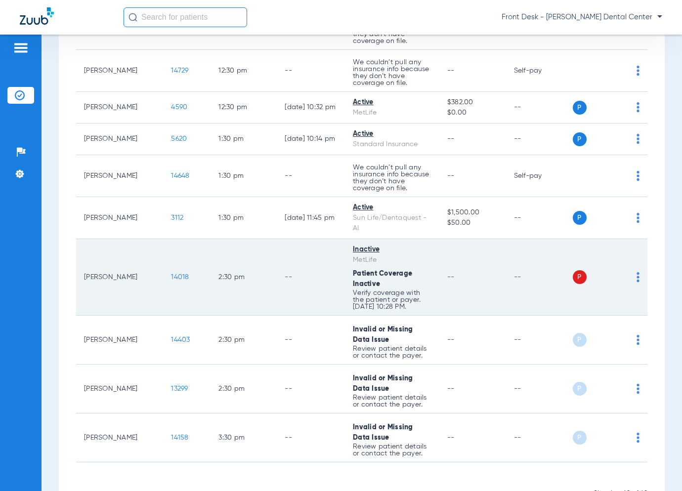
scroll to position [1472, 0]
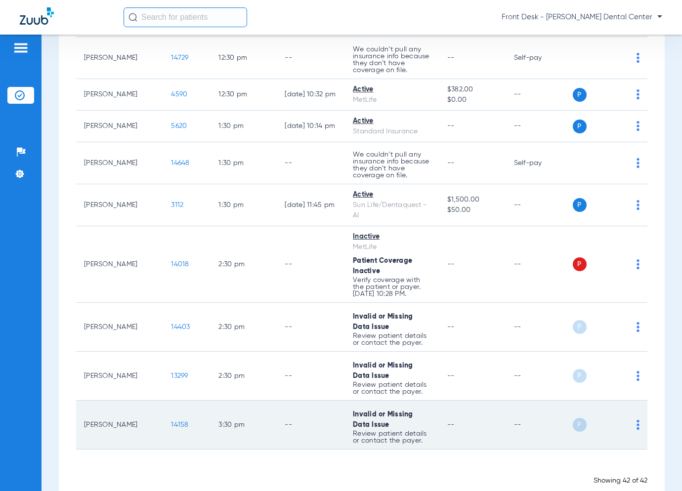
click at [171, 421] on span "14158" at bounding box center [179, 424] width 17 height 7
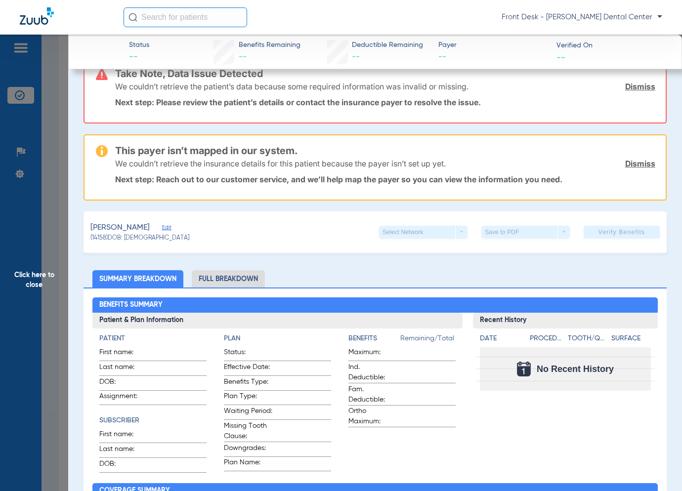
scroll to position [0, 0]
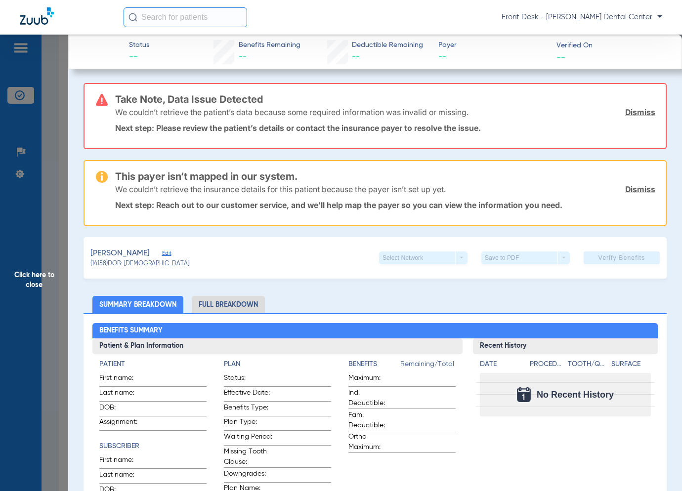
click at [58, 327] on span "Click here to close" at bounding box center [34, 280] width 68 height 491
